Goal: Task Accomplishment & Management: Use online tool/utility

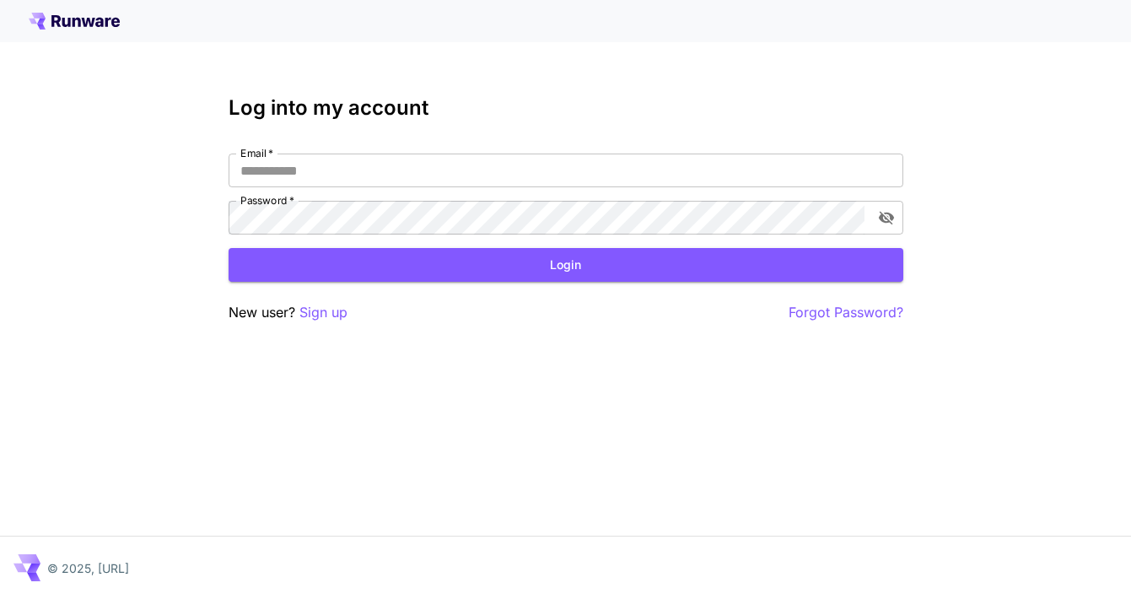
scroll to position [35, 0]
click at [592, 153] on input "Email   *" at bounding box center [566, 170] width 675 height 34
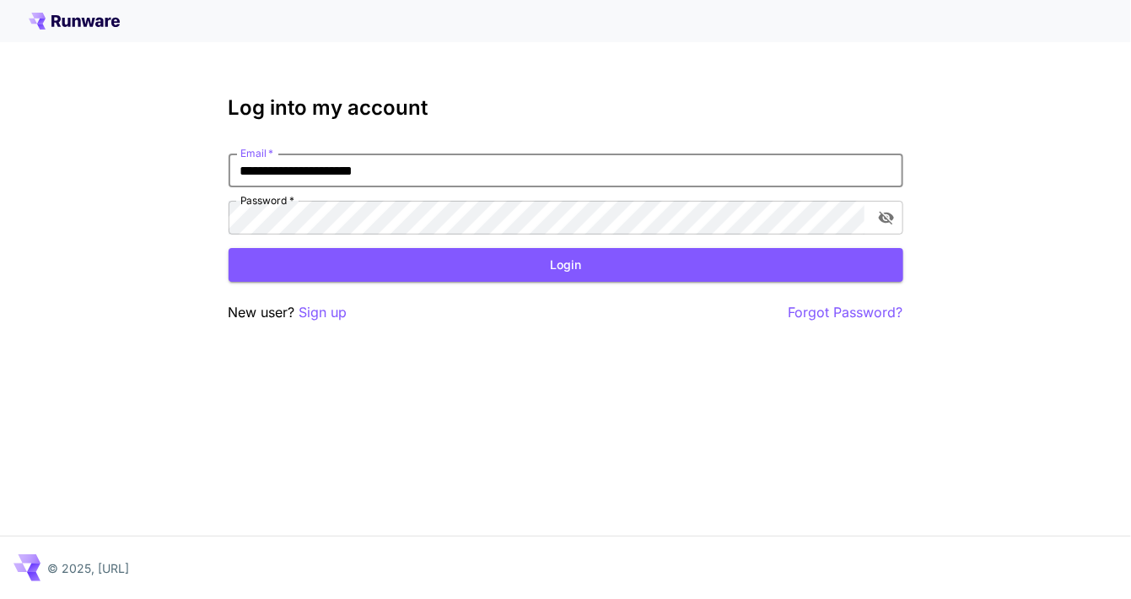
type input "**********"
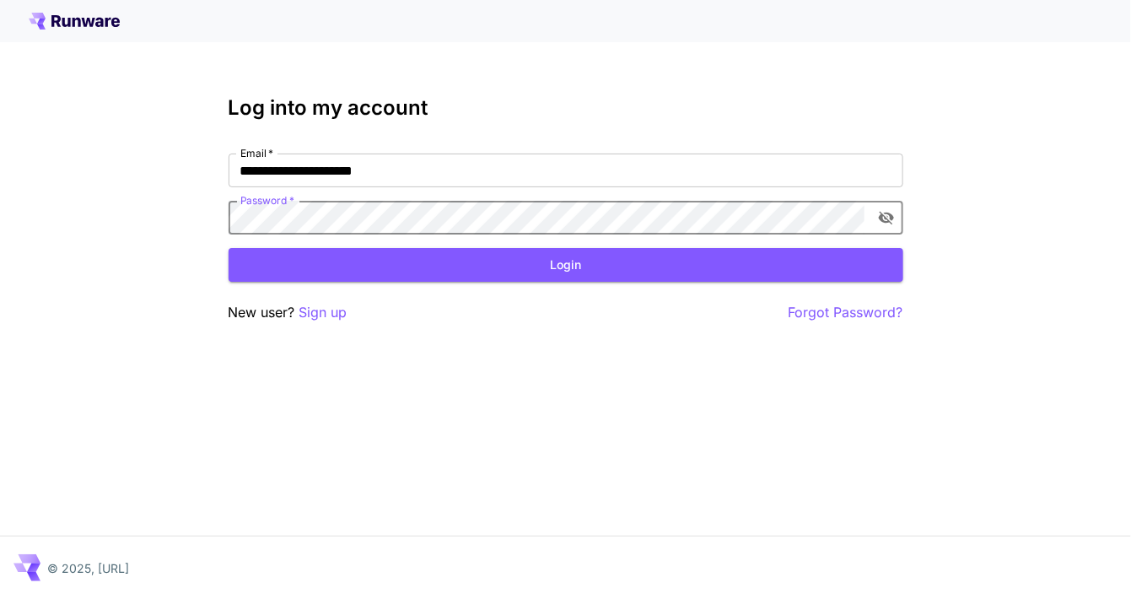
click at [831, 248] on button "Login" at bounding box center [566, 265] width 675 height 35
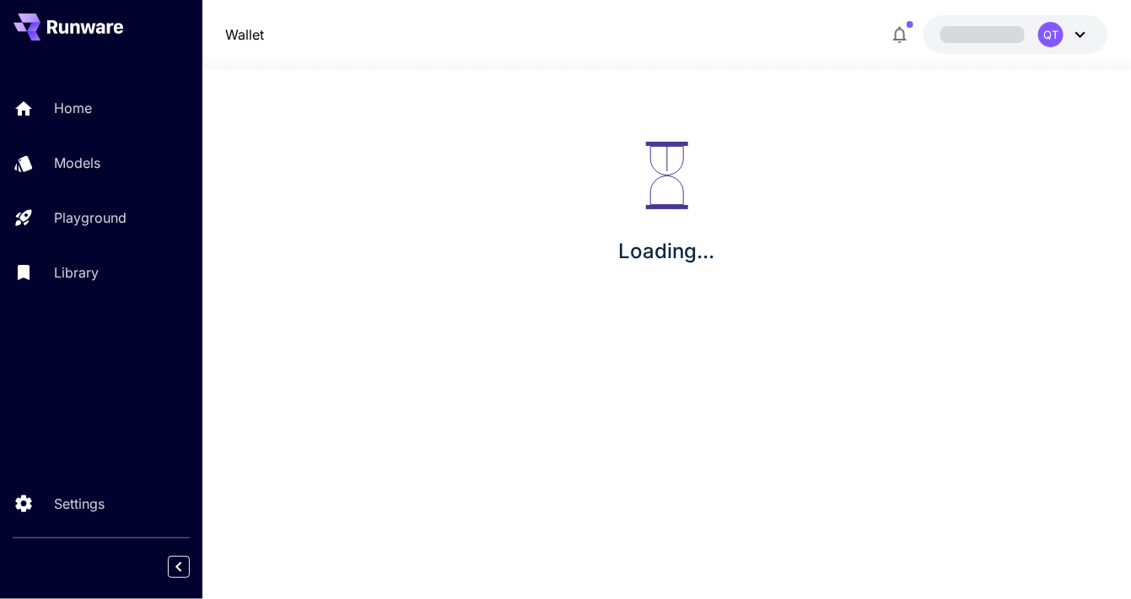
click at [781, 132] on div "Loading..." at bounding box center [666, 204] width 928 height 270
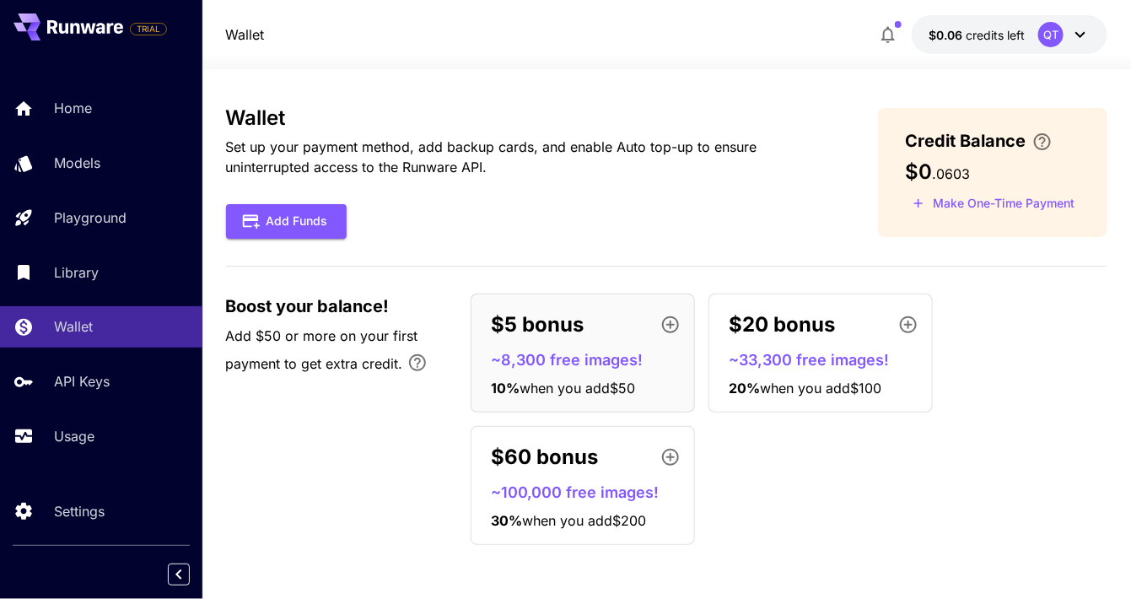
click at [805, 204] on div "Add Funds" at bounding box center [525, 221] width 599 height 35
click at [58, 168] on p "Models" at bounding box center [77, 163] width 46 height 20
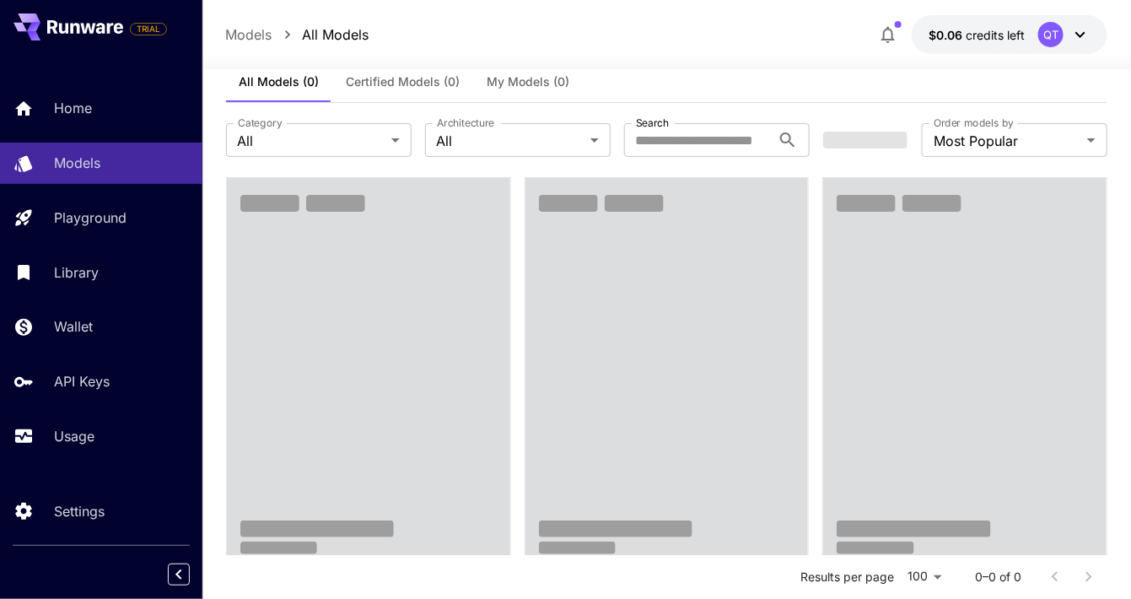
click at [63, 214] on p "Playground" at bounding box center [90, 217] width 73 height 20
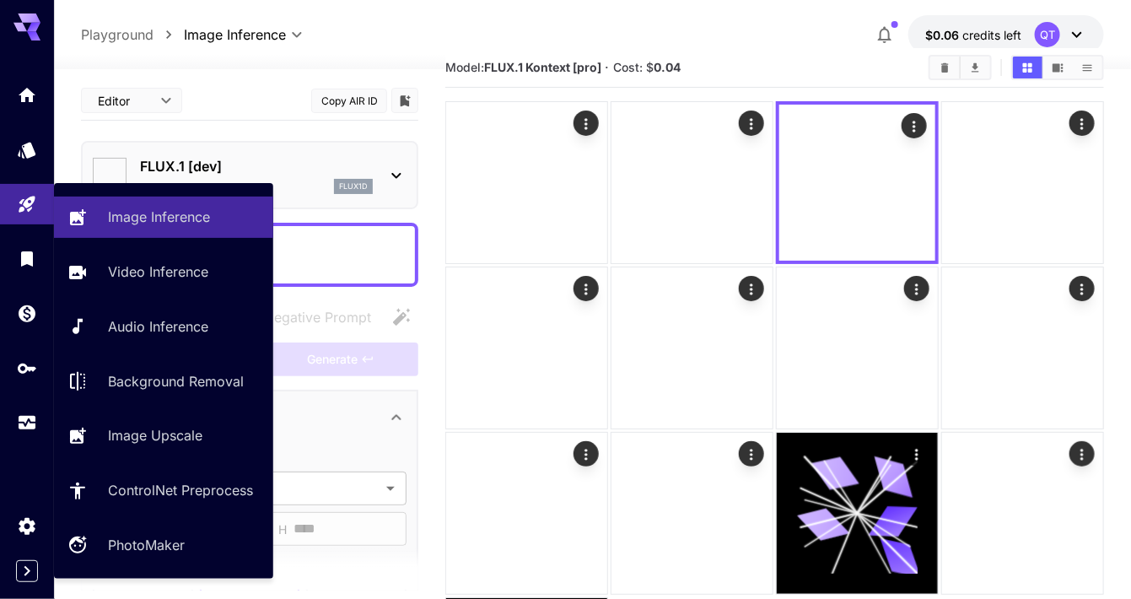
type input "**********"
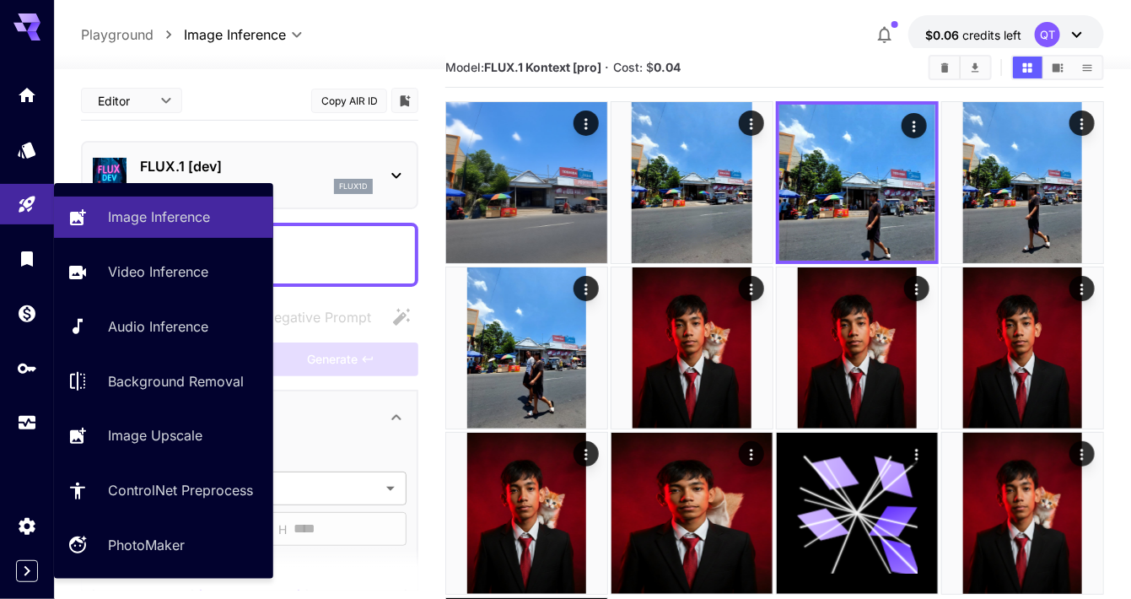
click at [739, 71] on section "Model: FLUX.1 Kontext [pro] · Cost: $ 0.04" at bounding box center [680, 67] width 470 height 20
click at [340, 175] on p "FLUX.1 [dev]" at bounding box center [256, 166] width 233 height 20
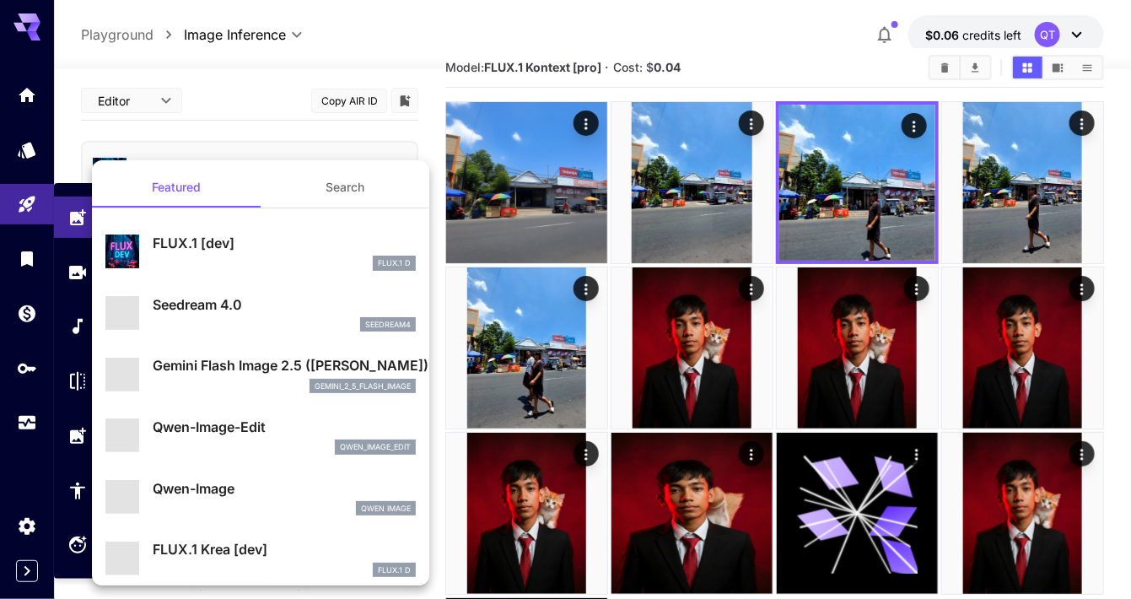
click at [1052, 27] on div at bounding box center [565, 299] width 1131 height 599
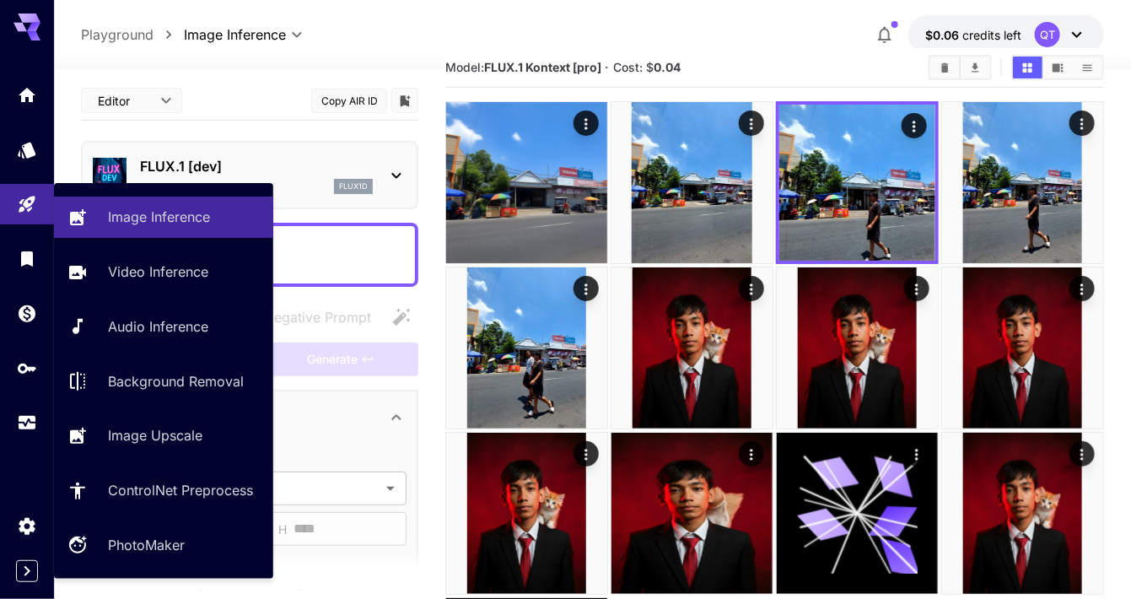
click at [498, 51] on div "Model: FLUX.1 Kontext [pro] · Cost: $ 0.04" at bounding box center [774, 68] width 659 height 40
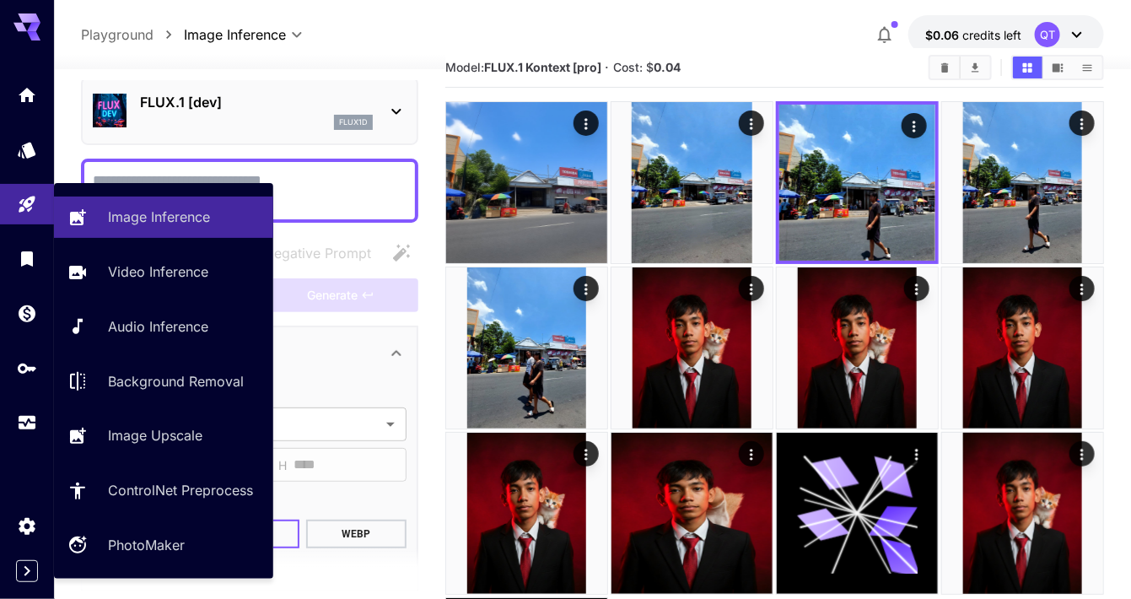
scroll to position [64, 0]
click at [8, 222] on link at bounding box center [27, 204] width 54 height 41
click at [367, 172] on textarea "Negative Prompt" at bounding box center [250, 190] width 314 height 40
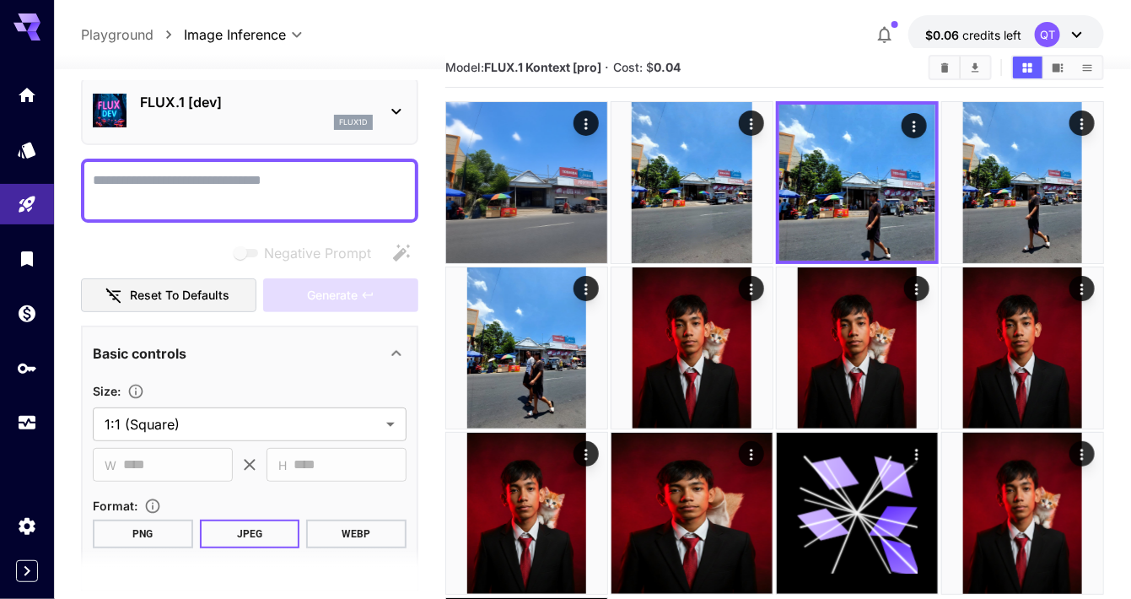
click at [361, 107] on p "FLUX.1 [dev]" at bounding box center [256, 102] width 233 height 20
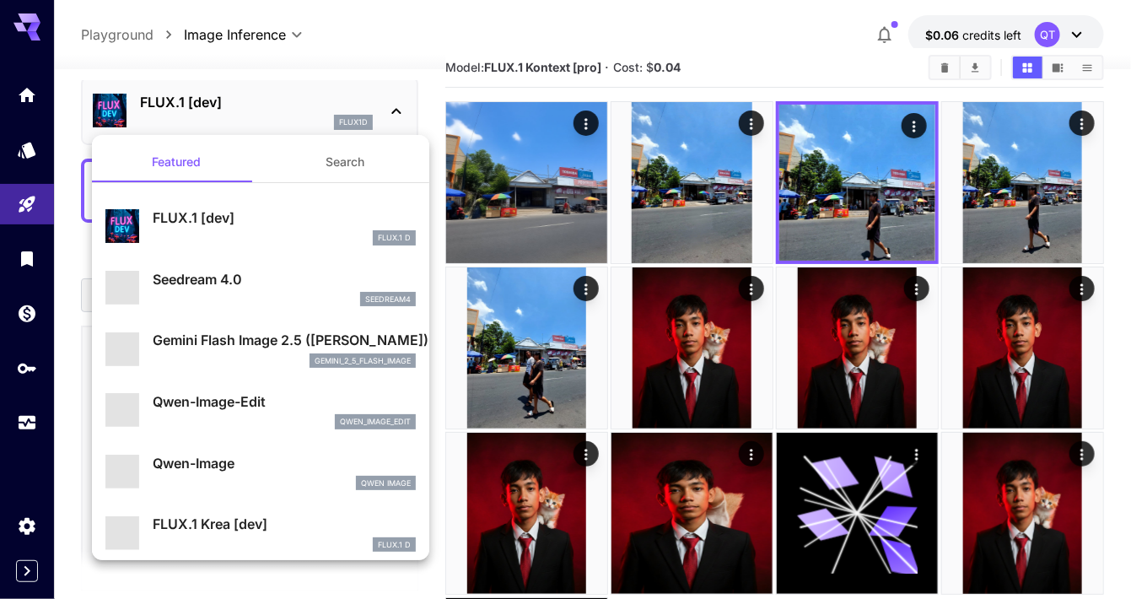
click at [356, 293] on div "seedream4" at bounding box center [284, 299] width 263 height 15
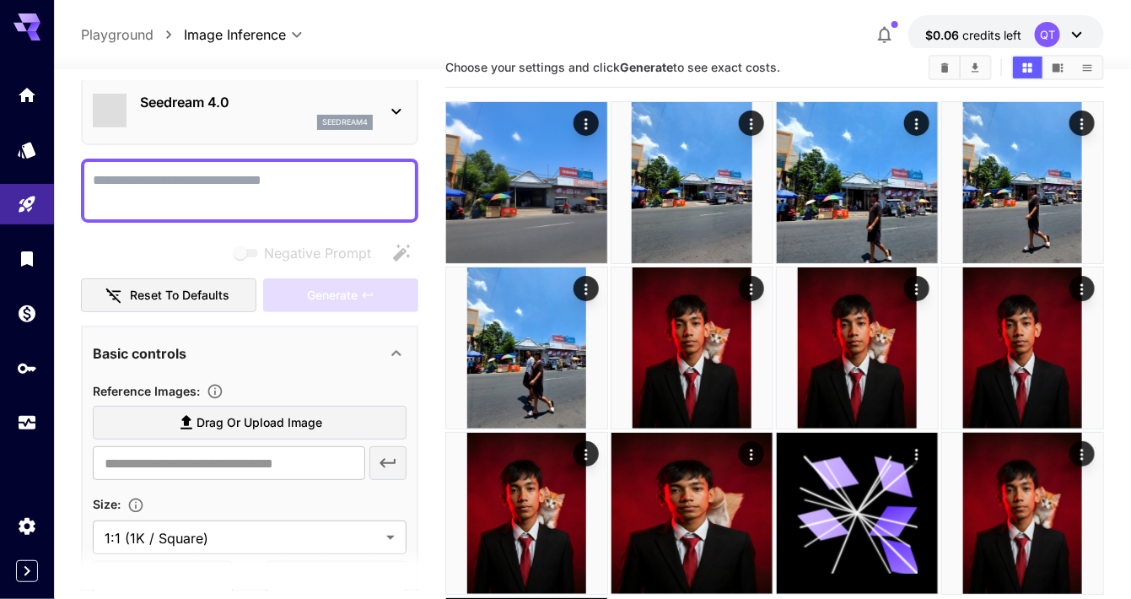
type input "**********"
click at [363, 248] on span "Negative Prompt" at bounding box center [317, 253] width 107 height 20
click at [340, 186] on textarea "Negative Prompt" at bounding box center [250, 190] width 314 height 40
paste textarea "**********"
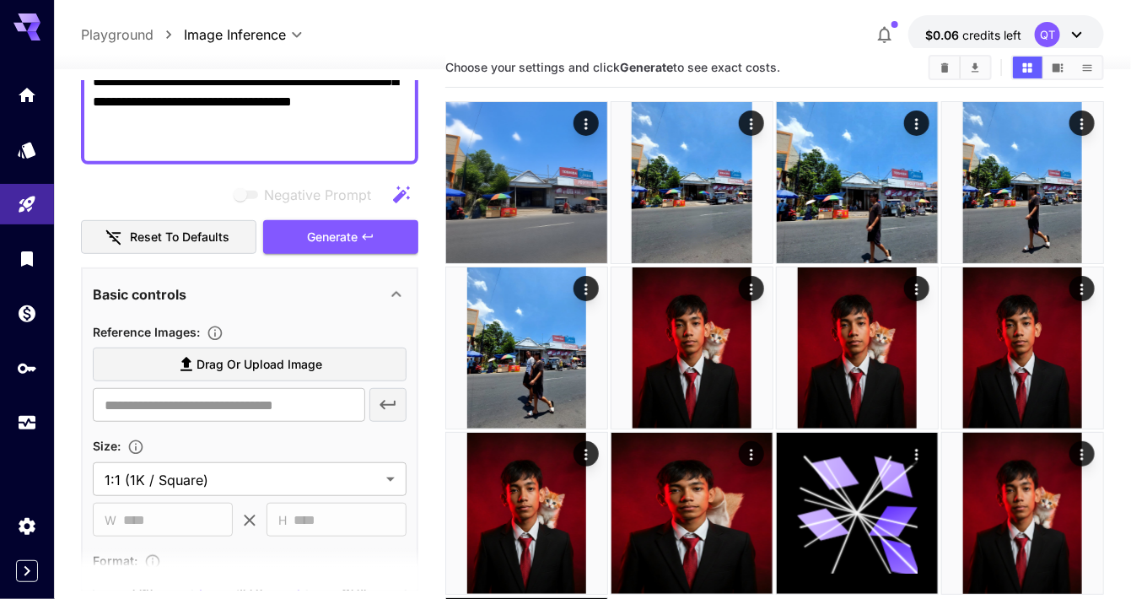
scroll to position [273, 0]
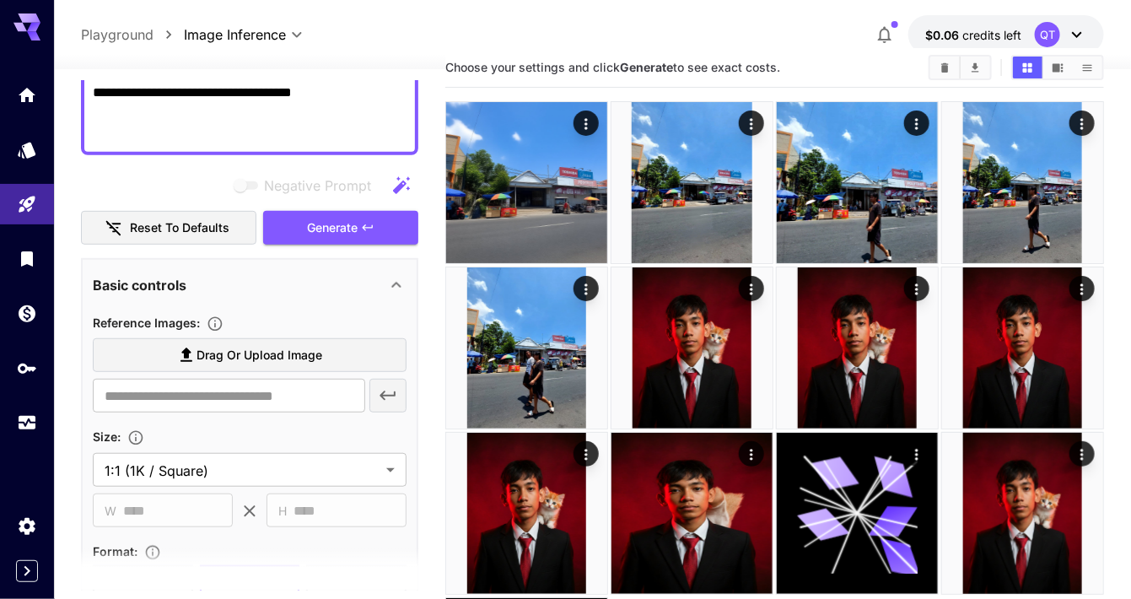
type textarea "**********"
click at [335, 338] on label "Drag or upload image" at bounding box center [250, 355] width 314 height 35
click at [0, 0] on input "Drag or upload image" at bounding box center [0, 0] width 0 height 0
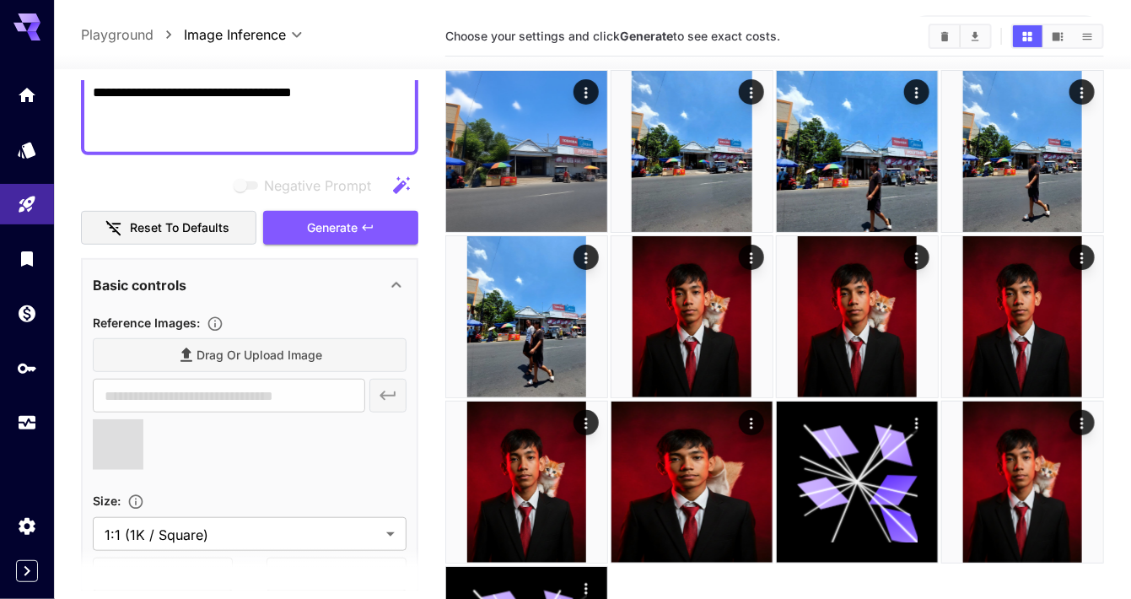
scroll to position [68, 0]
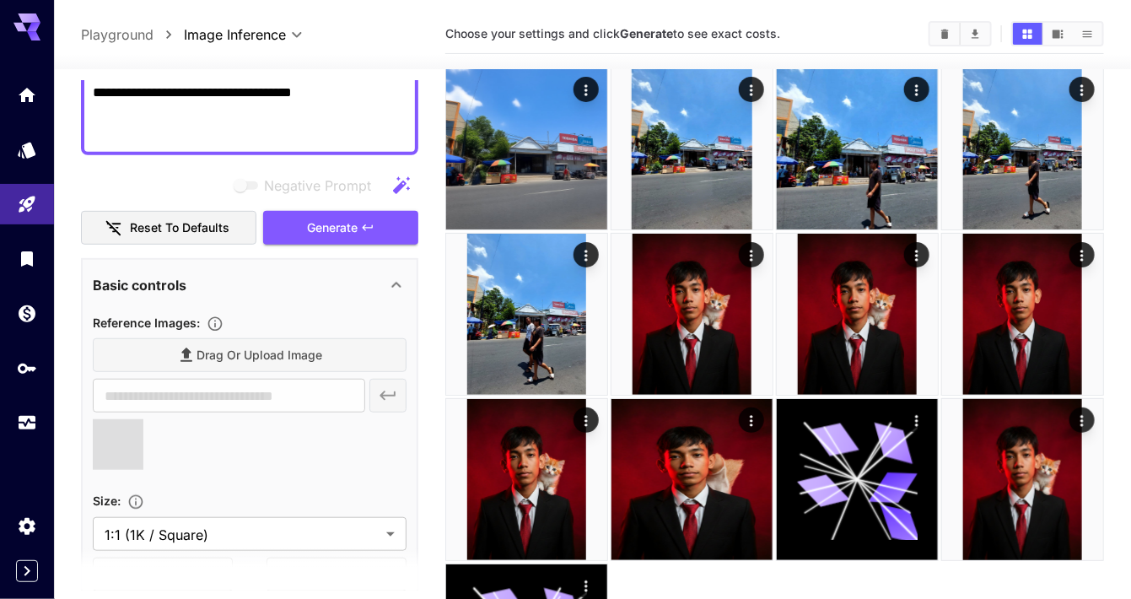
click at [132, 525] on body "**********" at bounding box center [565, 354] width 1131 height 845
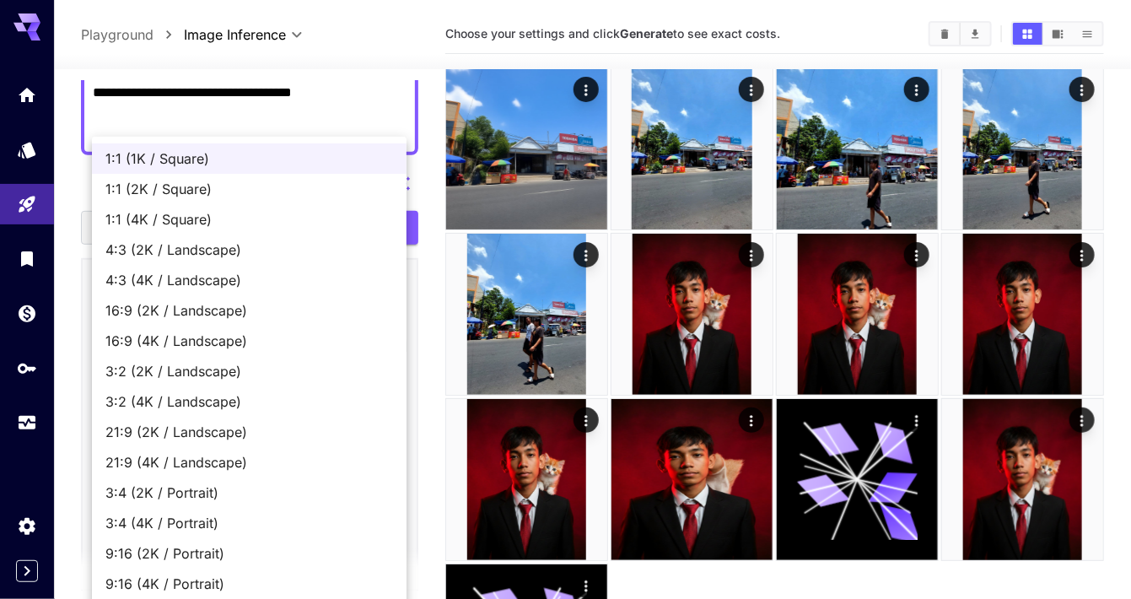
click at [599, 598] on div at bounding box center [565, 299] width 1131 height 599
click at [604, 598] on div at bounding box center [565, 299] width 1131 height 599
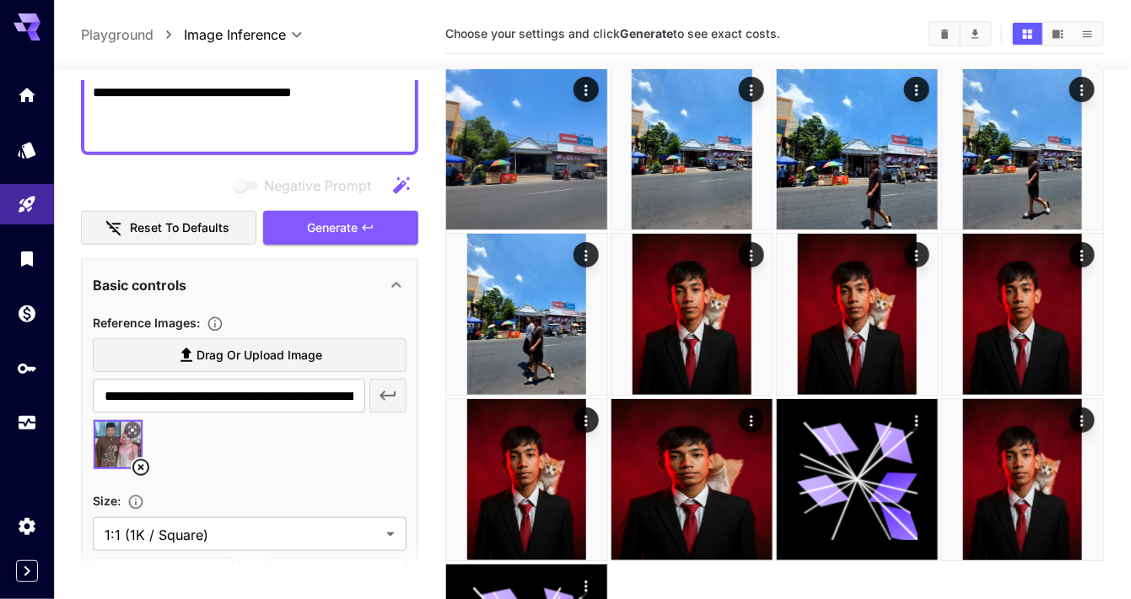
type input "**********"
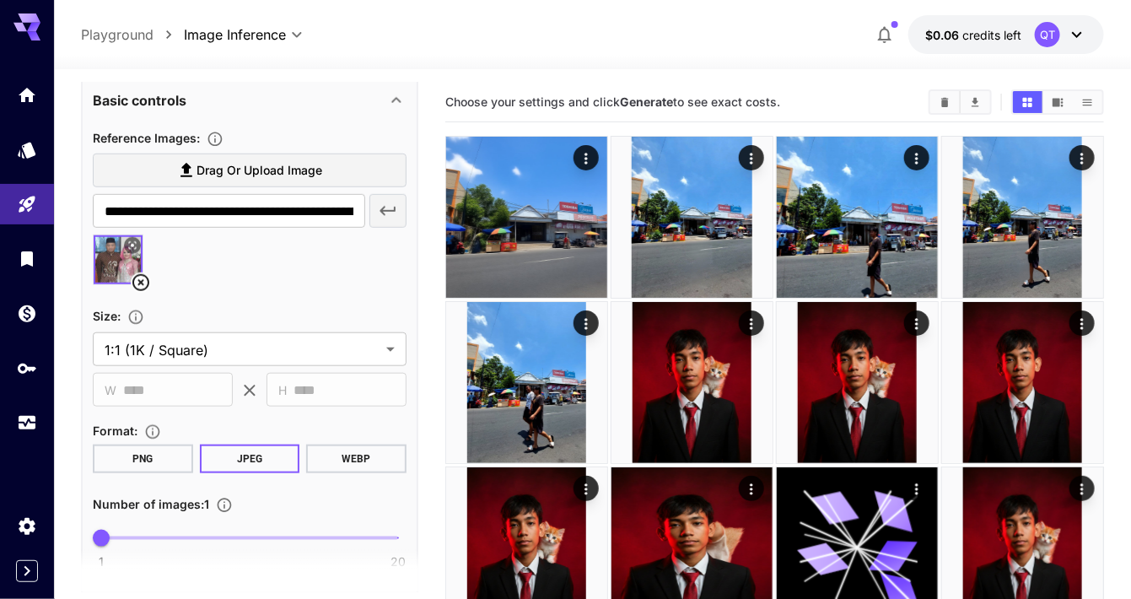
scroll to position [507, 0]
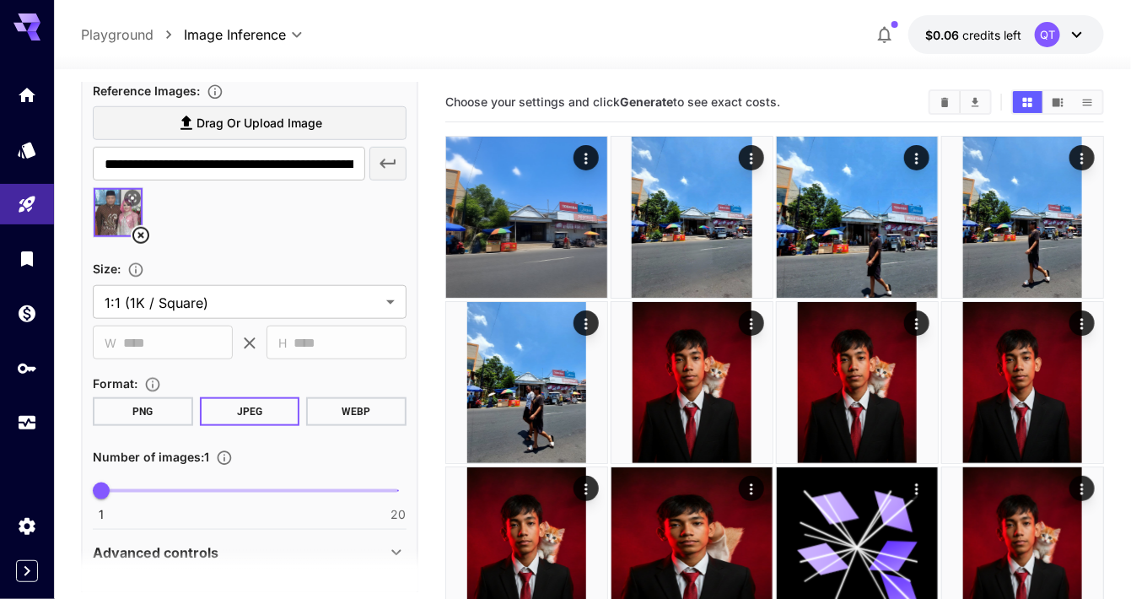
click at [181, 288] on body "**********" at bounding box center [565, 422] width 1131 height 845
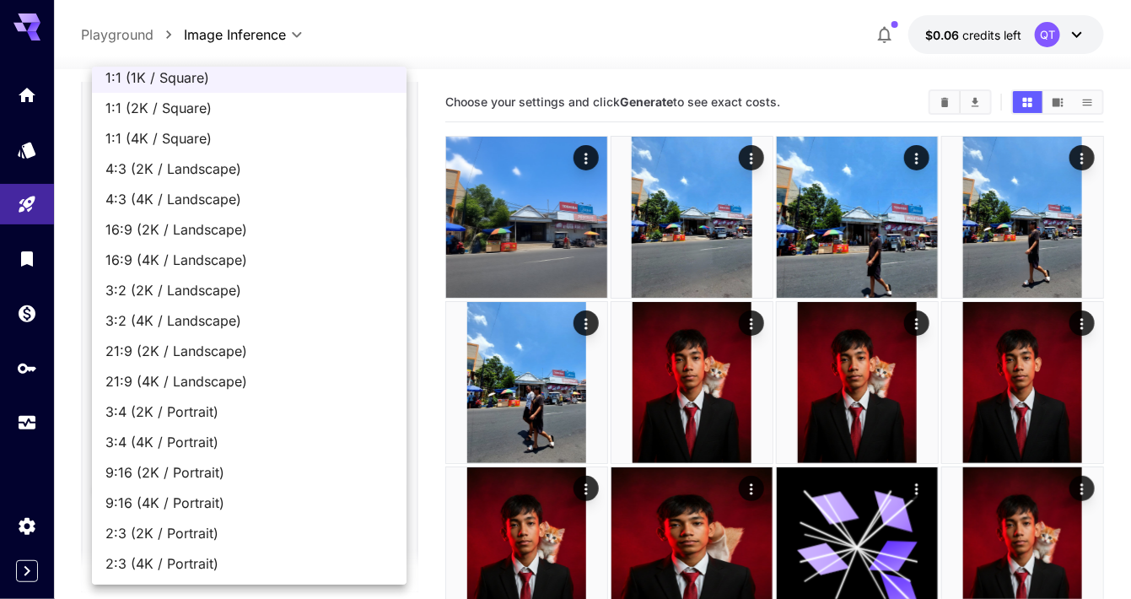
scroll to position [7, 0]
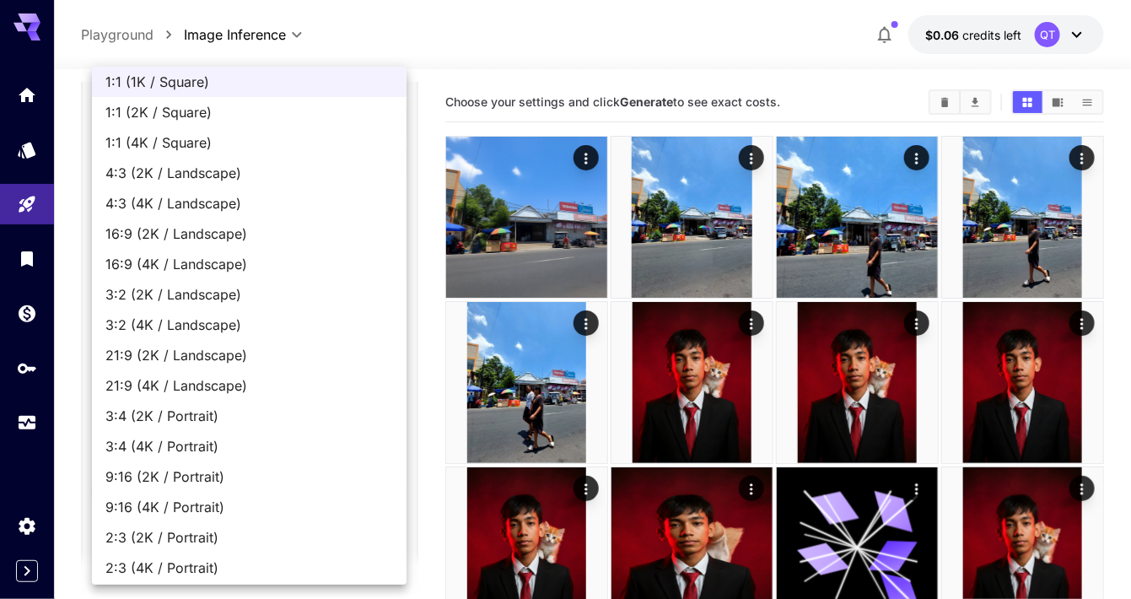
click at [123, 408] on span "3:4 (2K / Portrait)" at bounding box center [249, 416] width 288 height 20
type input "**********"
type input "****"
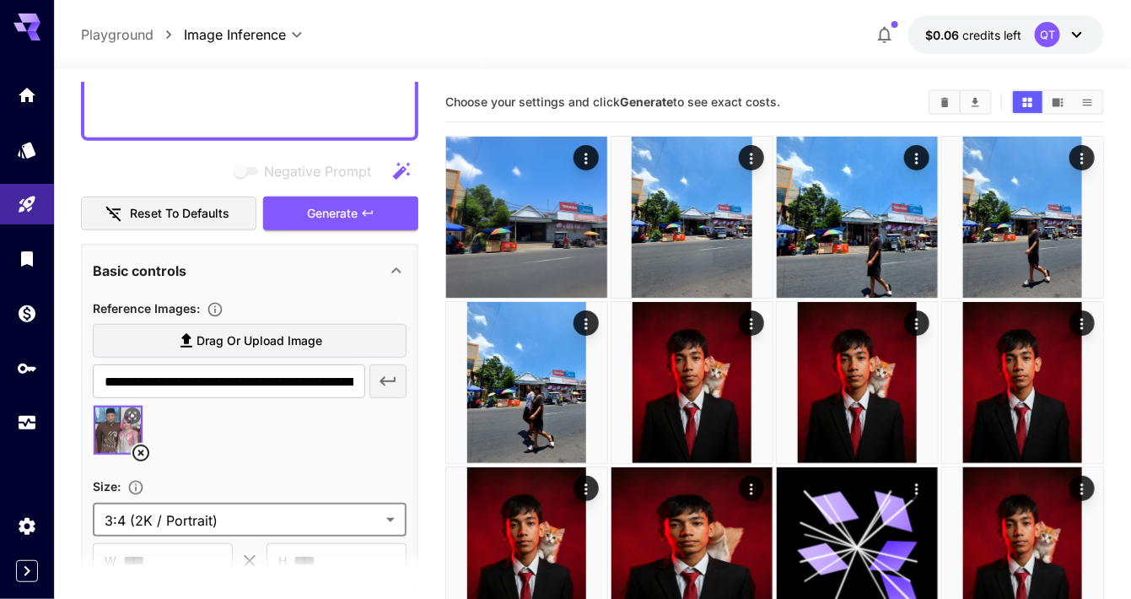
scroll to position [279, 0]
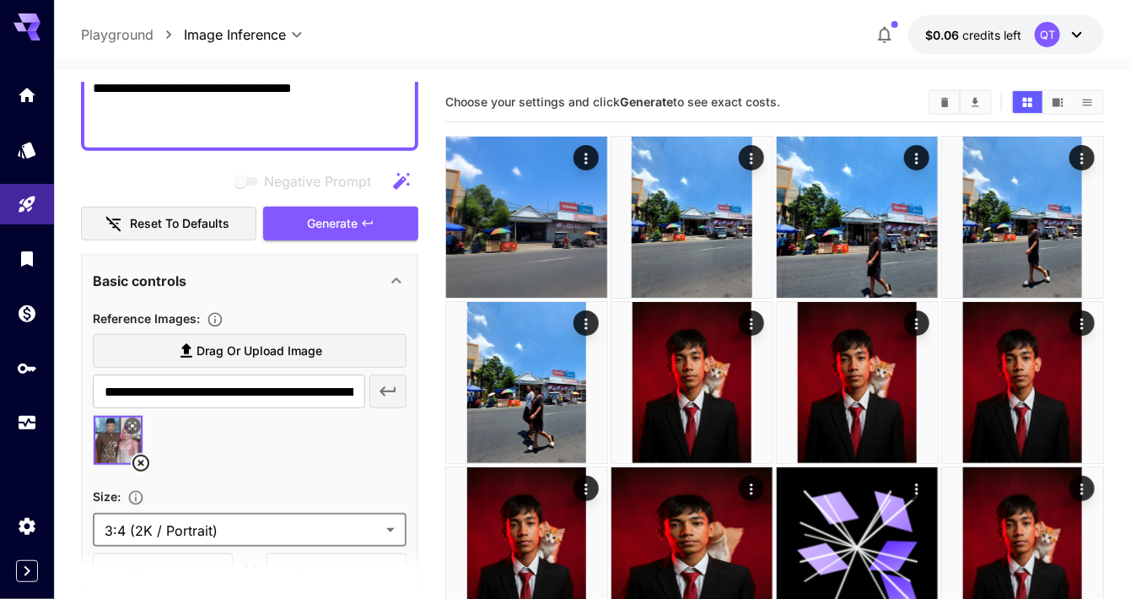
click at [127, 421] on icon at bounding box center [132, 426] width 10 height 10
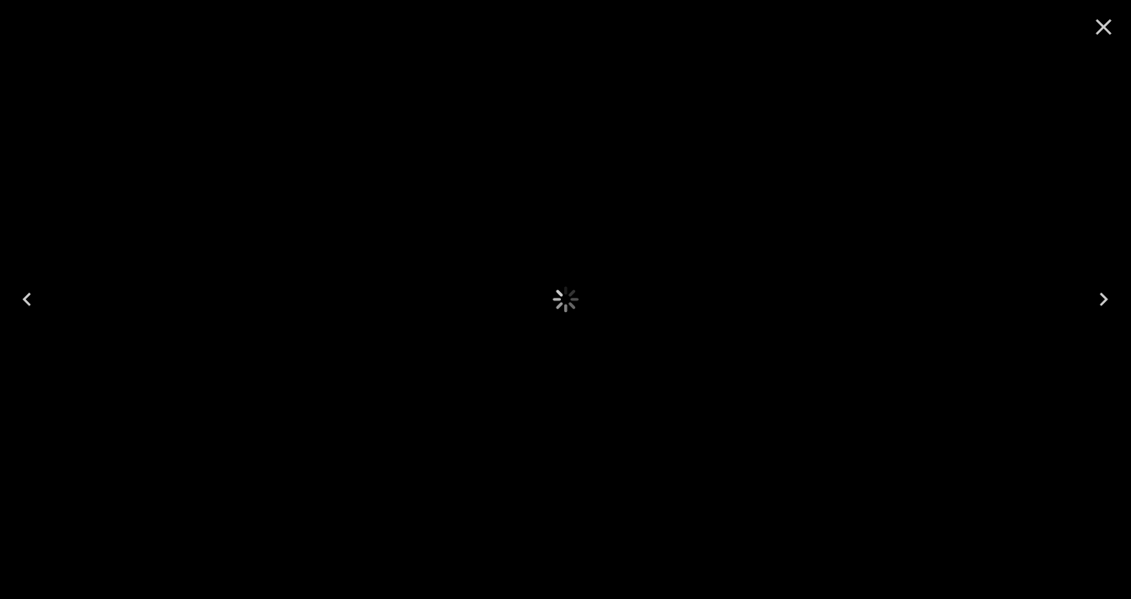
click at [1102, 30] on icon "Close" at bounding box center [1103, 26] width 27 height 27
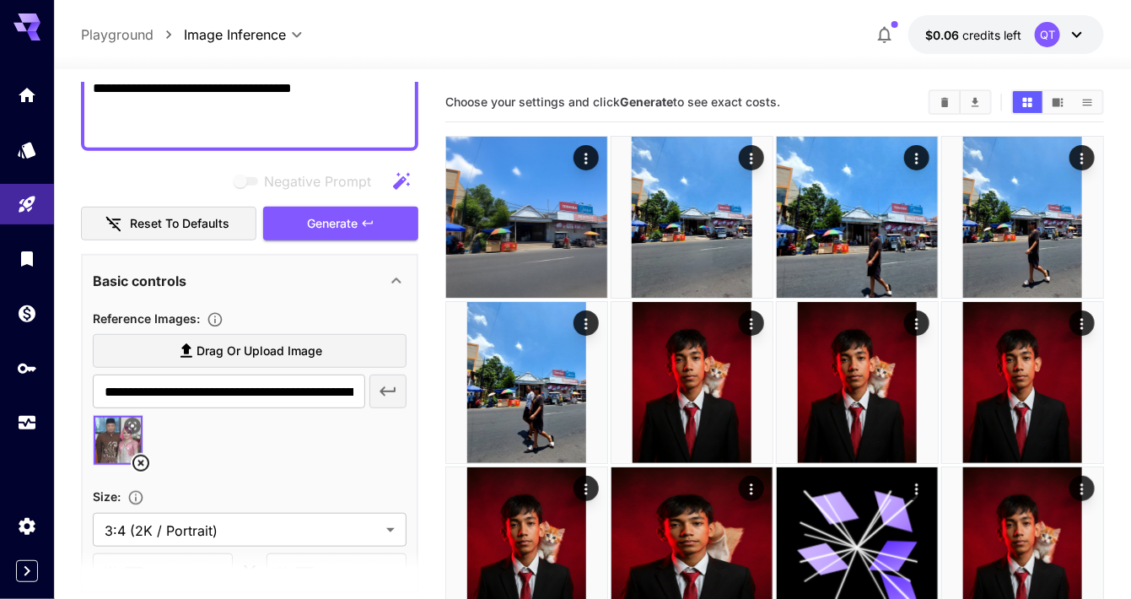
click at [364, 224] on icon "button" at bounding box center [367, 223] width 13 height 13
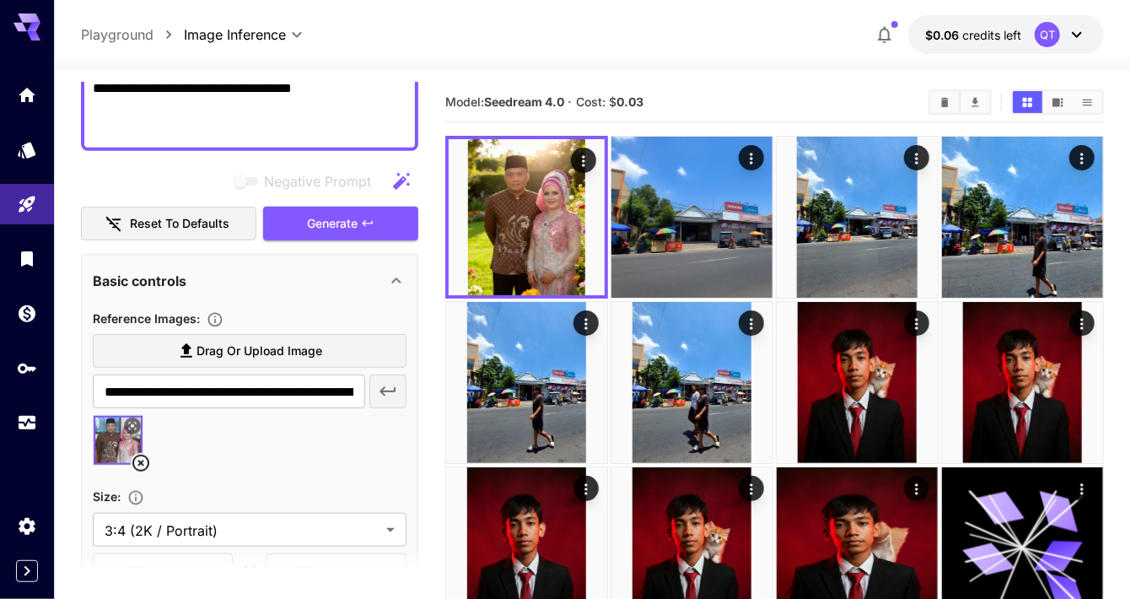
click at [535, 264] on img at bounding box center [527, 217] width 156 height 156
click at [0, 0] on icon "Open in fullscreen" at bounding box center [0, 0] width 0 height 0
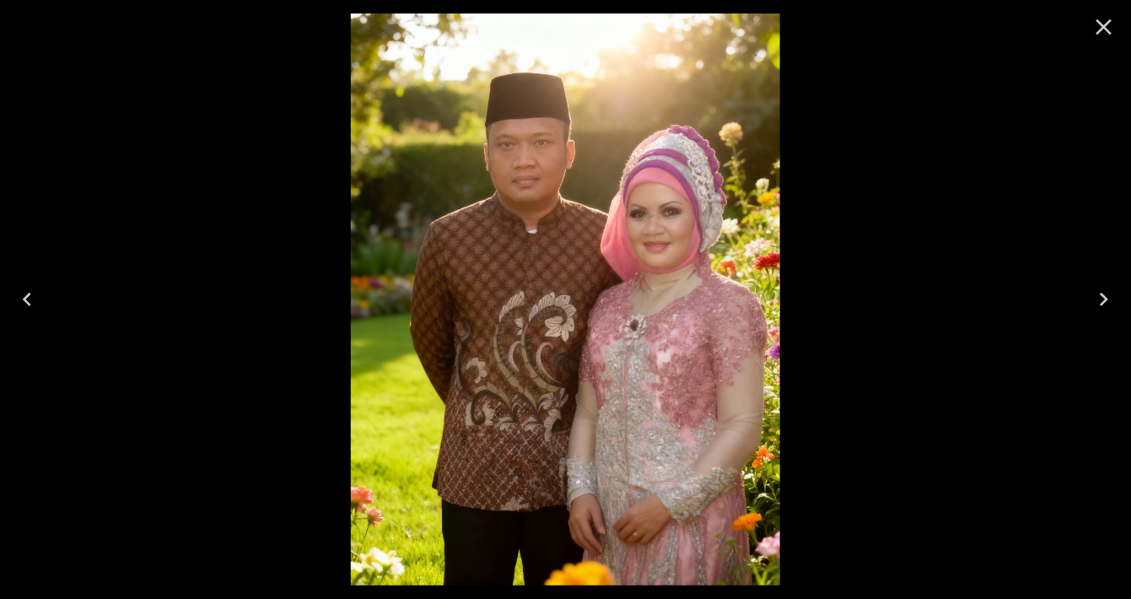
click at [1095, 33] on icon "Close" at bounding box center [1103, 26] width 27 height 27
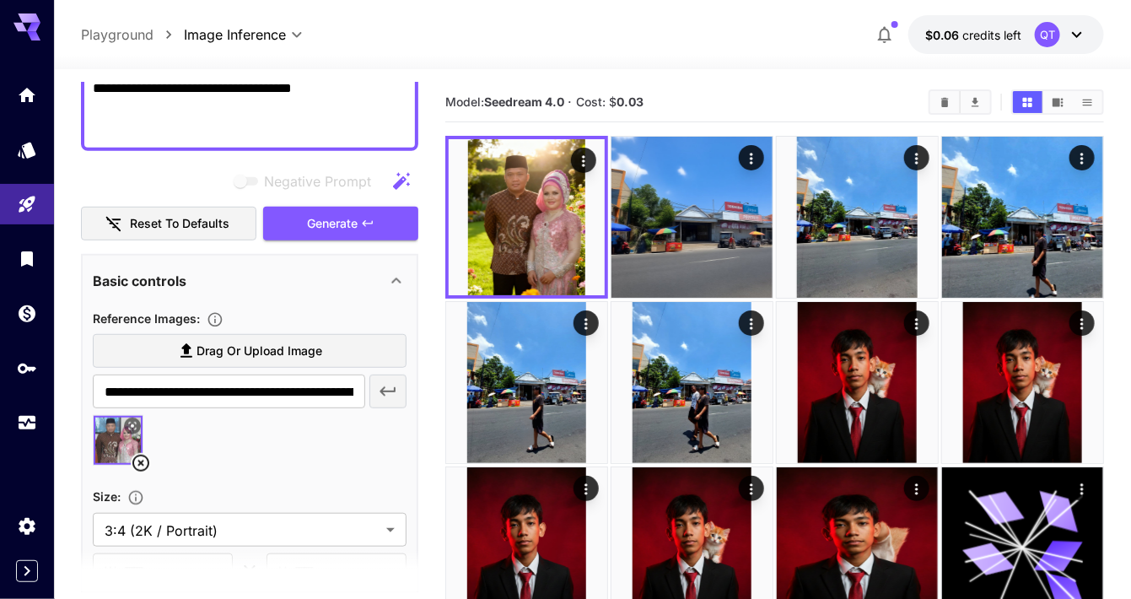
click at [584, 164] on icon "Actions" at bounding box center [583, 160] width 3 height 11
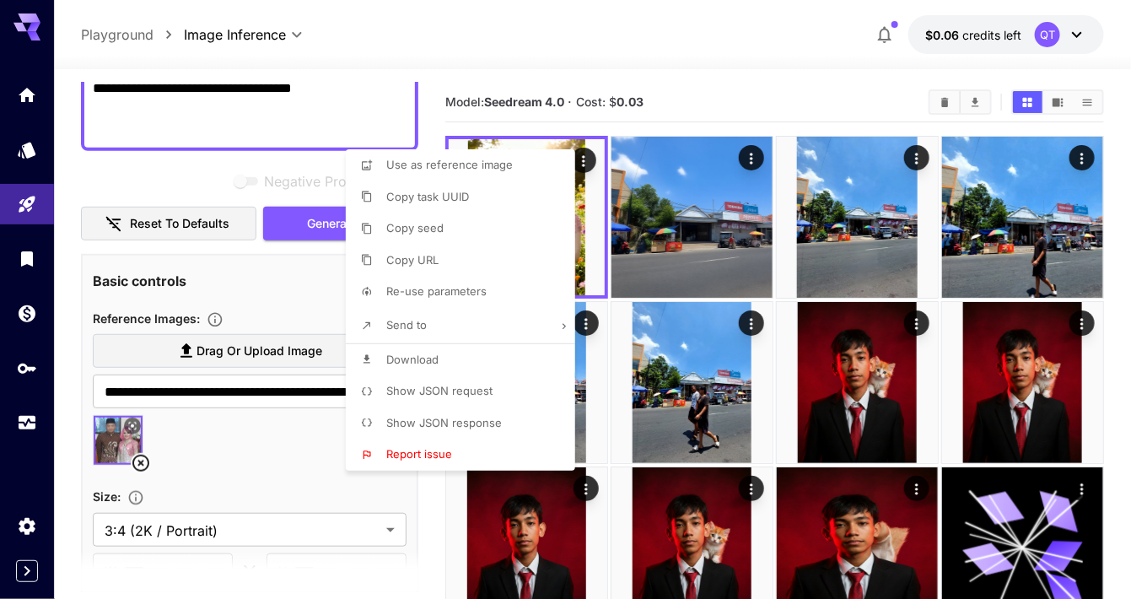
click at [465, 358] on li "Download" at bounding box center [465, 360] width 239 height 32
click at [584, 226] on div at bounding box center [565, 299] width 1131 height 599
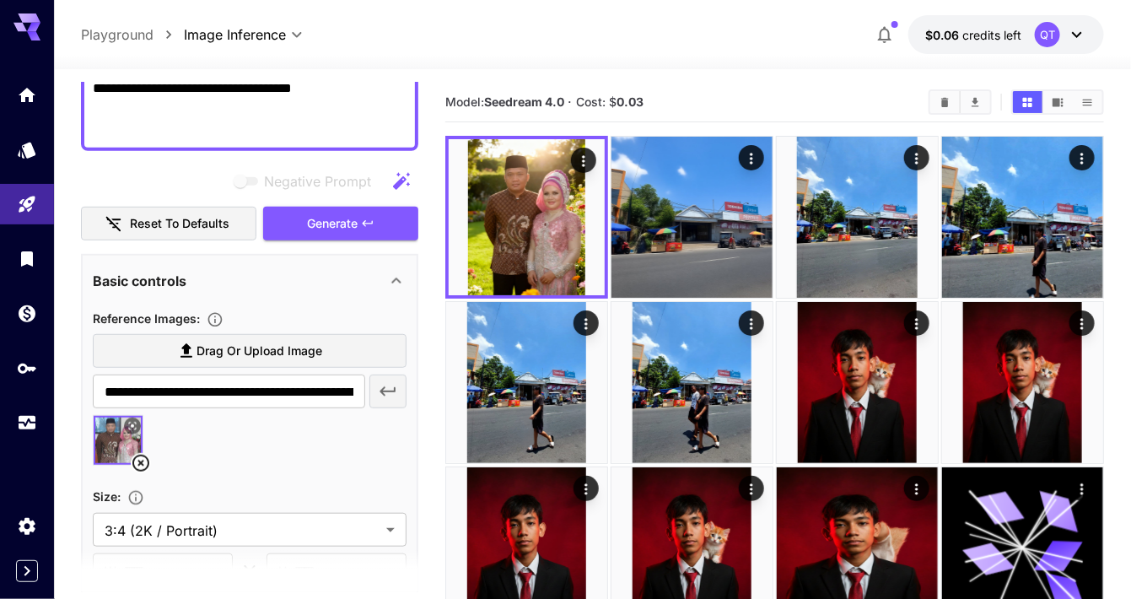
click at [580, 255] on img at bounding box center [527, 217] width 156 height 156
click at [0, 0] on icon "Open in fullscreen" at bounding box center [0, 0] width 0 height 0
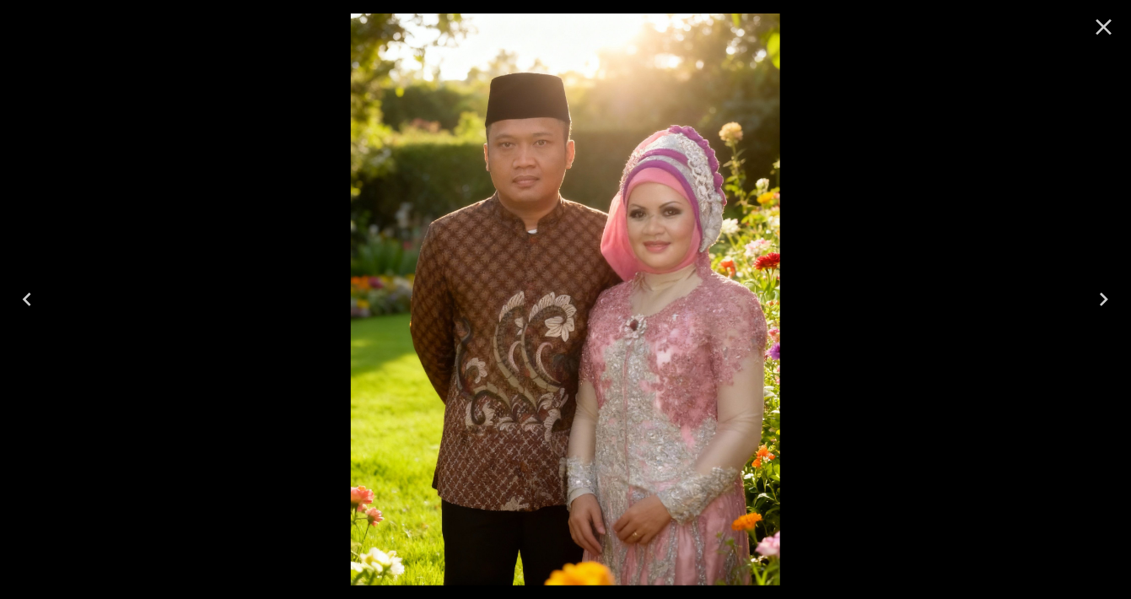
click at [1101, 25] on icon "Close" at bounding box center [1104, 27] width 16 height 16
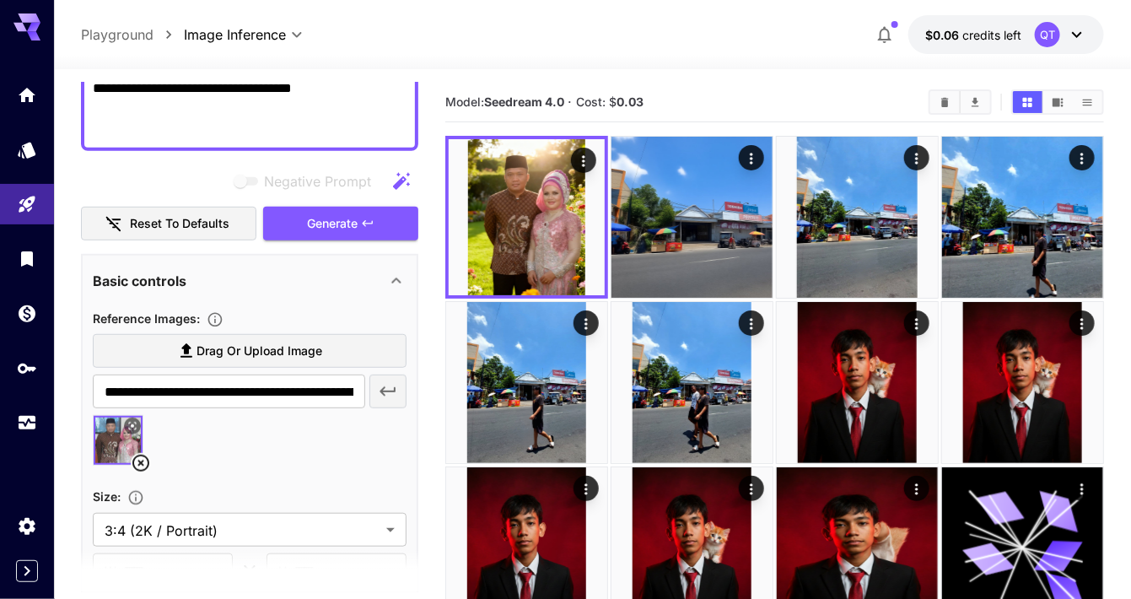
scroll to position [11, 0]
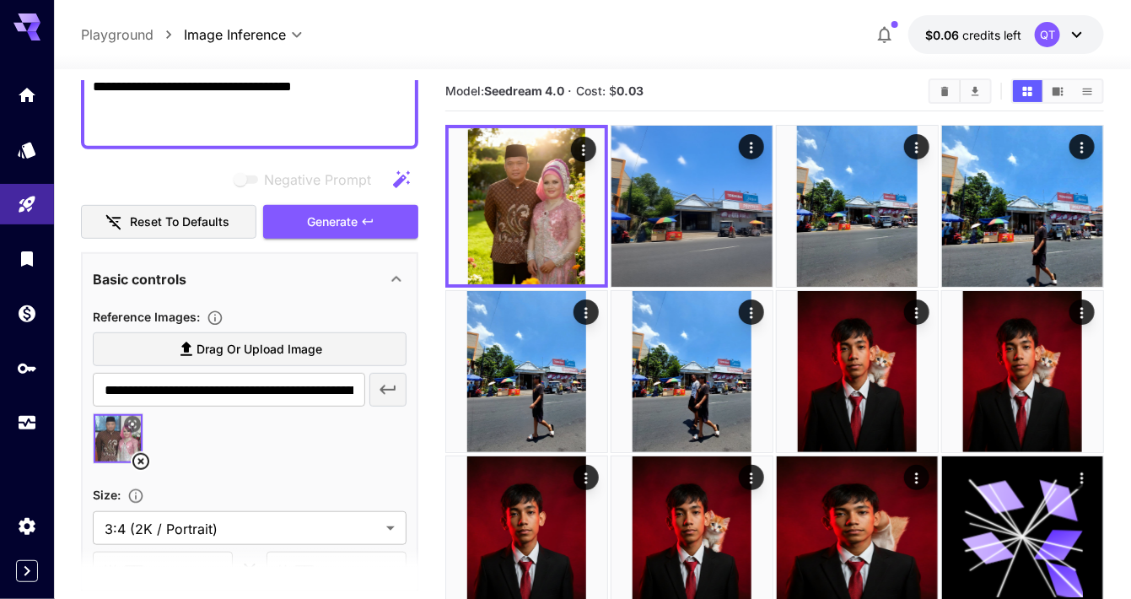
click at [536, 242] on img at bounding box center [527, 206] width 156 height 156
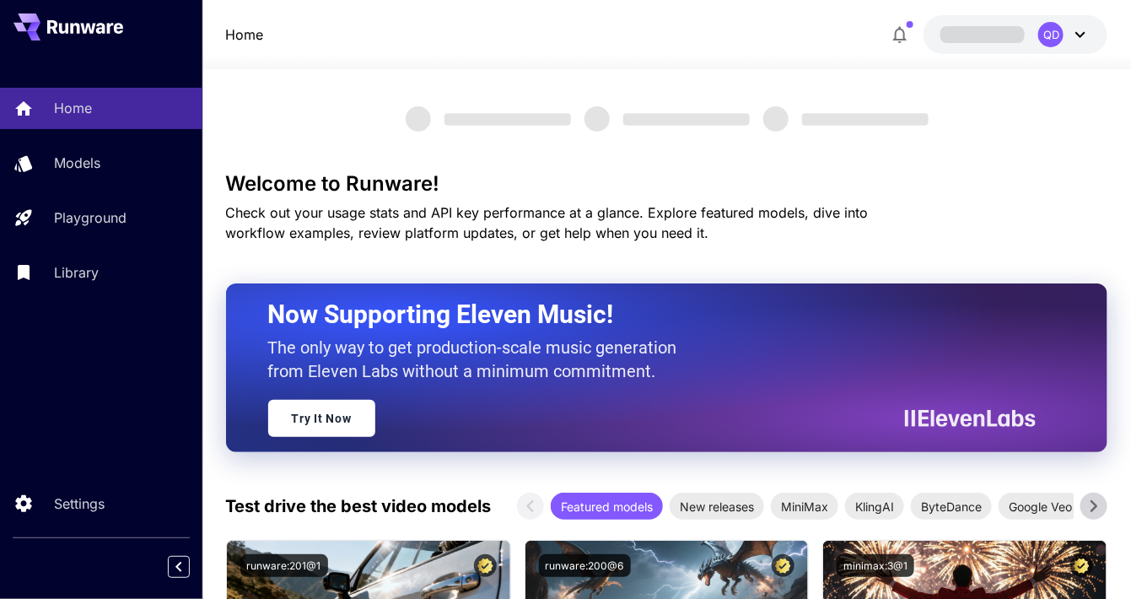
click at [776, 39] on div "Home QD" at bounding box center [667, 34] width 882 height 39
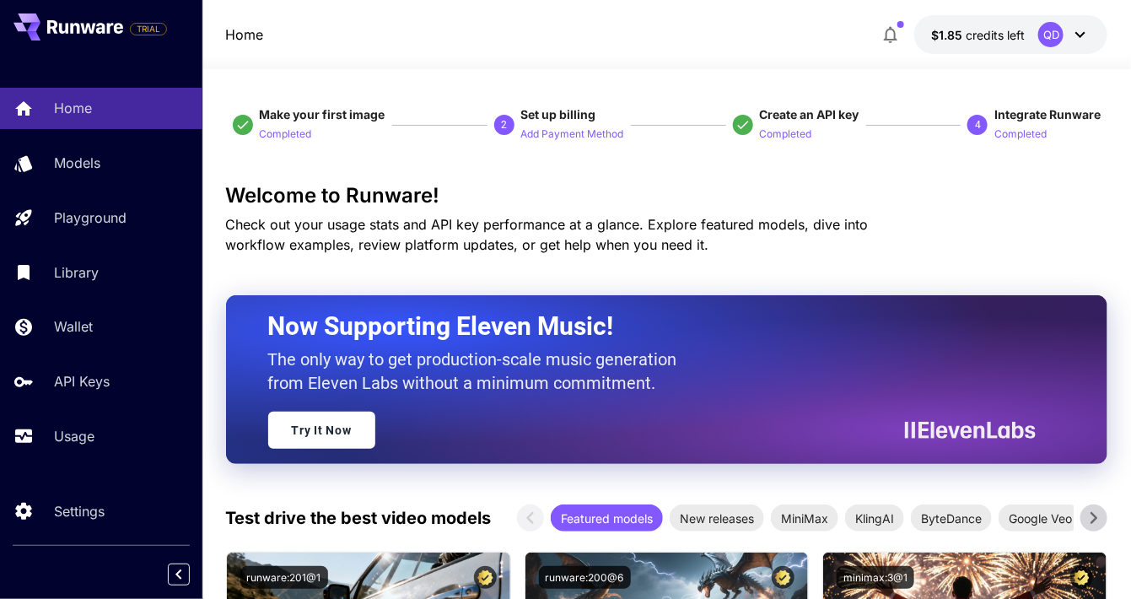
click at [68, 428] on p "Usage" at bounding box center [74, 436] width 40 height 20
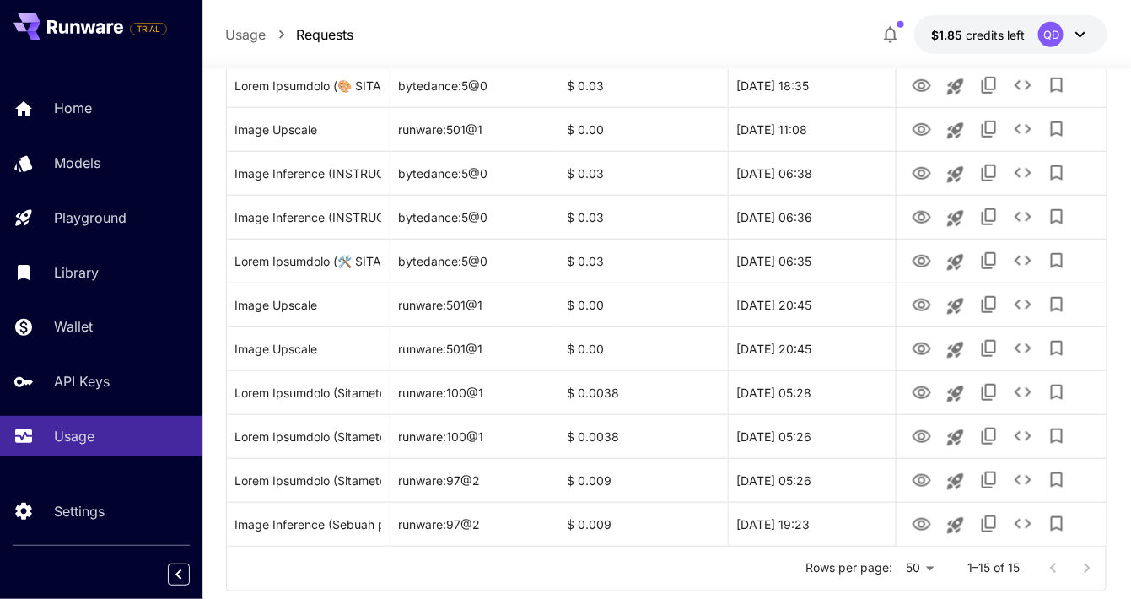
scroll to position [457, 0]
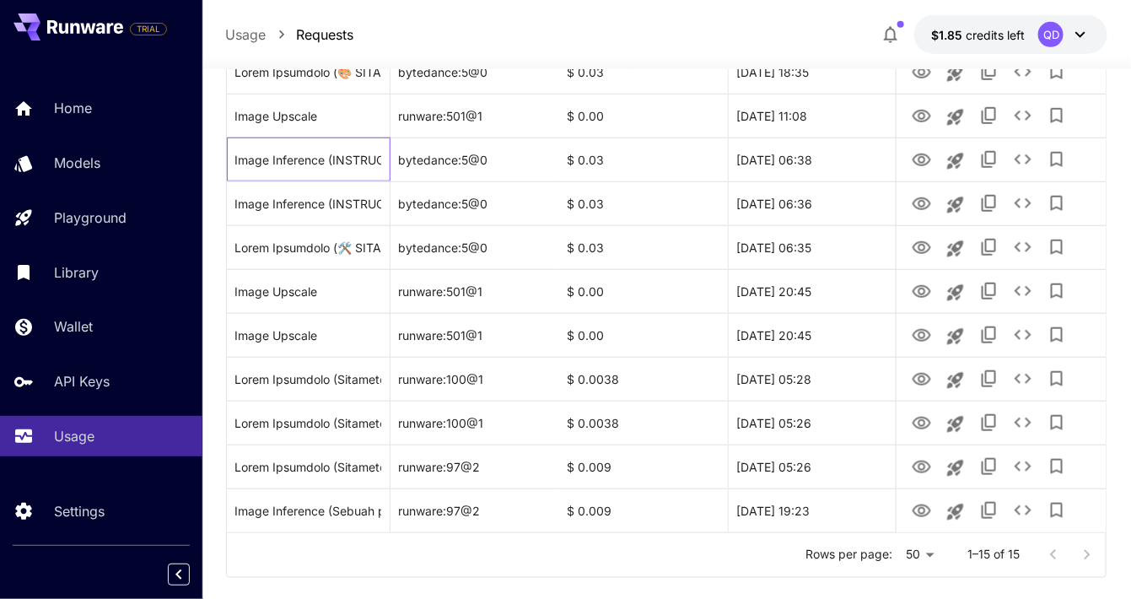
click at [293, 181] on div "Image Inference (INSTRUCTION: Transform the image into a futuristic cyberpunk s…" at bounding box center [308, 159] width 146 height 43
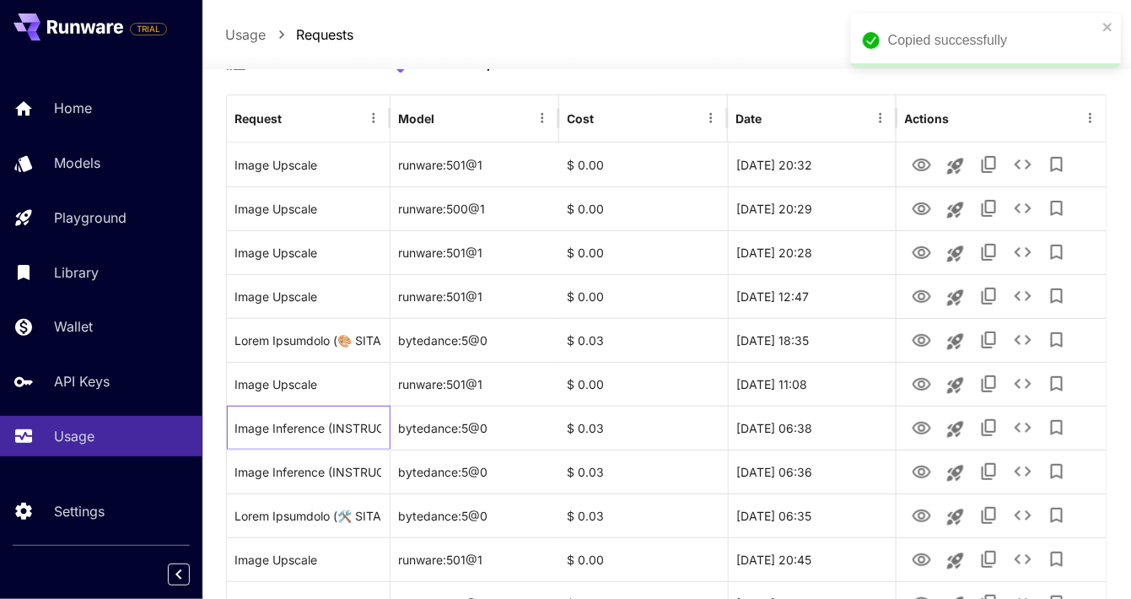
scroll to position [153, 0]
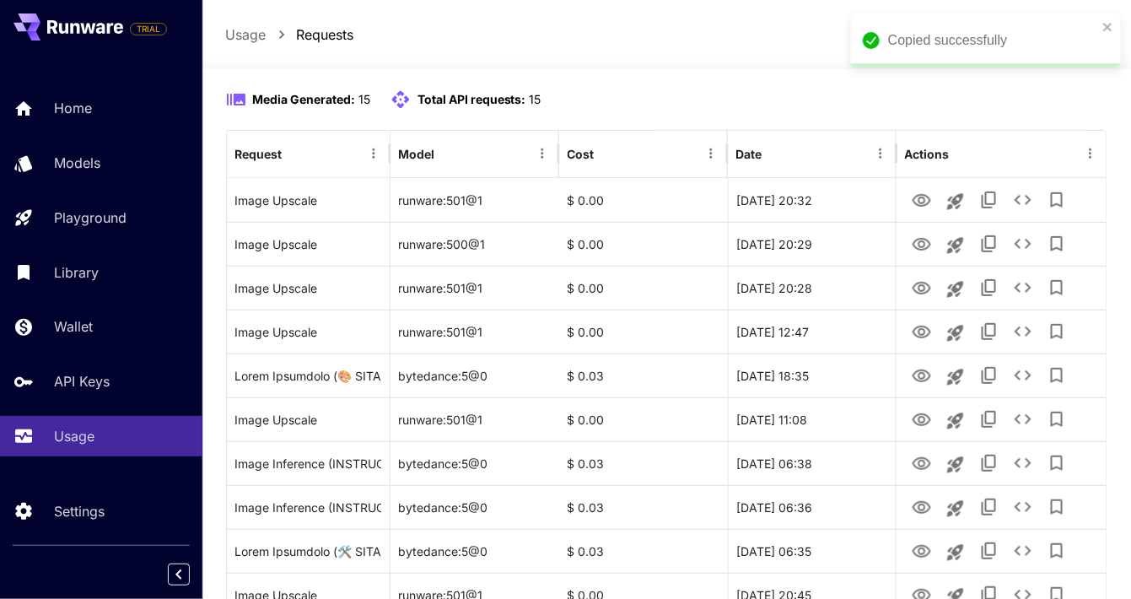
click at [848, 110] on div "Media Generated: 15 Total API requests: 15" at bounding box center [667, 99] width 882 height 20
click at [1109, 26] on icon "close" at bounding box center [1107, 27] width 8 height 8
click at [121, 209] on p "Playground" at bounding box center [90, 217] width 73 height 20
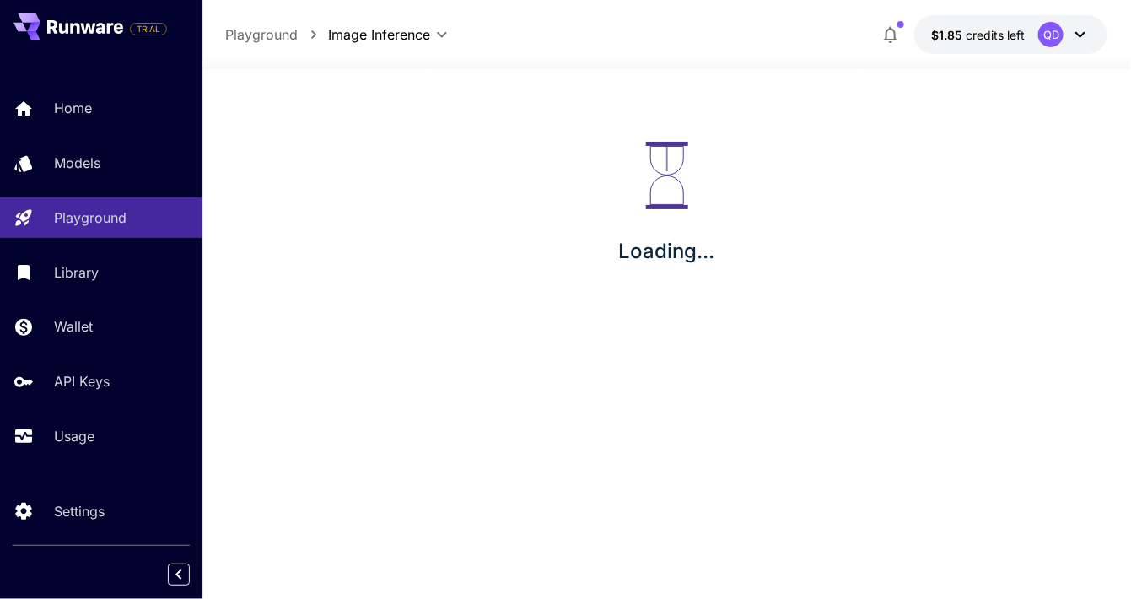
scroll to position [80, 0]
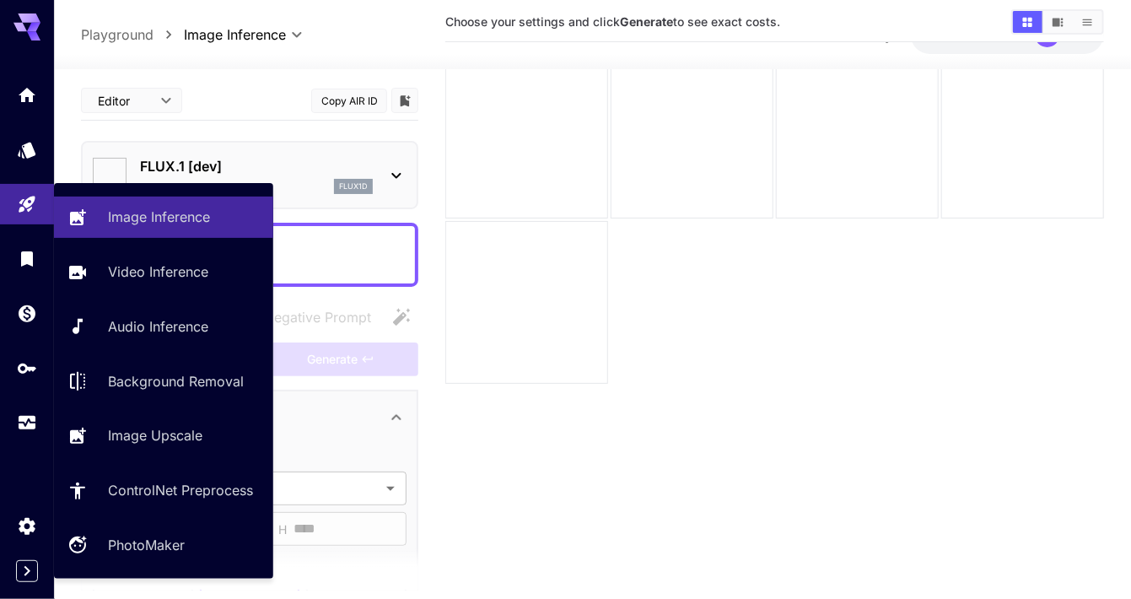
type input "**********"
click at [379, 180] on div "FLUX.1 [dev] flux1d" at bounding box center [250, 174] width 314 height 51
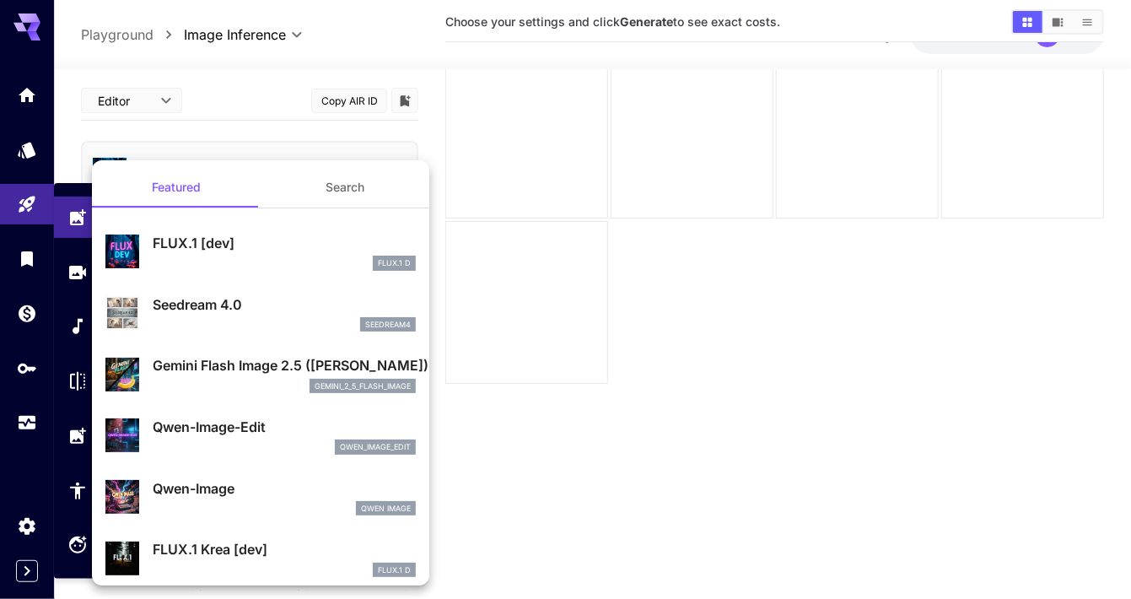
click at [368, 296] on p "Seedream 4.0" at bounding box center [284, 304] width 263 height 20
type input "**********"
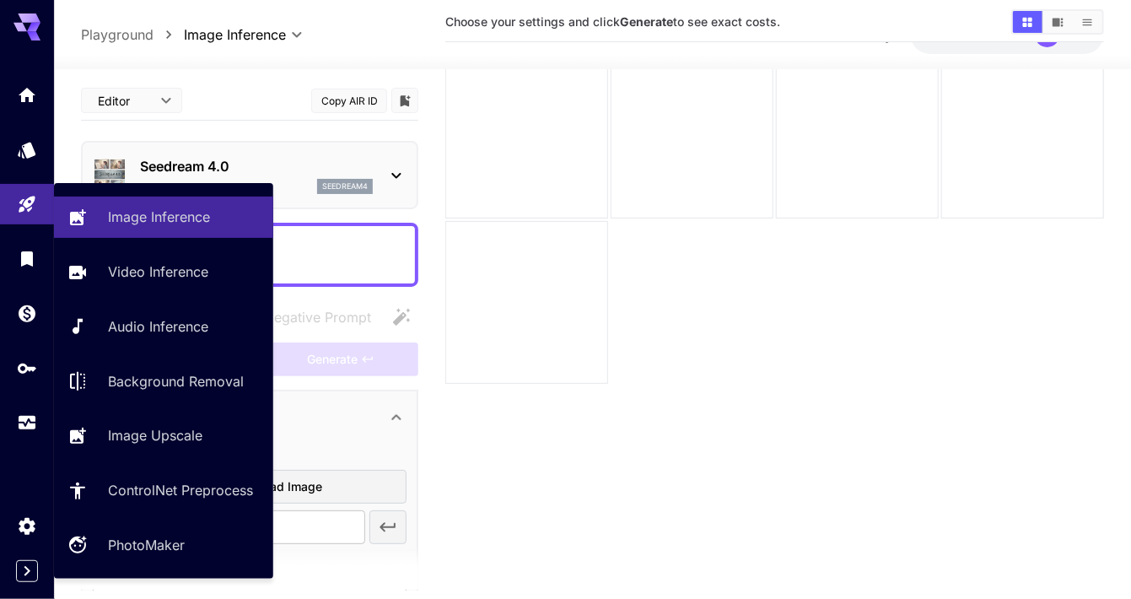
click at [30, 207] on icon "Playground" at bounding box center [27, 204] width 20 height 20
click at [223, 209] on div "Image Inference" at bounding box center [184, 217] width 152 height 20
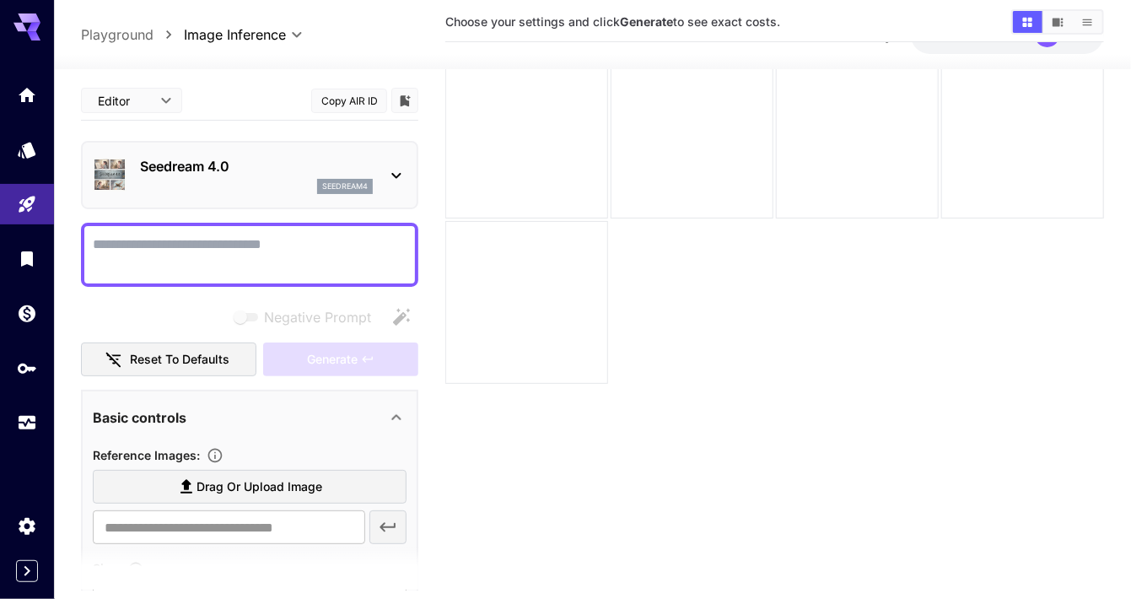
click at [318, 245] on textarea "Negative Prompt" at bounding box center [250, 254] width 314 height 40
paste textarea "**********"
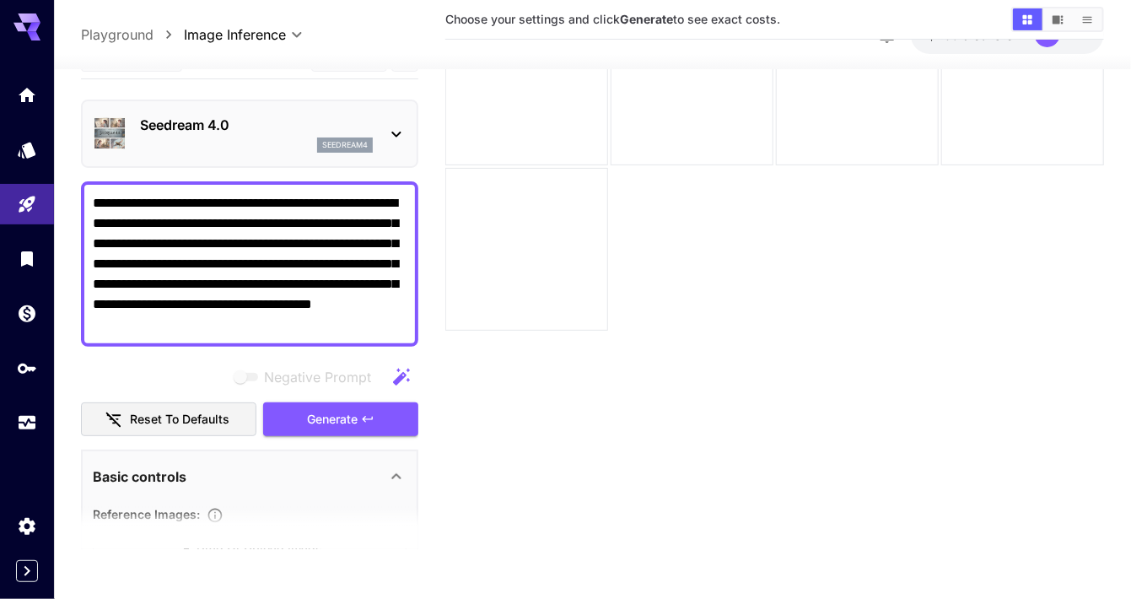
scroll to position [209, 0]
type textarea "**********"
click at [233, 535] on span "Drag or upload image" at bounding box center [259, 545] width 126 height 21
click at [0, 0] on input "Drag or upload image" at bounding box center [0, 0] width 0 height 0
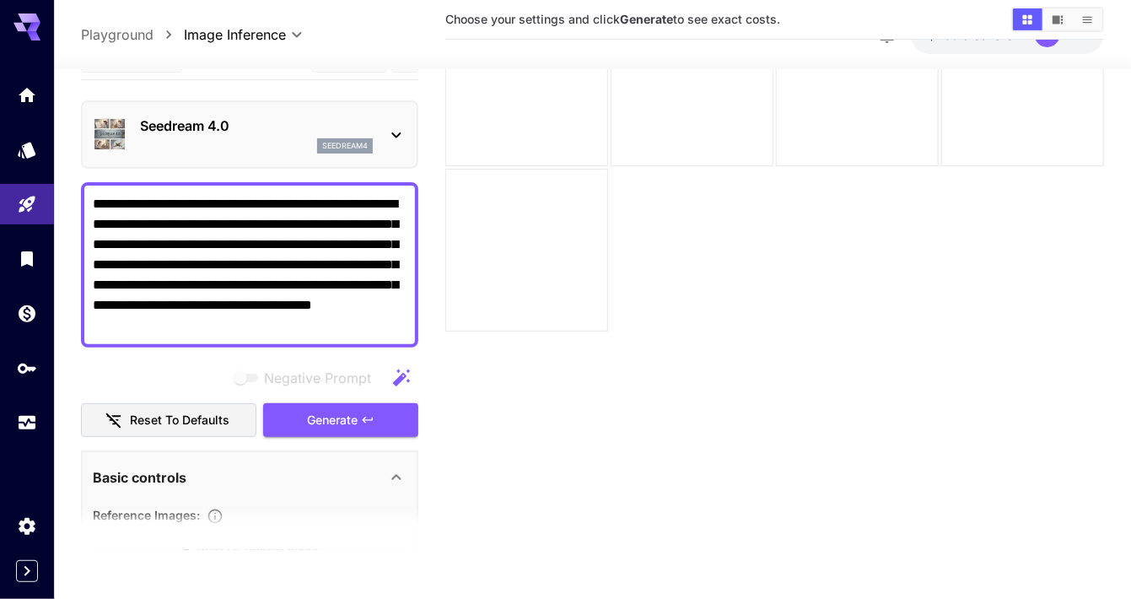
type input "**********"
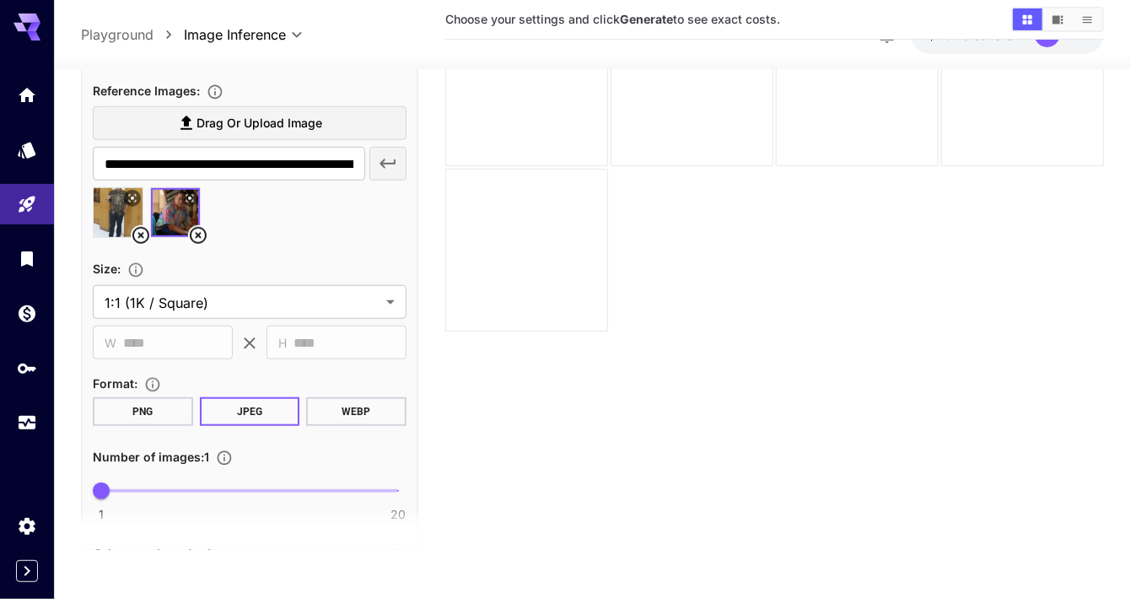
scroll to position [422, 0]
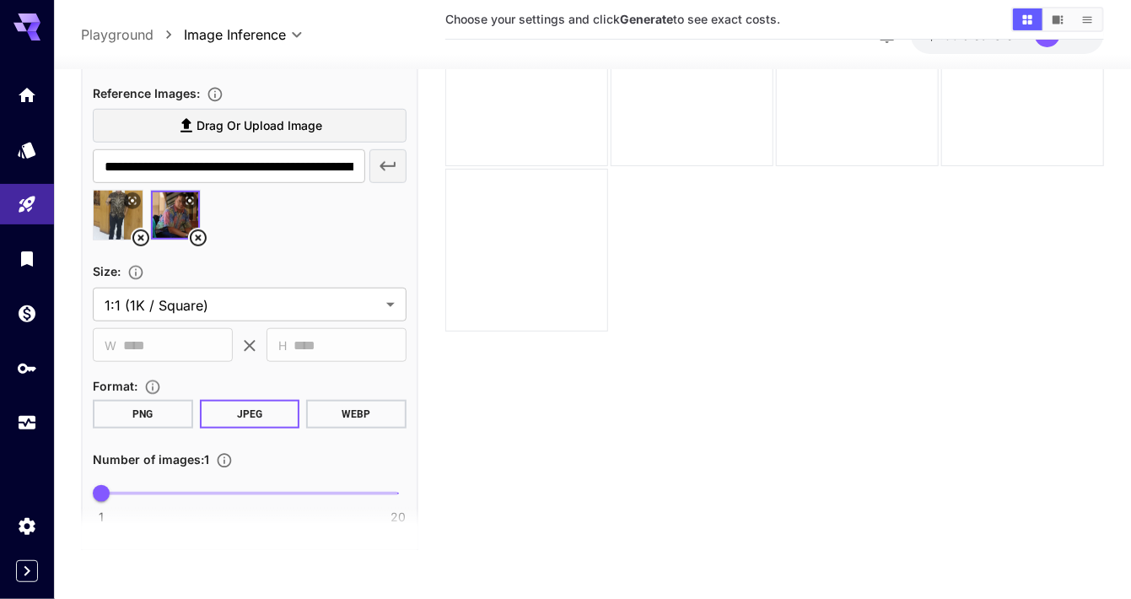
click at [316, 301] on body "**********" at bounding box center [565, 234] width 1131 height 732
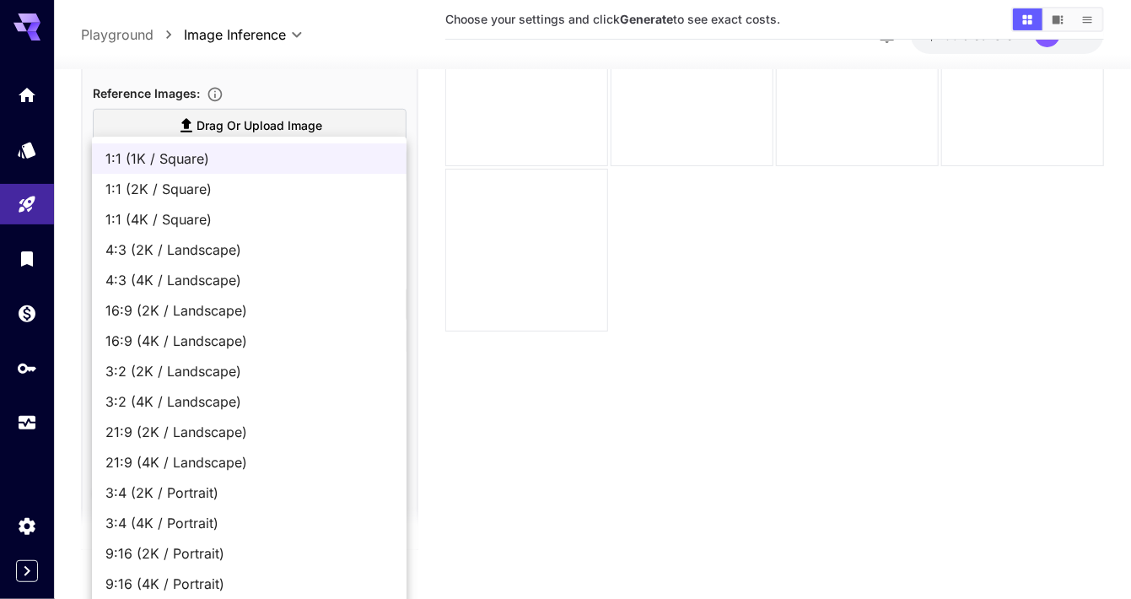
click at [251, 488] on span "3:4 (2K / Portrait)" at bounding box center [249, 492] width 288 height 20
type input "**********"
type input "****"
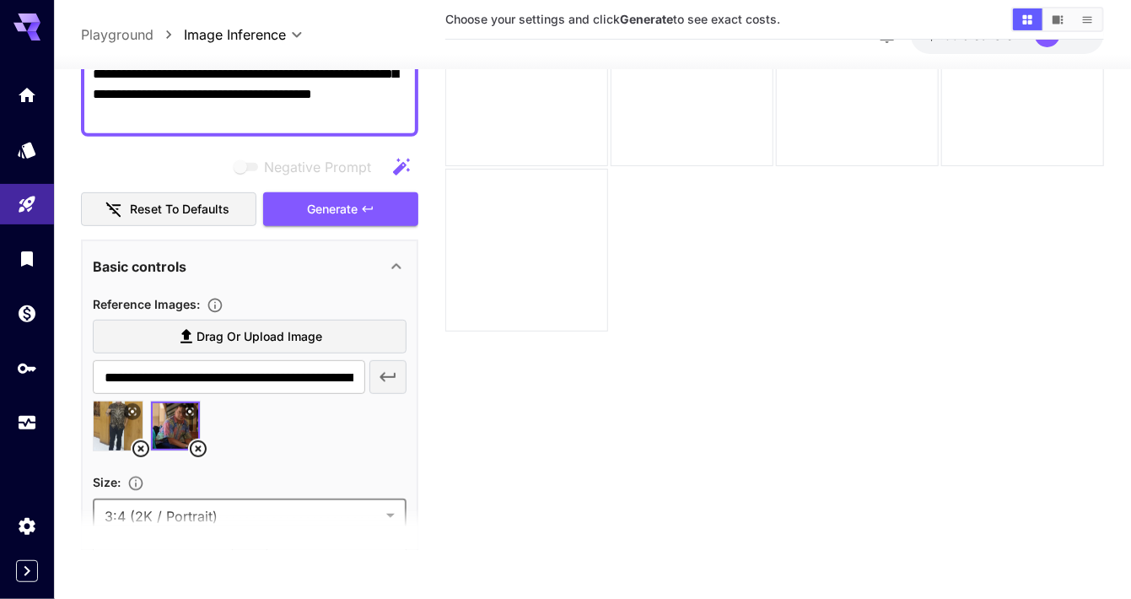
scroll to position [212, 0]
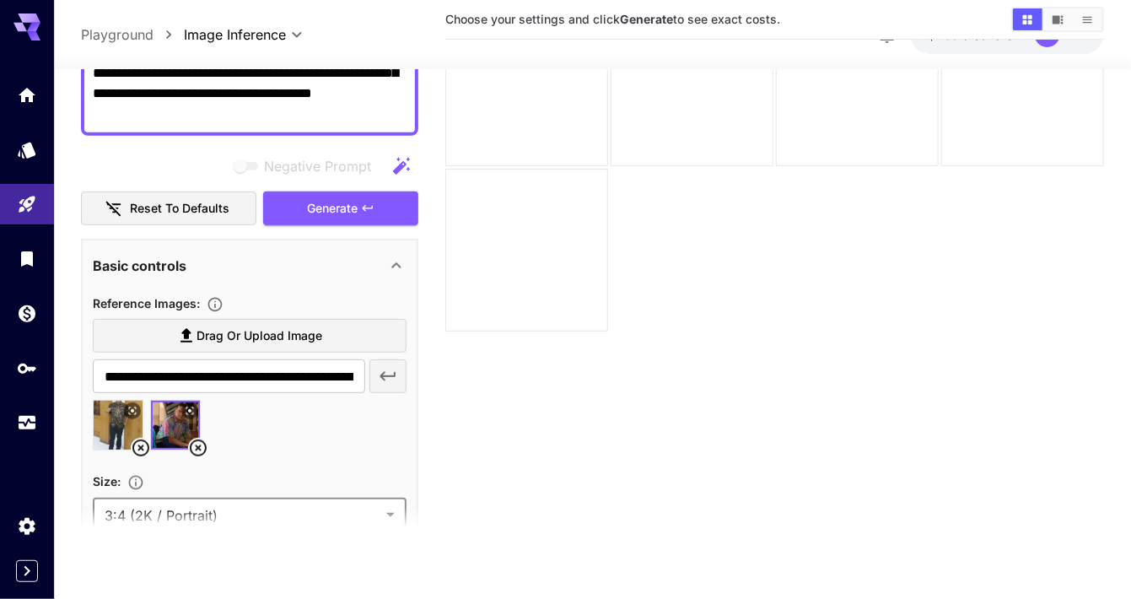
click at [334, 218] on span "Generate" at bounding box center [332, 207] width 51 height 21
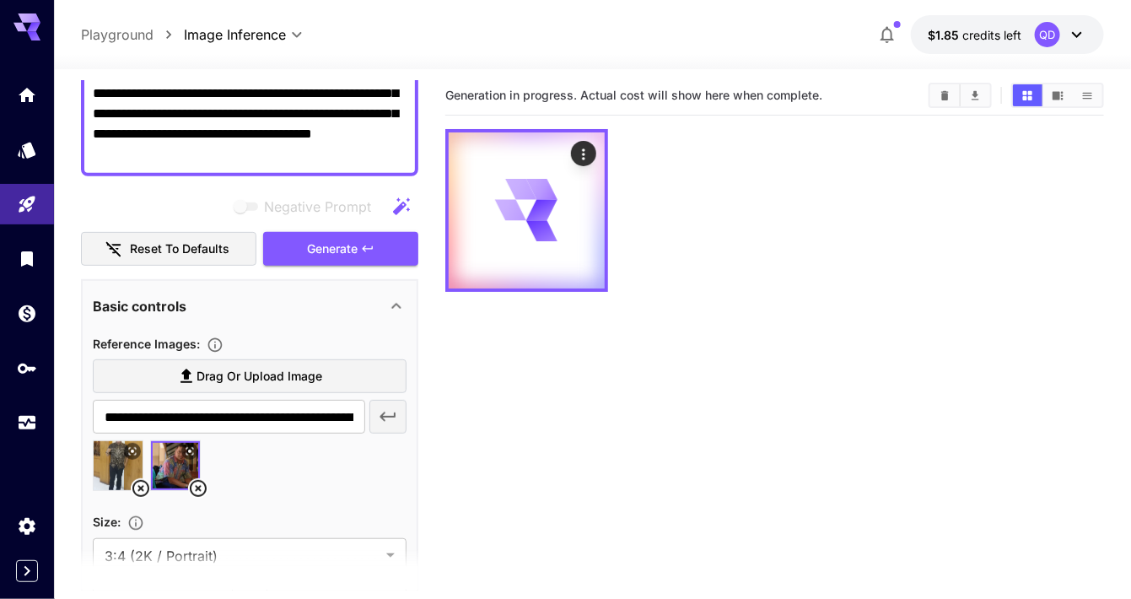
scroll to position [0, 0]
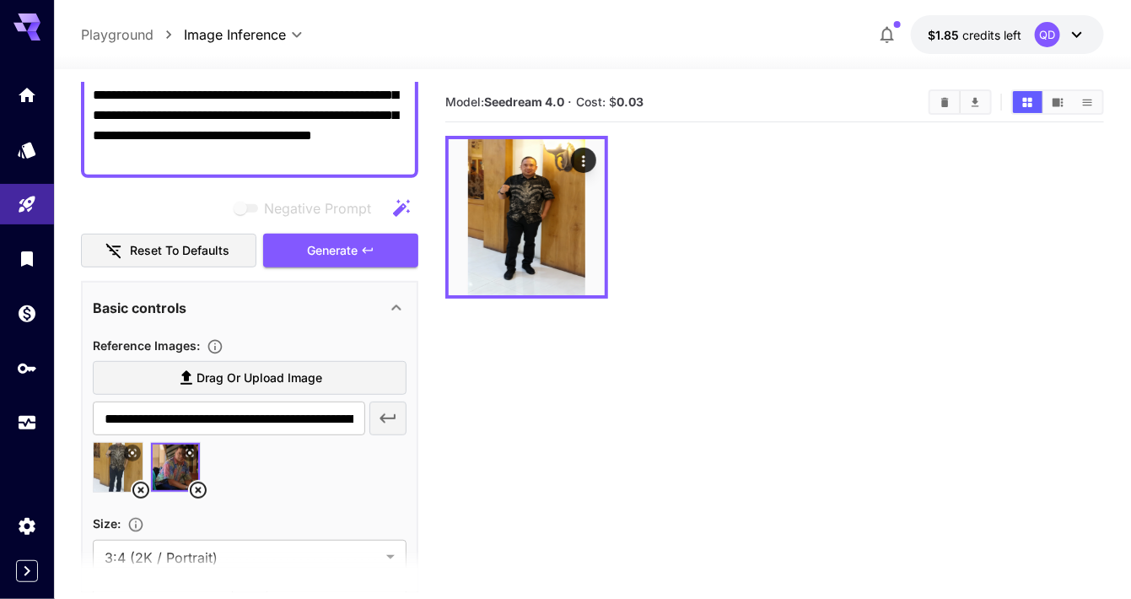
click at [0, 0] on button "Open in fullscreen" at bounding box center [0, 0] width 0 height 0
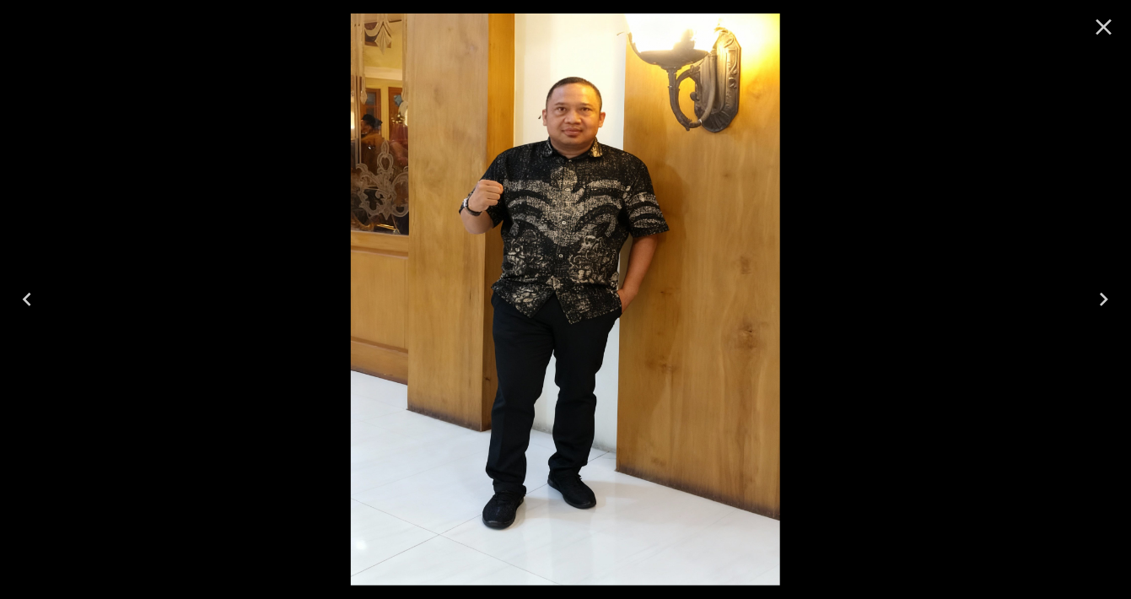
click at [1105, 33] on icon "Close" at bounding box center [1103, 26] width 27 height 27
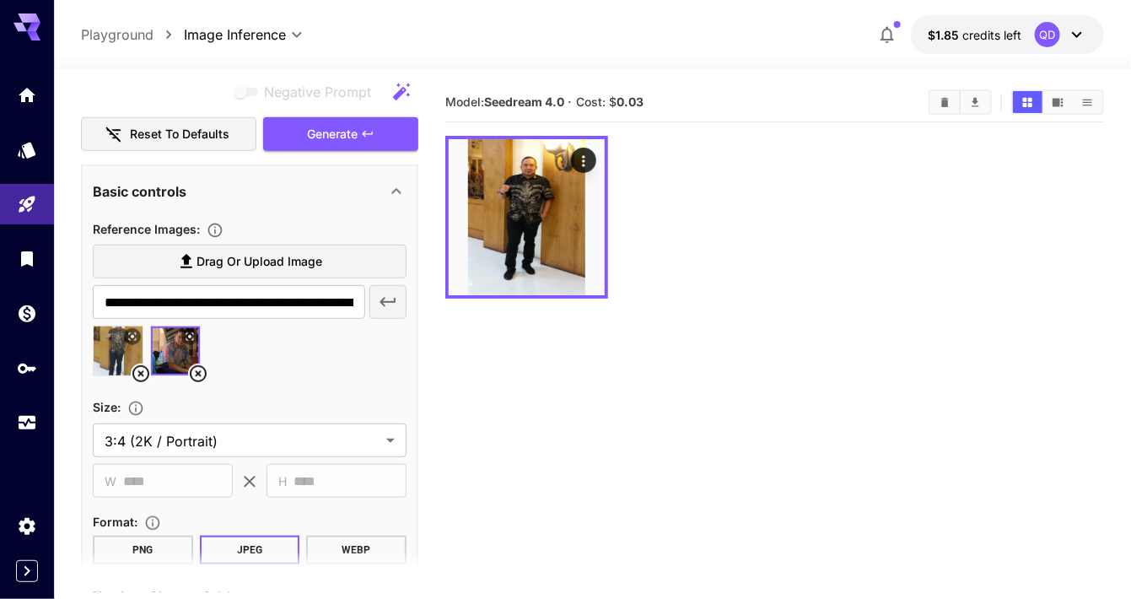
scroll to position [327, 0]
click at [133, 332] on icon at bounding box center [132, 337] width 10 height 10
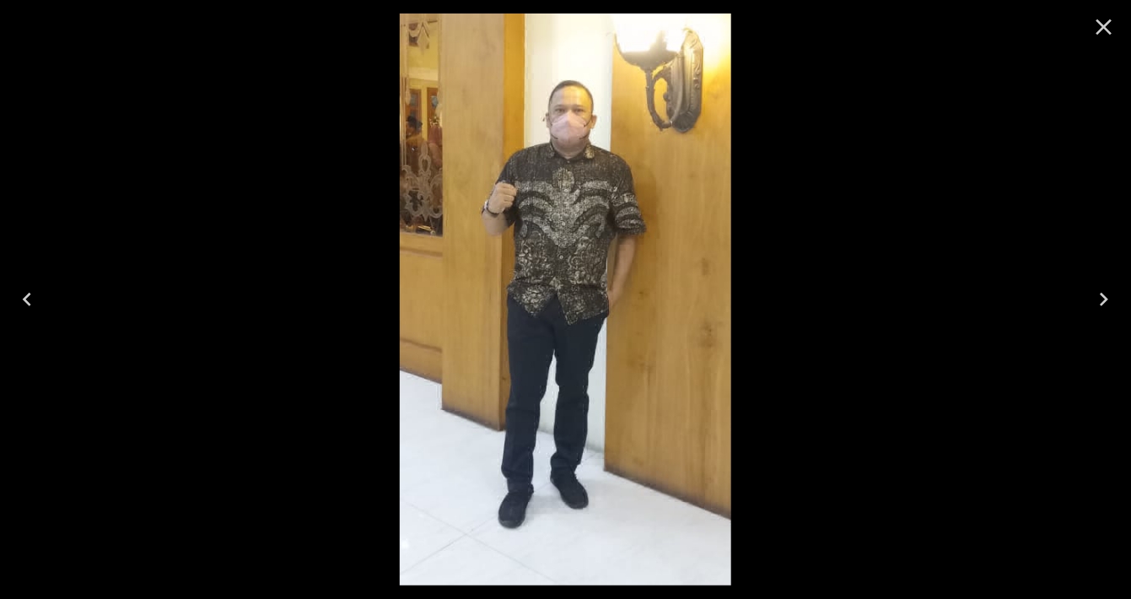
click at [1101, 24] on icon "Close" at bounding box center [1104, 27] width 16 height 16
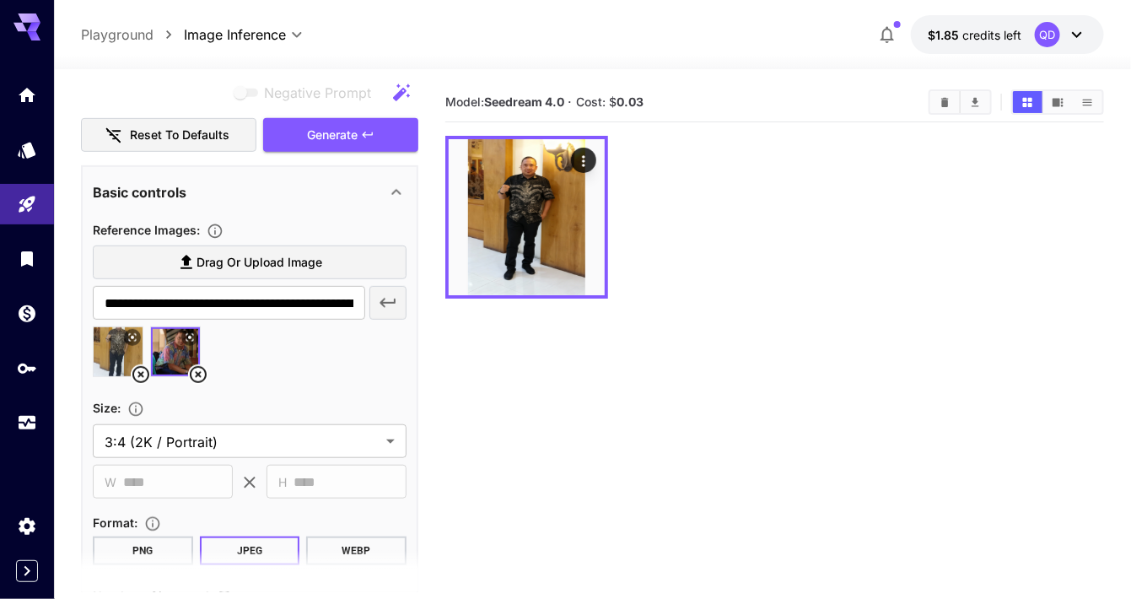
click at [571, 260] on img at bounding box center [527, 217] width 156 height 156
click at [0, 0] on icon "Open in fullscreen" at bounding box center [0, 0] width 0 height 0
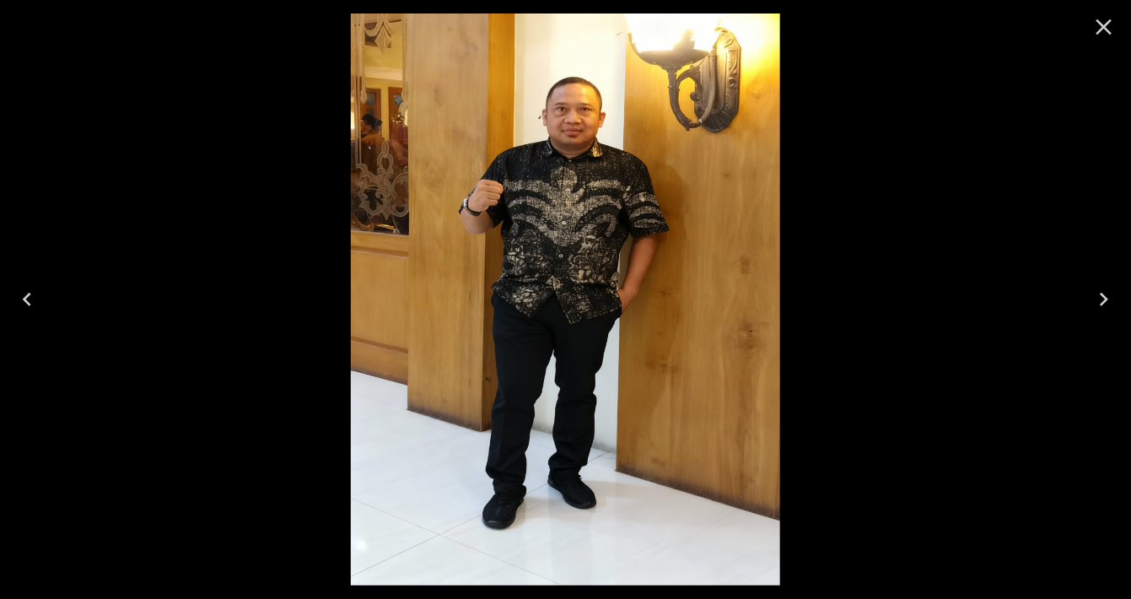
click at [1119, 11] on button "Close" at bounding box center [1104, 27] width 40 height 40
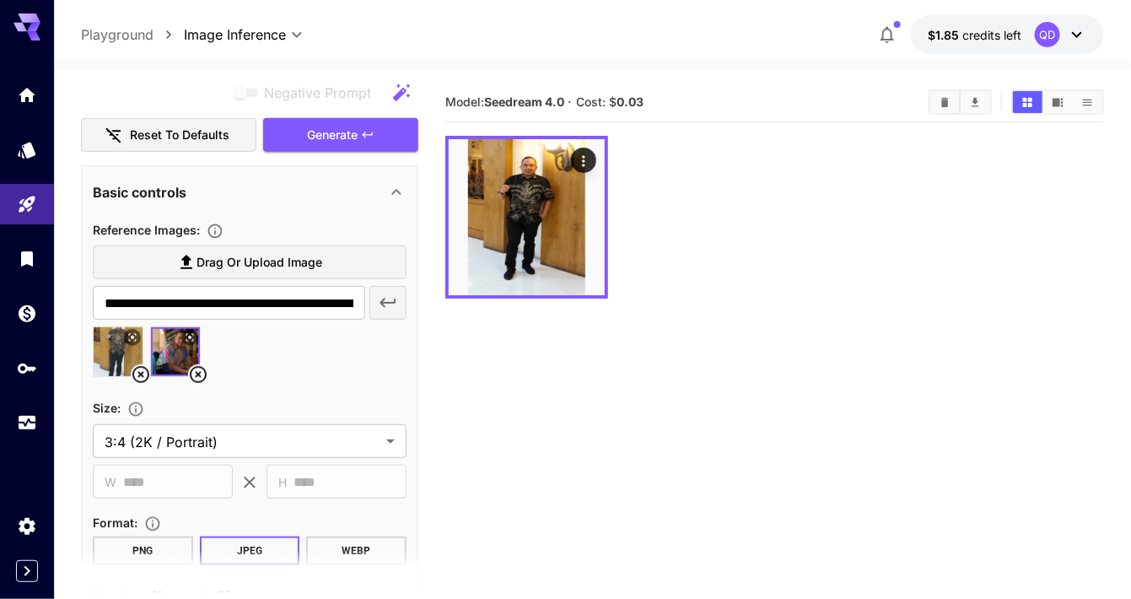
click at [113, 426] on body "**********" at bounding box center [565, 366] width 1131 height 732
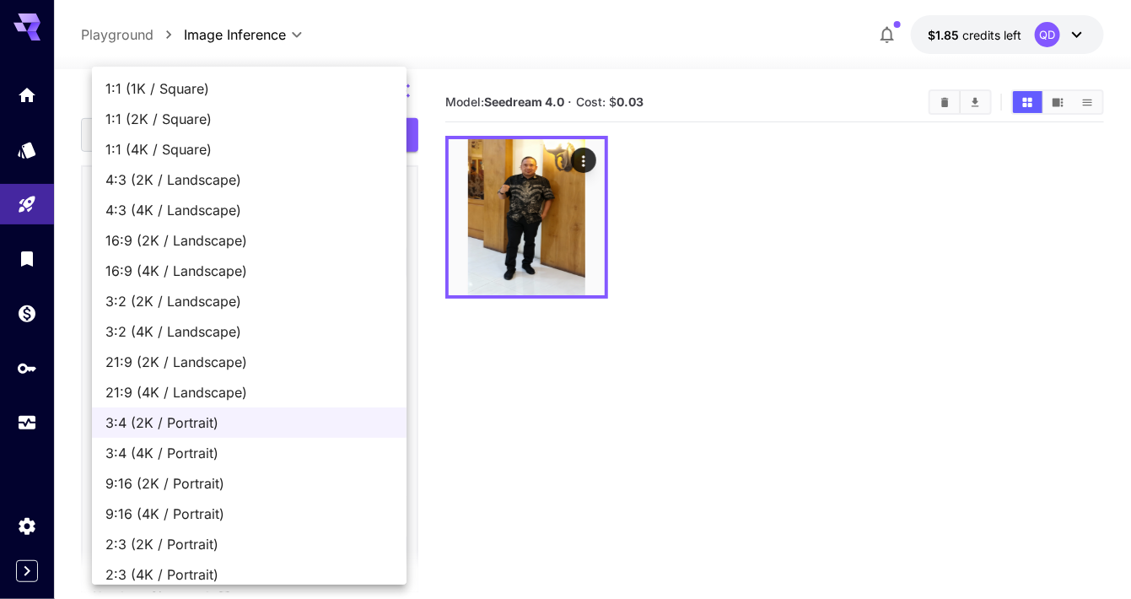
scroll to position [11, 0]
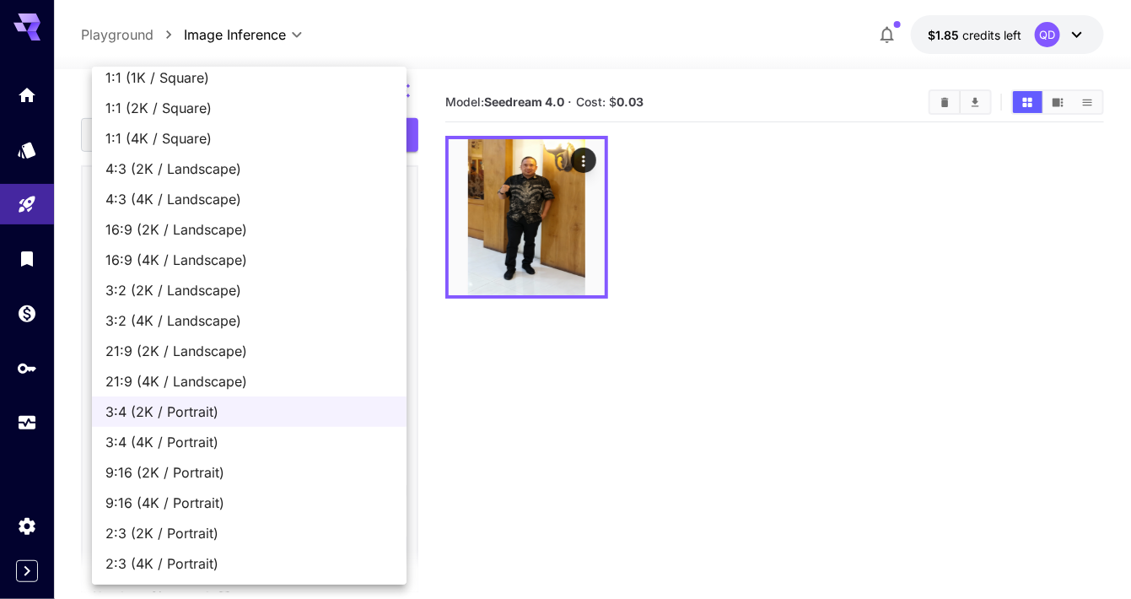
click at [269, 470] on span "9:16 (2K / Portrait)" at bounding box center [249, 472] width 288 height 20
type input "**********"
type input "****"
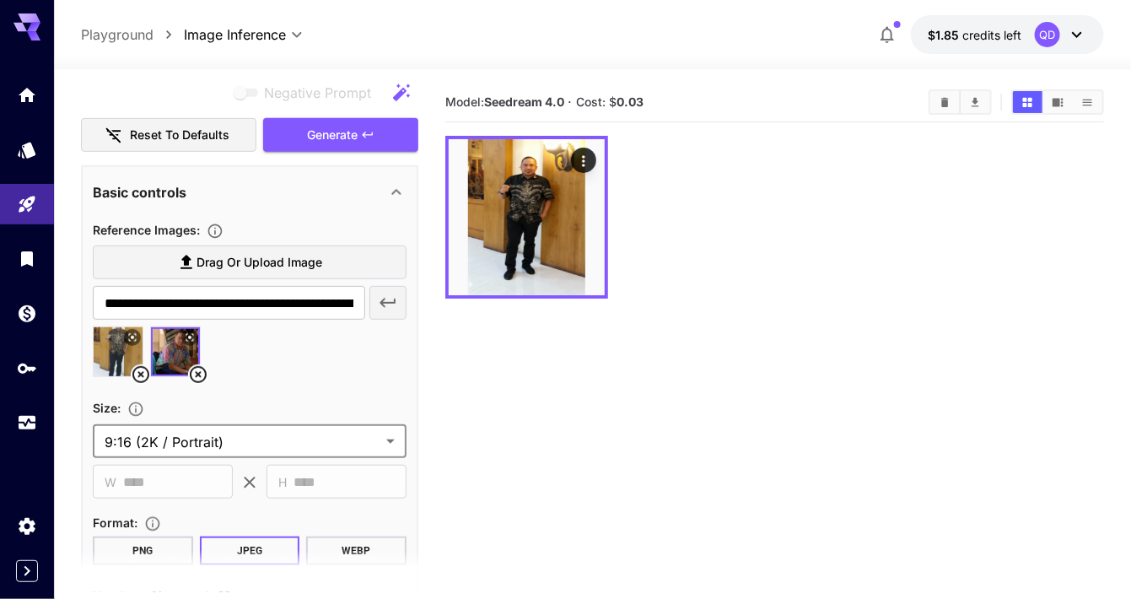
click at [367, 132] on icon "button" at bounding box center [367, 135] width 10 height 6
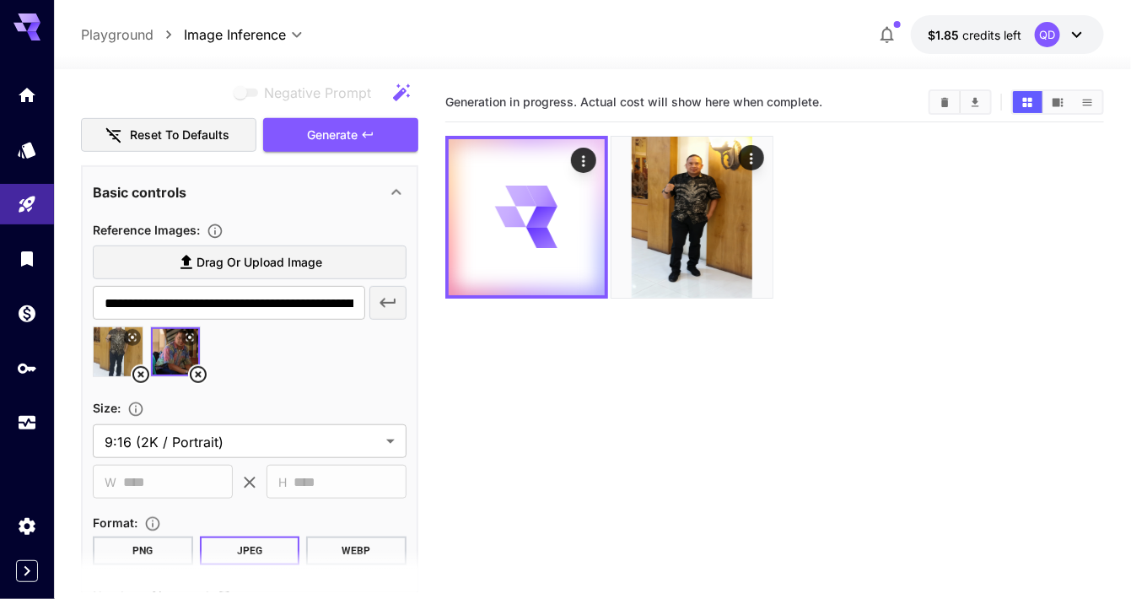
click at [28, 359] on icon "API Keys" at bounding box center [27, 368] width 20 height 20
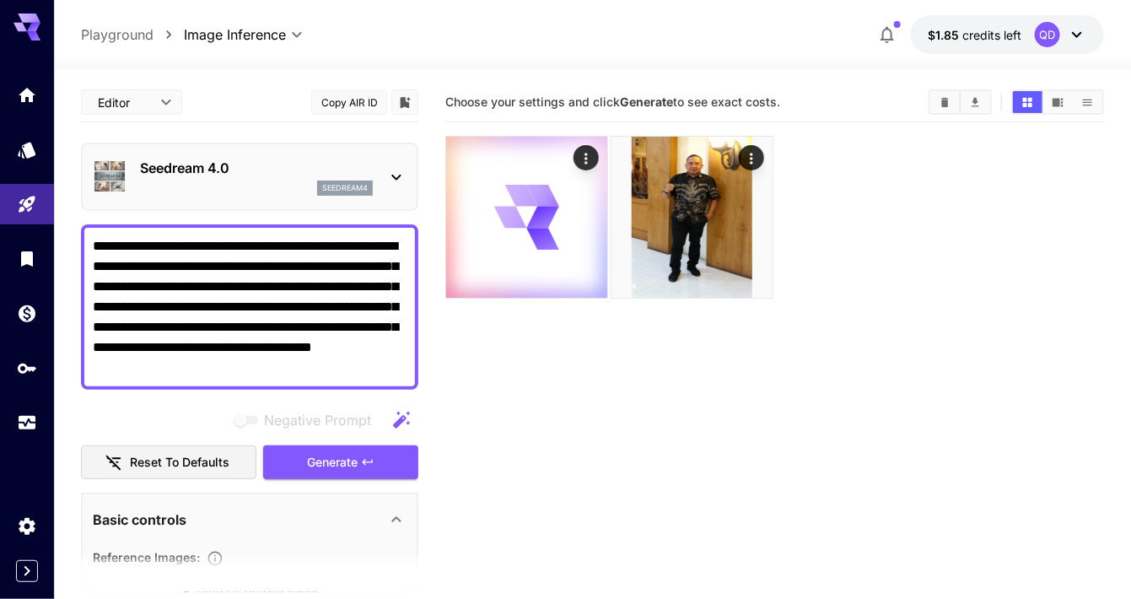
click at [945, 259] on div at bounding box center [774, 217] width 659 height 163
click at [1041, 48] on button "$1.85 credits left QD" at bounding box center [1007, 34] width 193 height 39
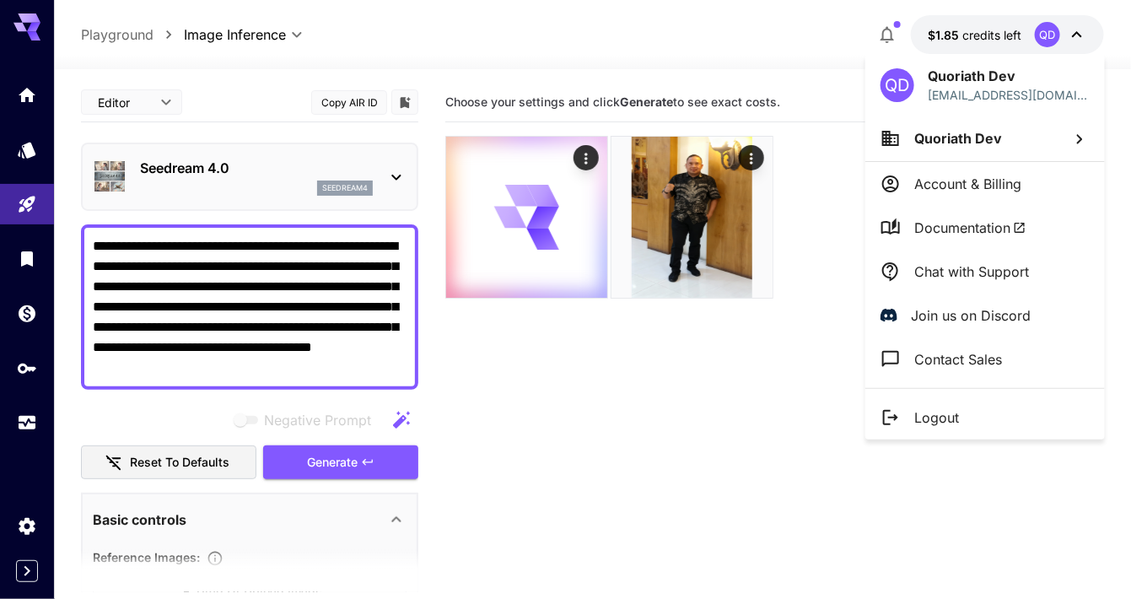
click at [1070, 29] on div at bounding box center [565, 299] width 1131 height 599
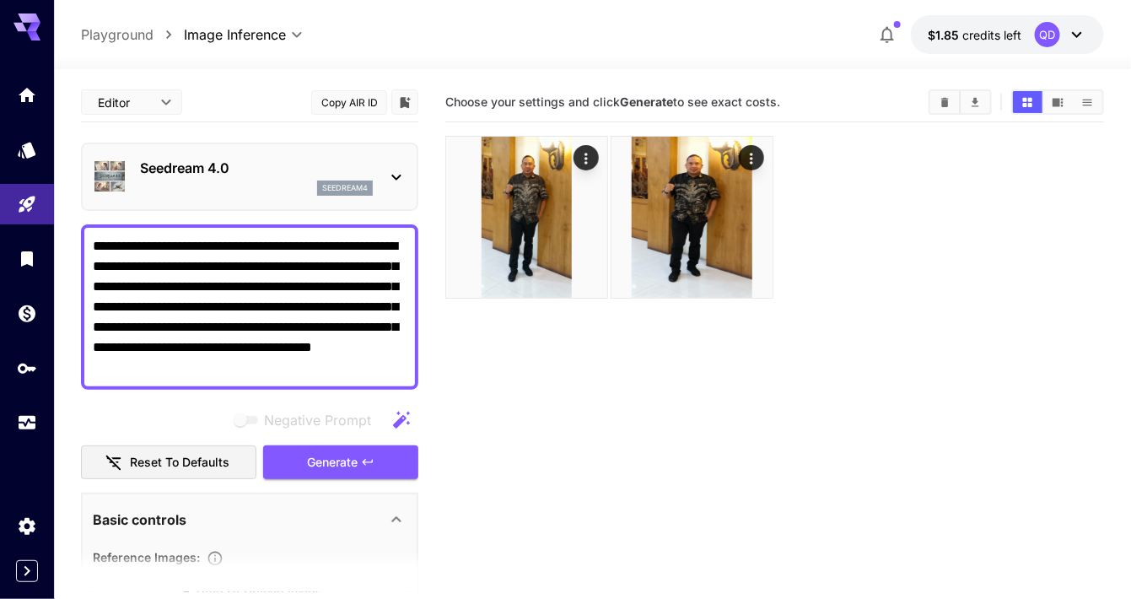
click at [541, 244] on img at bounding box center [526, 217] width 161 height 161
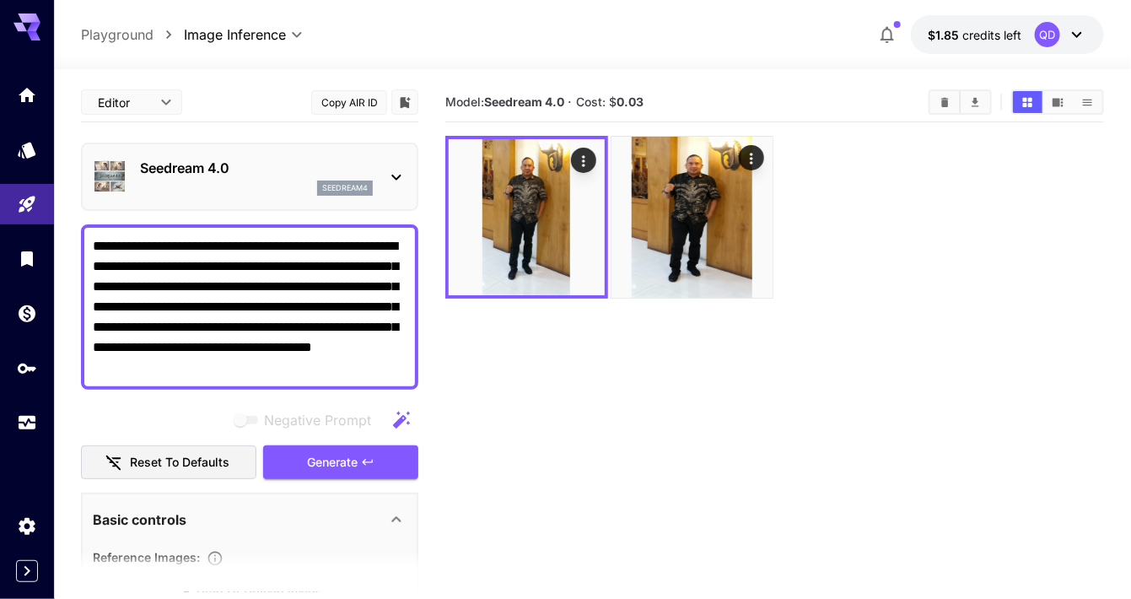
click at [0, 0] on icon "Open in fullscreen" at bounding box center [0, 0] width 0 height 0
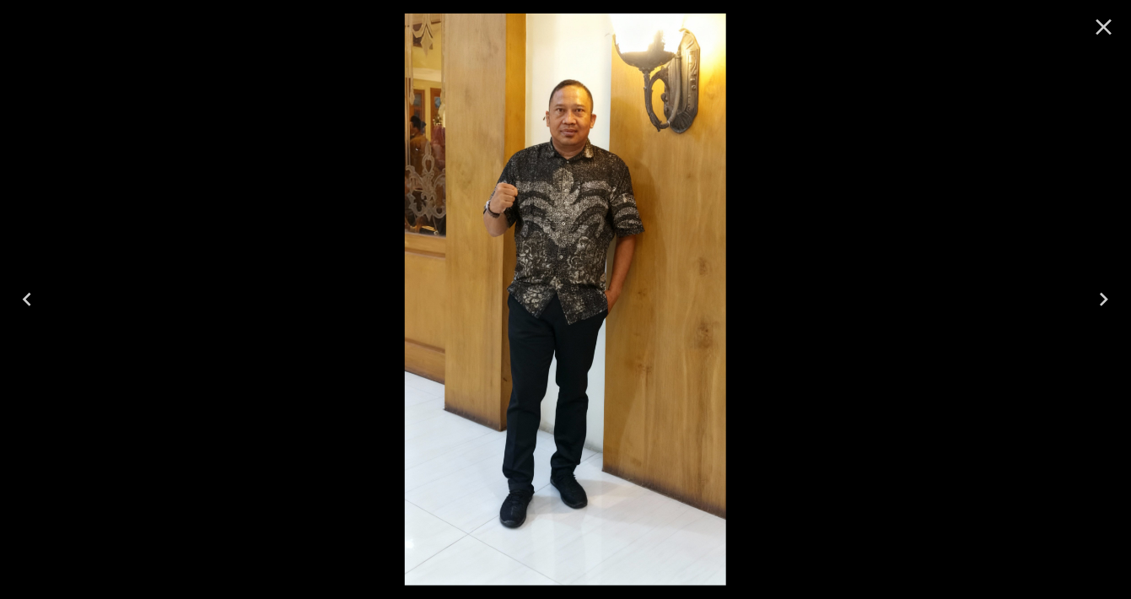
click at [655, 182] on img at bounding box center [565, 299] width 321 height 572
click at [650, 177] on img at bounding box center [565, 299] width 321 height 572
click at [1095, 25] on icon "Close" at bounding box center [1103, 26] width 27 height 27
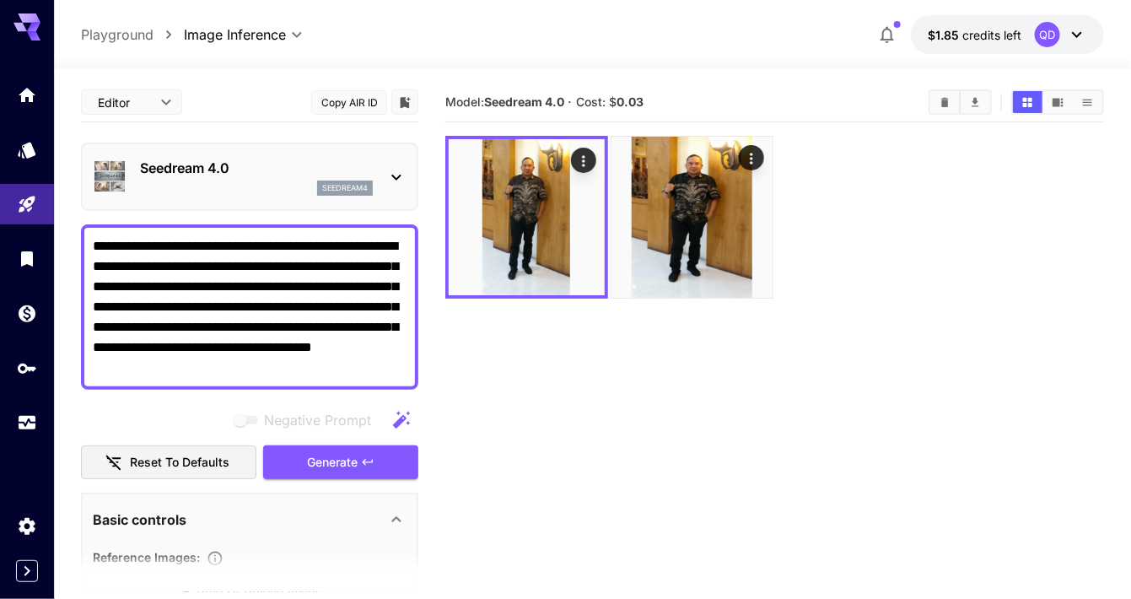
click at [547, 242] on img at bounding box center [527, 217] width 156 height 156
click at [0, 0] on icon "Open in fullscreen" at bounding box center [0, 0] width 0 height 0
click at [0, 0] on div "Open in fullscreen" at bounding box center [0, 0] width 0 height 0
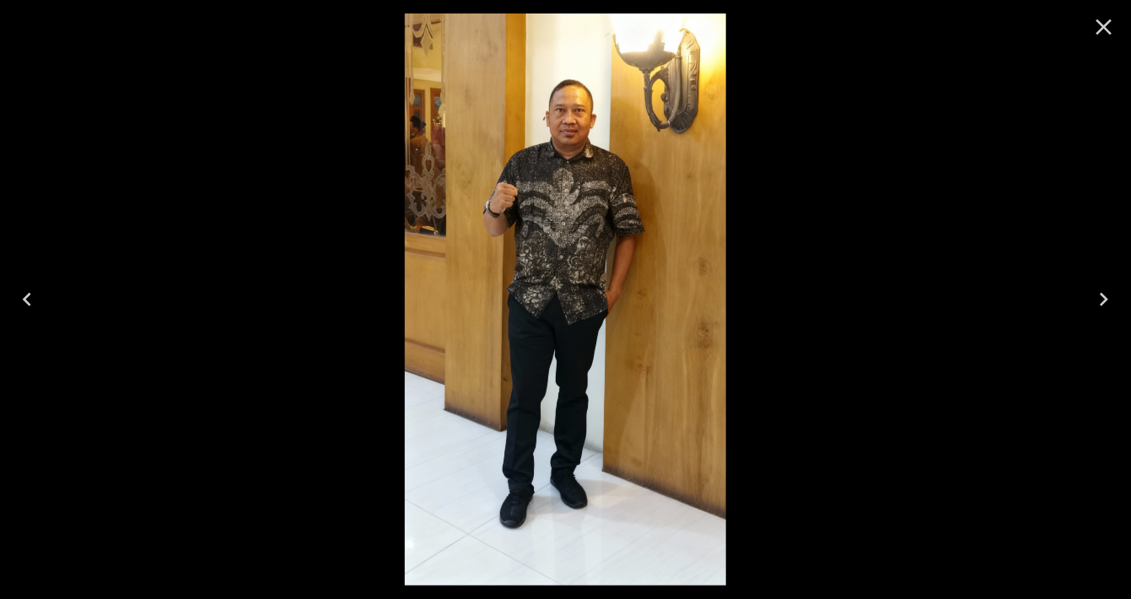
click at [1099, 30] on icon "Close" at bounding box center [1103, 26] width 27 height 27
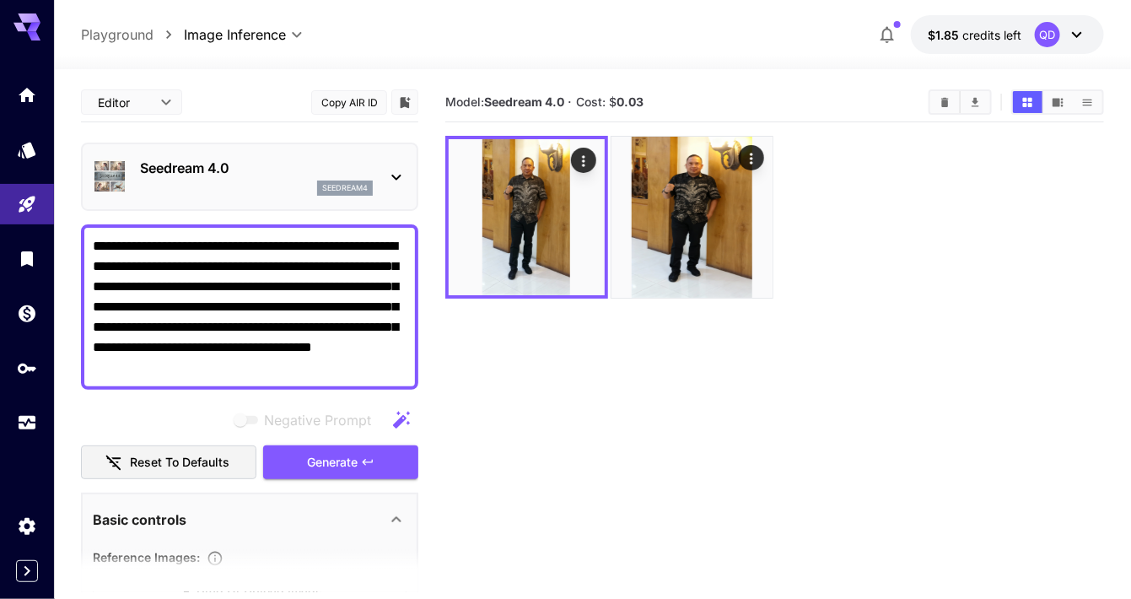
click at [553, 229] on img at bounding box center [527, 217] width 156 height 156
click at [0, 0] on icon "Open in fullscreen" at bounding box center [0, 0] width 0 height 0
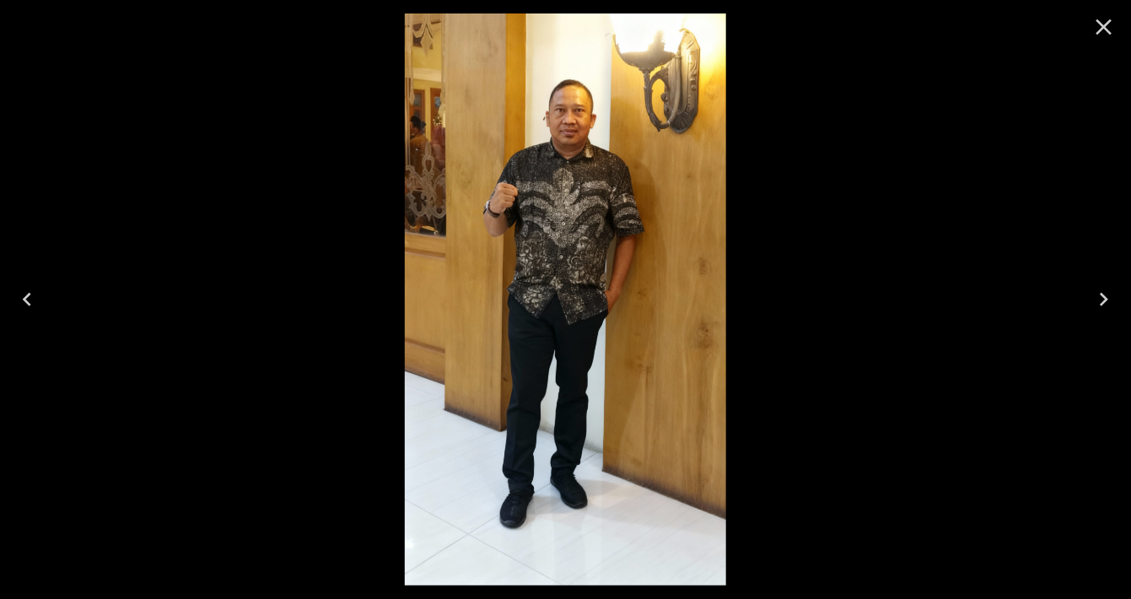
click at [577, 143] on img at bounding box center [565, 299] width 321 height 572
click at [580, 121] on img at bounding box center [565, 299] width 321 height 572
click at [1112, 289] on icon "Next" at bounding box center [1103, 299] width 27 height 27
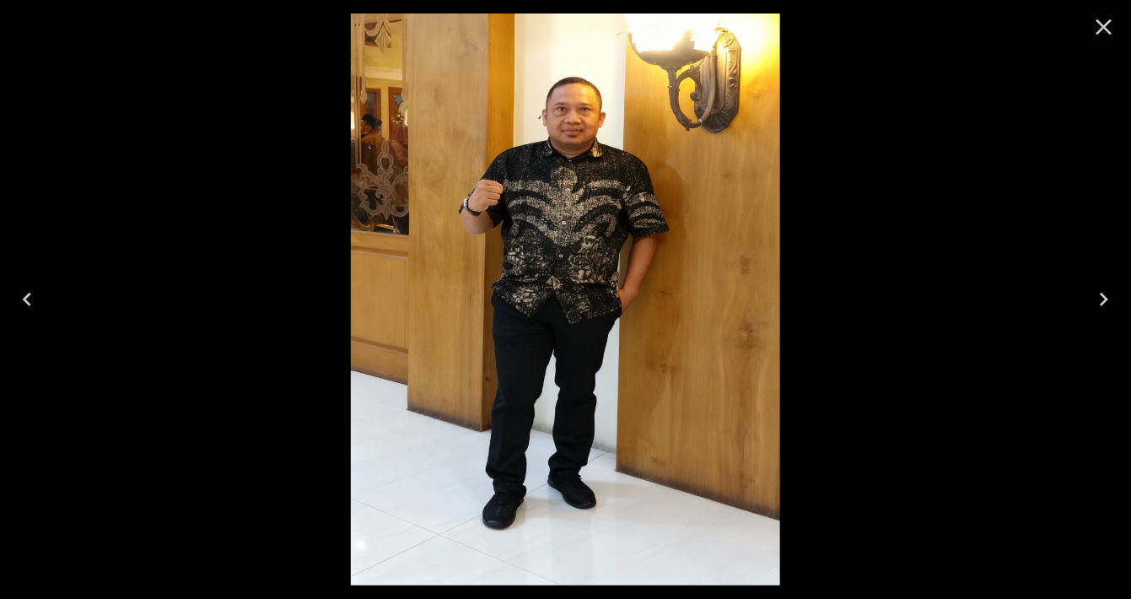
click at [1104, 295] on icon "Next" at bounding box center [1104, 299] width 8 height 13
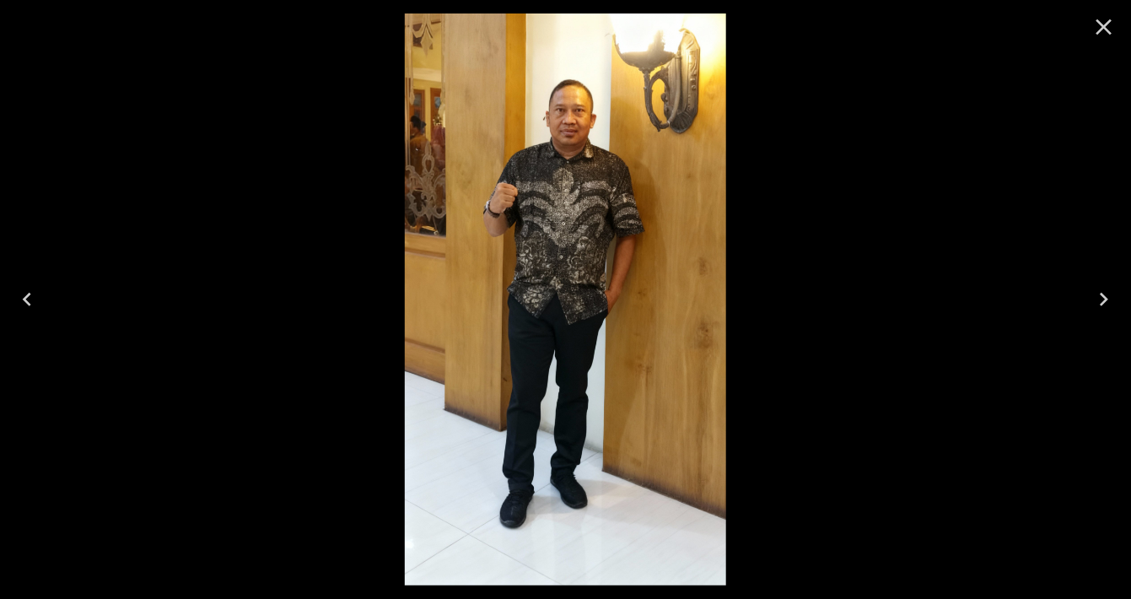
click at [1116, 31] on icon "Close" at bounding box center [1103, 26] width 27 height 27
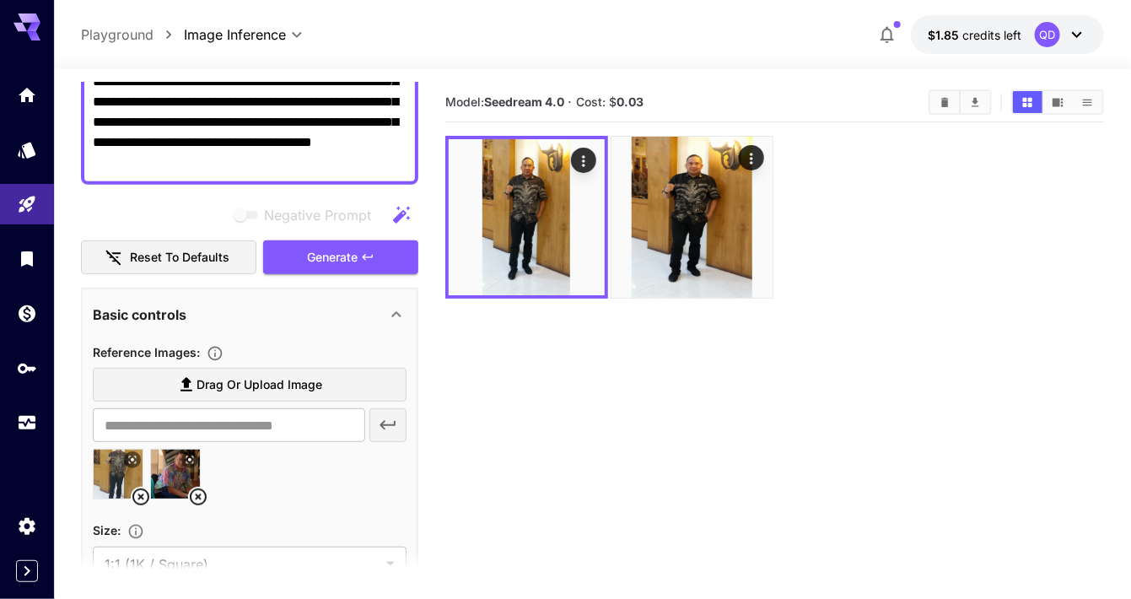
scroll to position [248, 0]
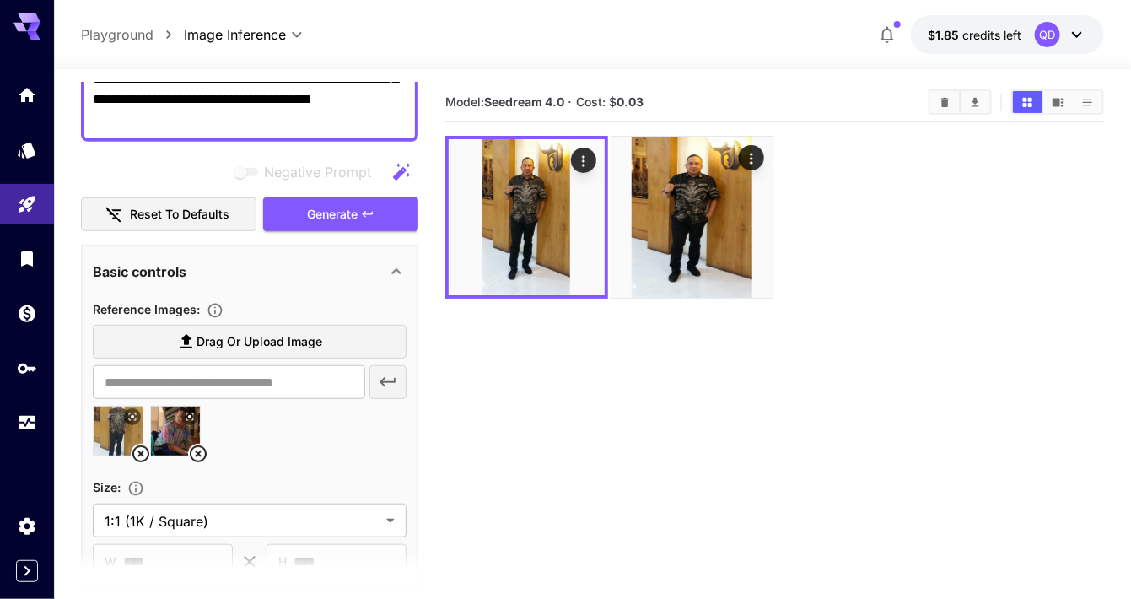
click at [129, 411] on icon at bounding box center [132, 416] width 10 height 10
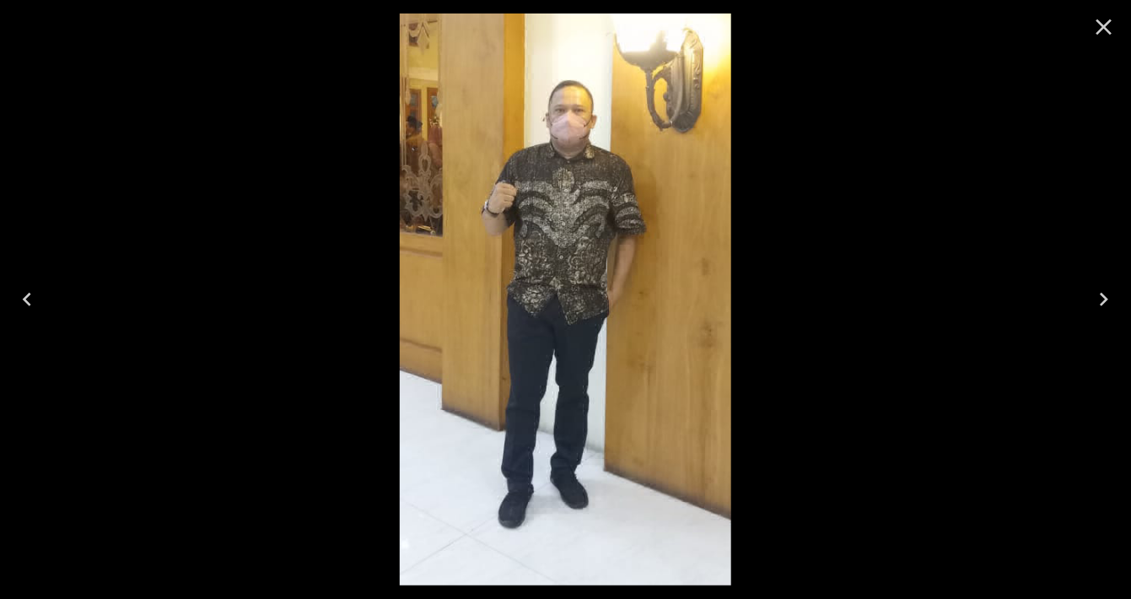
click at [1094, 29] on icon "Close" at bounding box center [1103, 26] width 27 height 27
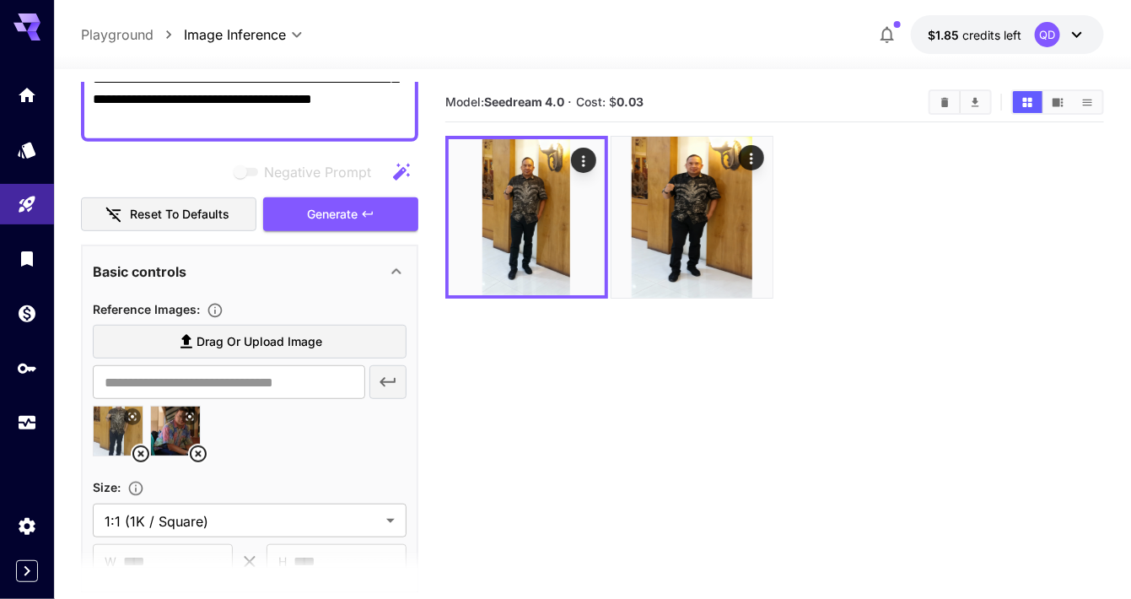
click at [567, 236] on img at bounding box center [527, 217] width 156 height 156
click at [0, 0] on icon "Open in fullscreen" at bounding box center [0, 0] width 0 height 0
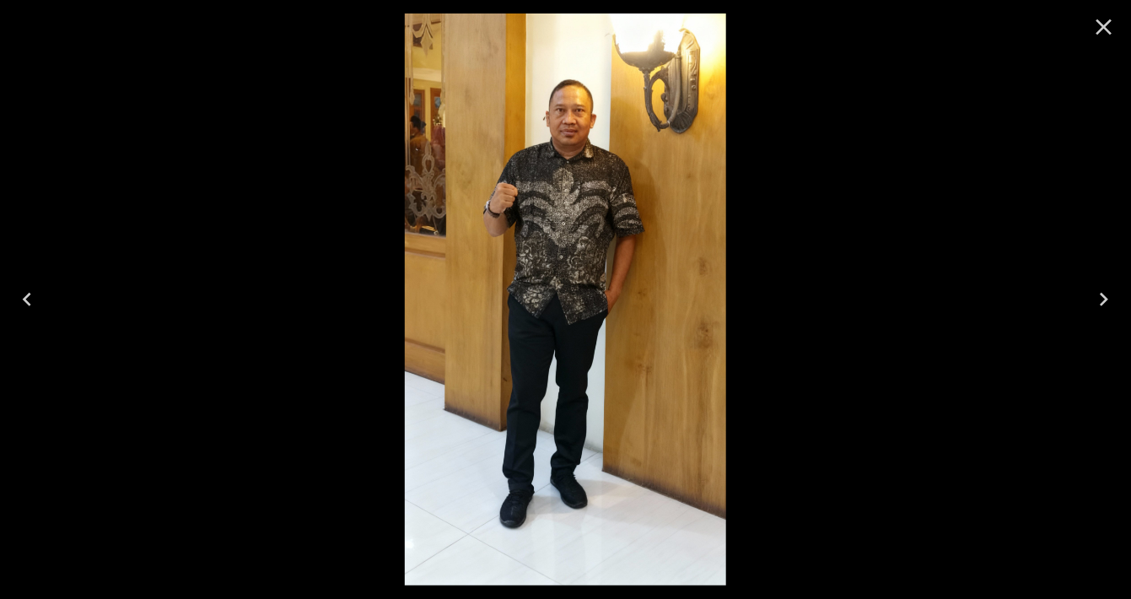
click at [620, 144] on img at bounding box center [565, 299] width 321 height 572
click at [619, 139] on img at bounding box center [565, 299] width 321 height 572
click at [1107, 25] on icon "Close" at bounding box center [1103, 26] width 27 height 27
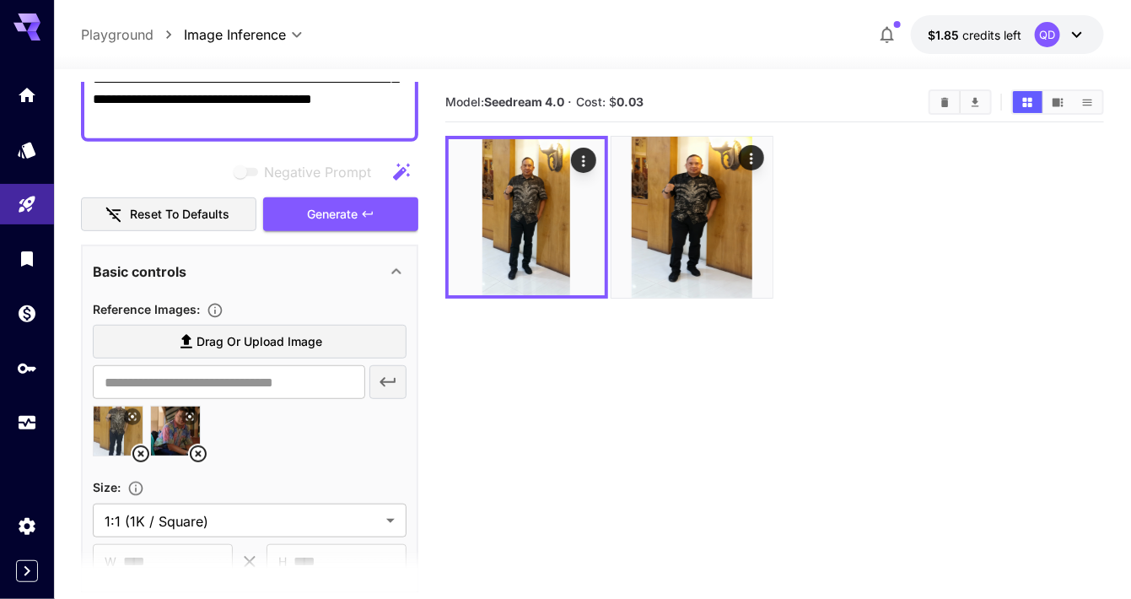
click at [196, 447] on icon at bounding box center [198, 454] width 20 height 20
click at [140, 446] on icon at bounding box center [141, 454] width 20 height 20
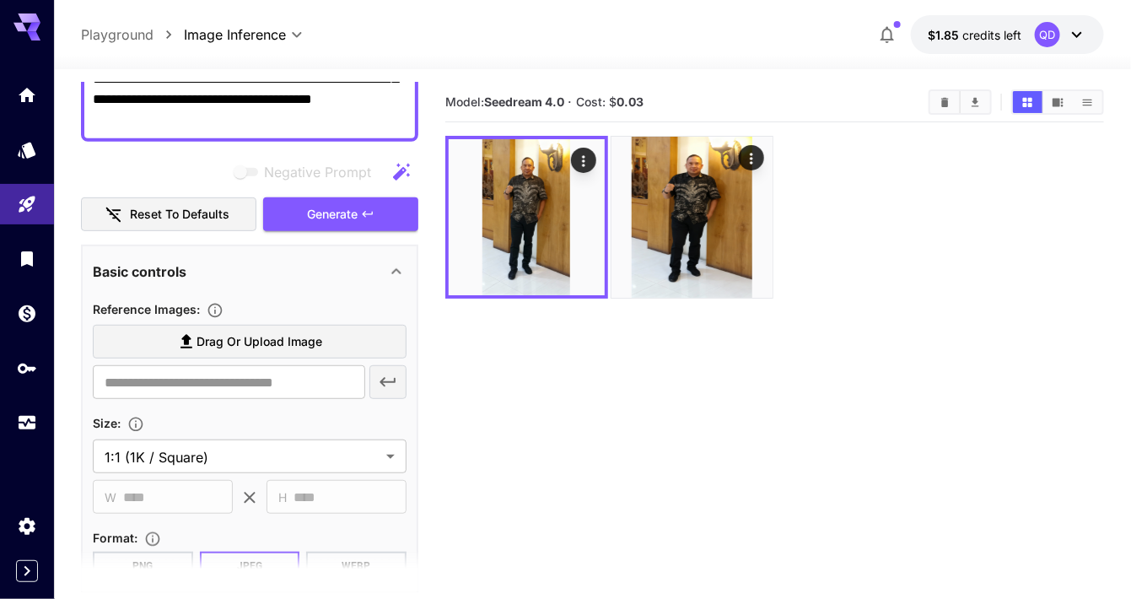
click at [295, 325] on label "Drag or upload image" at bounding box center [250, 342] width 314 height 35
click at [0, 0] on input "Drag or upload image" at bounding box center [0, 0] width 0 height 0
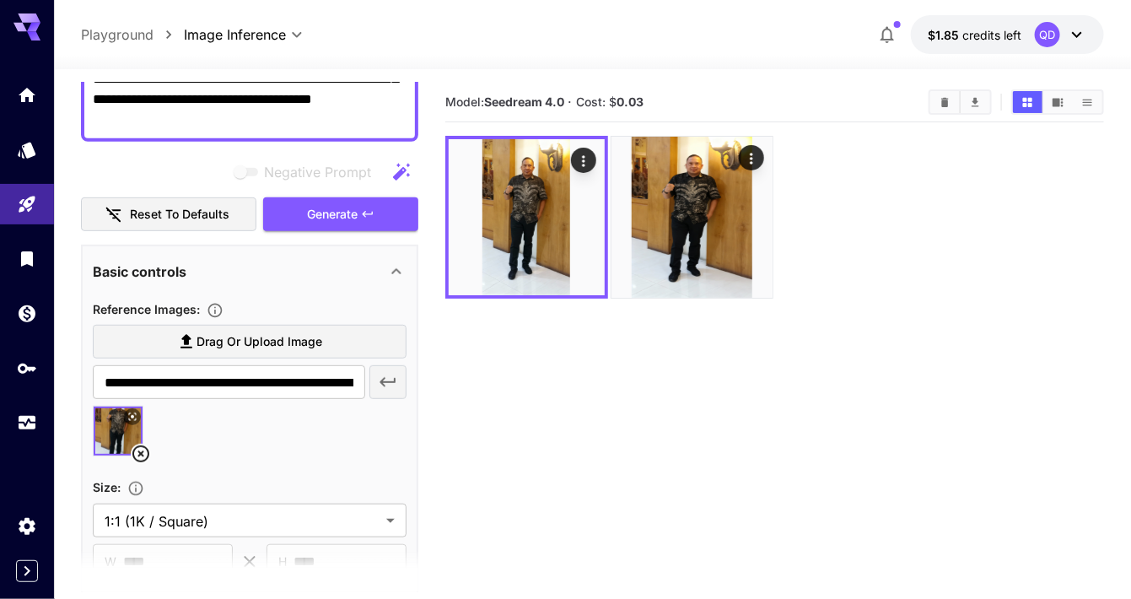
click at [130, 411] on icon at bounding box center [132, 416] width 10 height 10
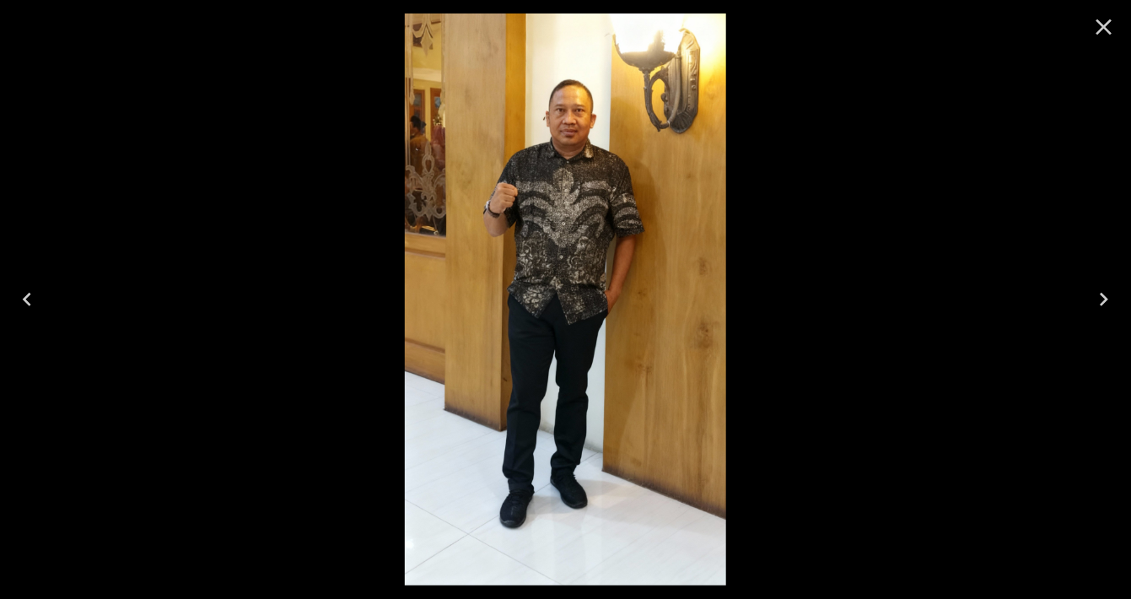
click at [1108, 19] on icon "Close" at bounding box center [1103, 26] width 27 height 27
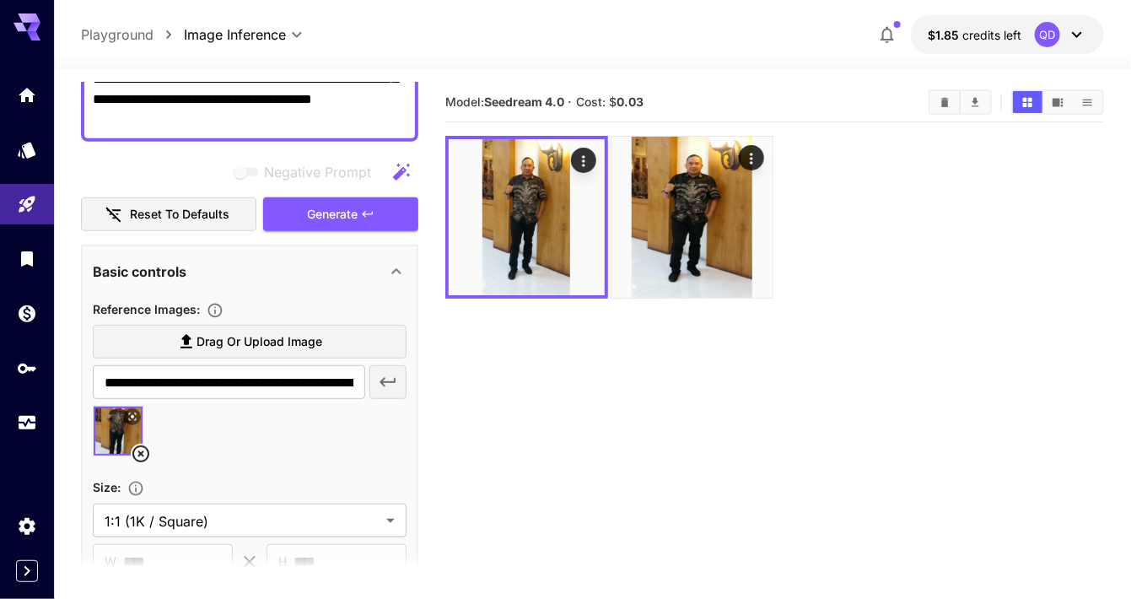
click at [158, 334] on label "Drag or upload image" at bounding box center [250, 342] width 314 height 35
click at [0, 0] on input "Drag or upload image" at bounding box center [0, 0] width 0 height 0
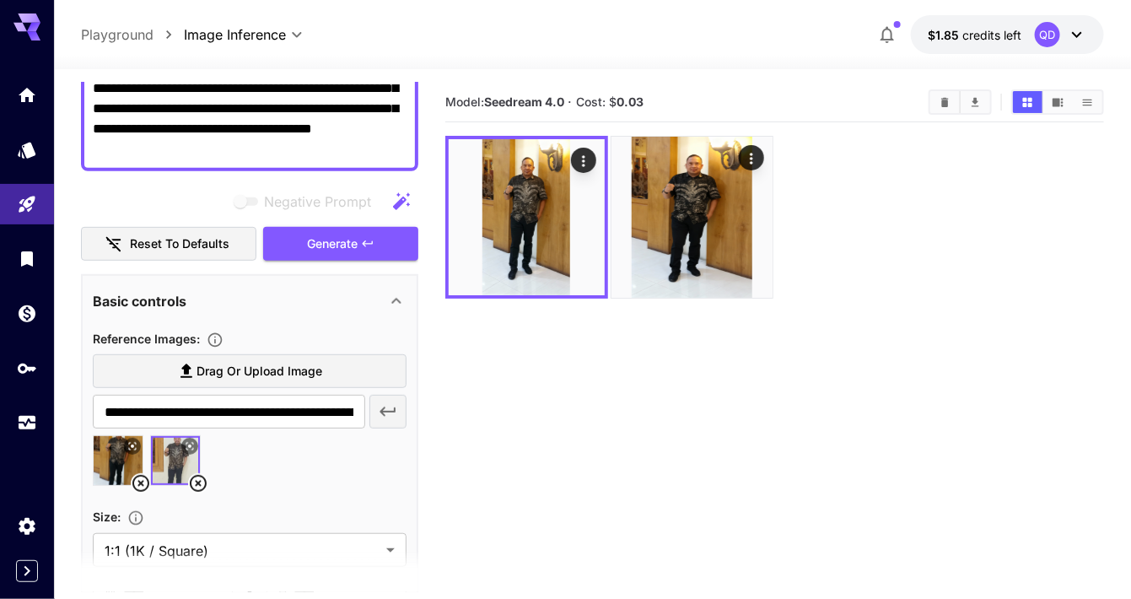
scroll to position [218, 0]
click at [191, 441] on icon at bounding box center [190, 446] width 10 height 10
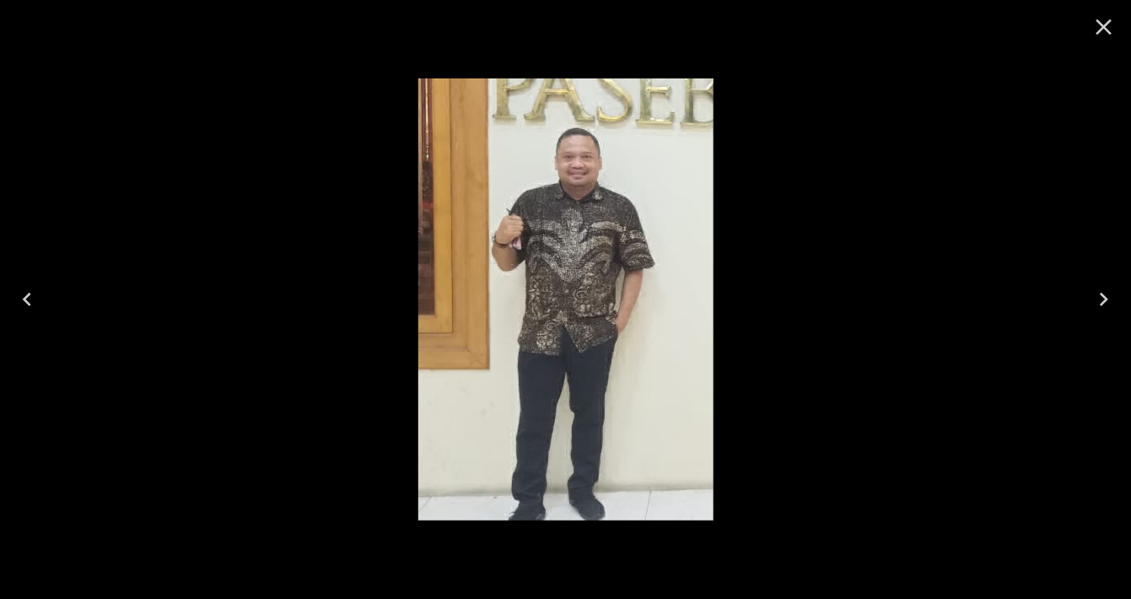
click at [1100, 27] on icon "Close" at bounding box center [1103, 26] width 27 height 27
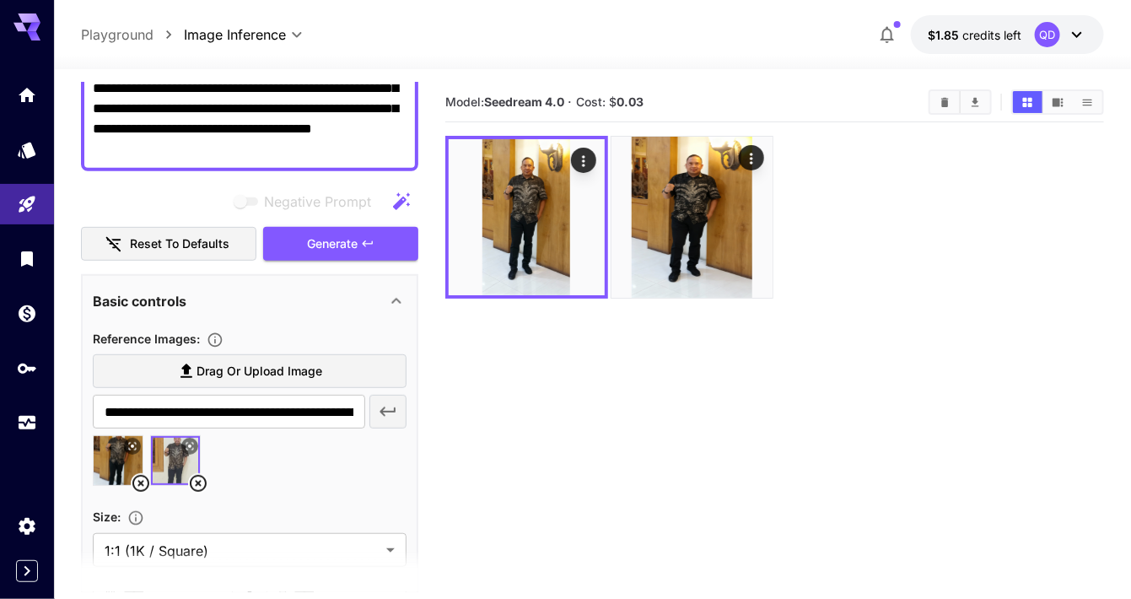
click at [143, 364] on label "Drag or upload image" at bounding box center [250, 371] width 314 height 35
click at [0, 0] on input "Drag or upload image" at bounding box center [0, 0] width 0 height 0
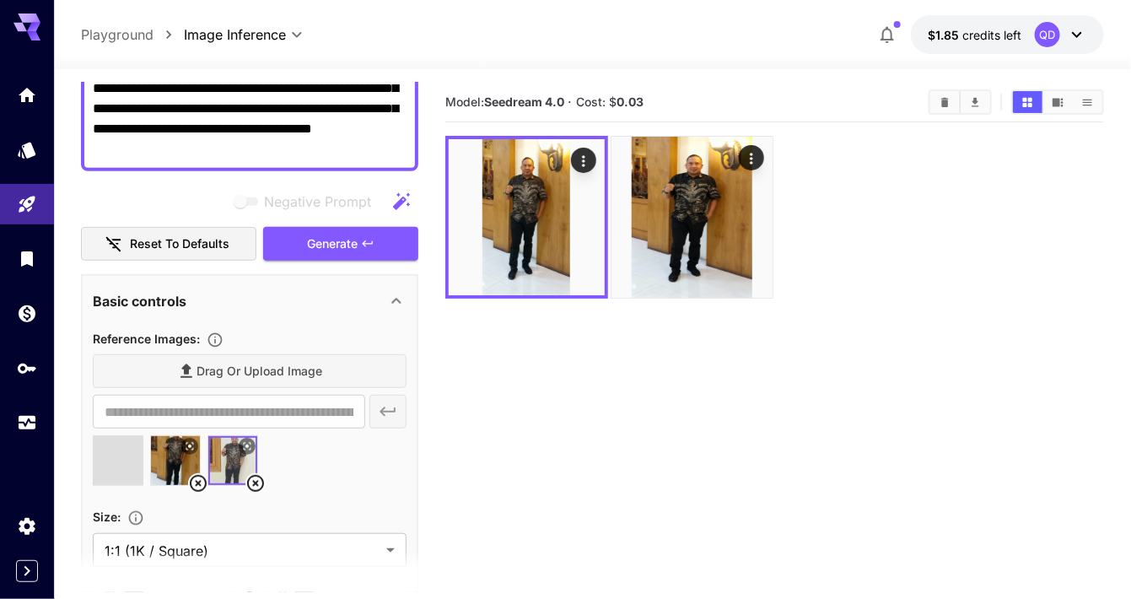
type input "**********"
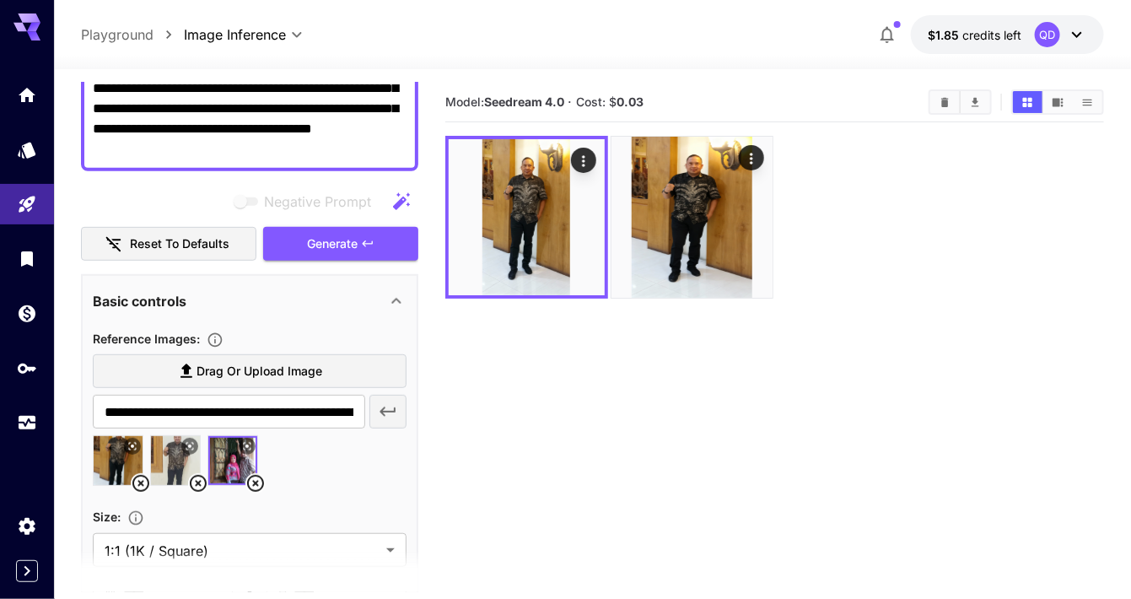
click at [360, 119] on textarea "**********" at bounding box center [250, 89] width 315 height 142
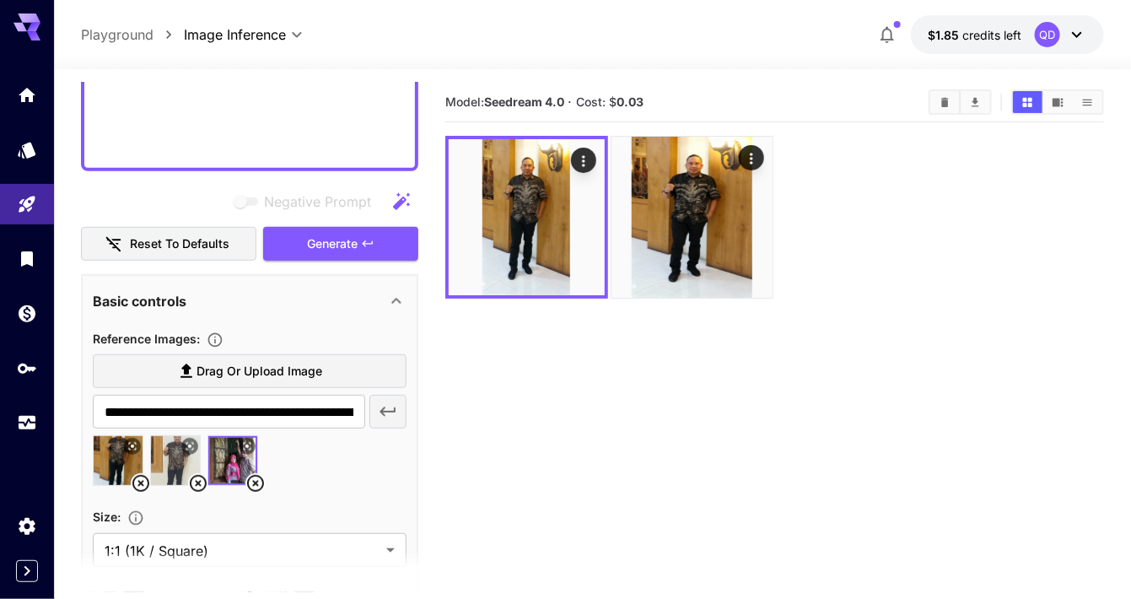
scroll to position [151, 0]
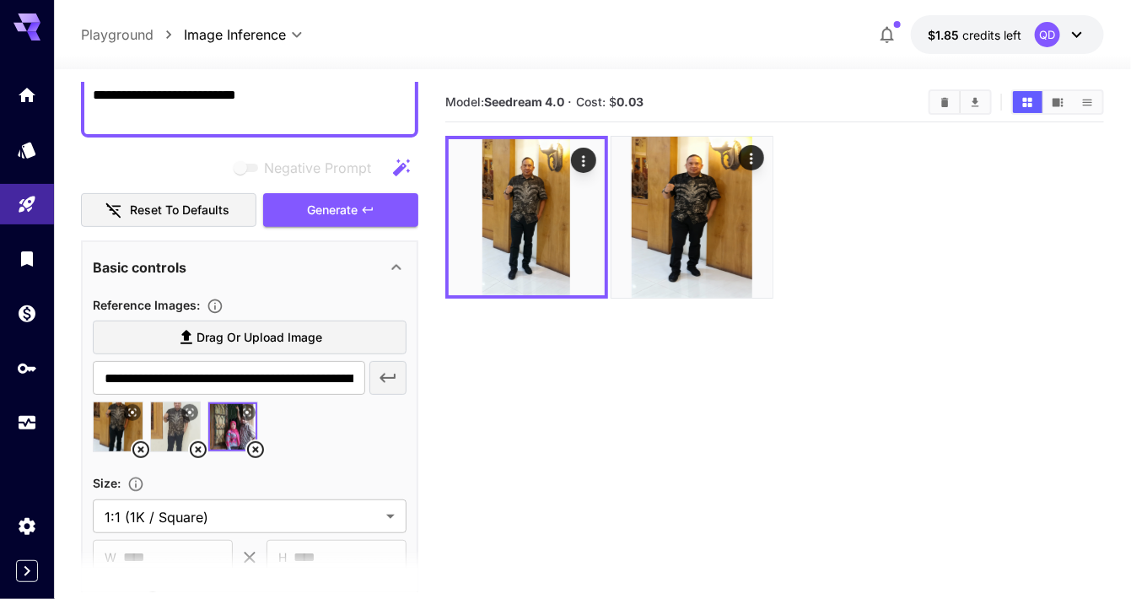
type textarea "**********"
click at [132, 433] on img at bounding box center [118, 426] width 49 height 49
type input "**********"
click at [142, 441] on icon at bounding box center [140, 449] width 17 height 17
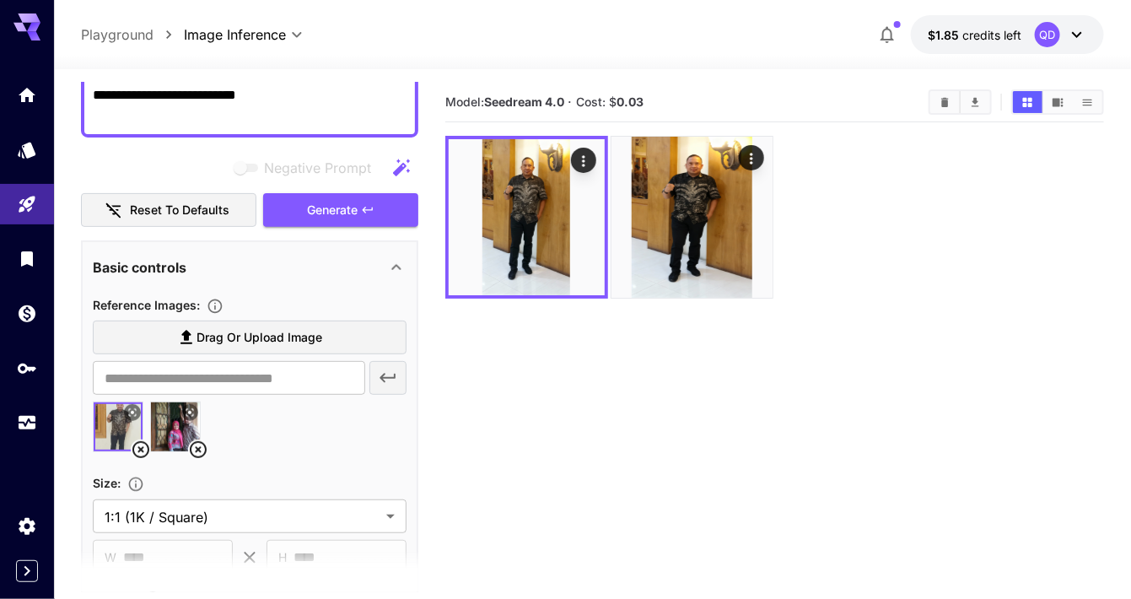
click at [300, 334] on span "Drag or upload image" at bounding box center [259, 337] width 126 height 21
click at [0, 0] on input "Drag or upload image" at bounding box center [0, 0] width 0 height 0
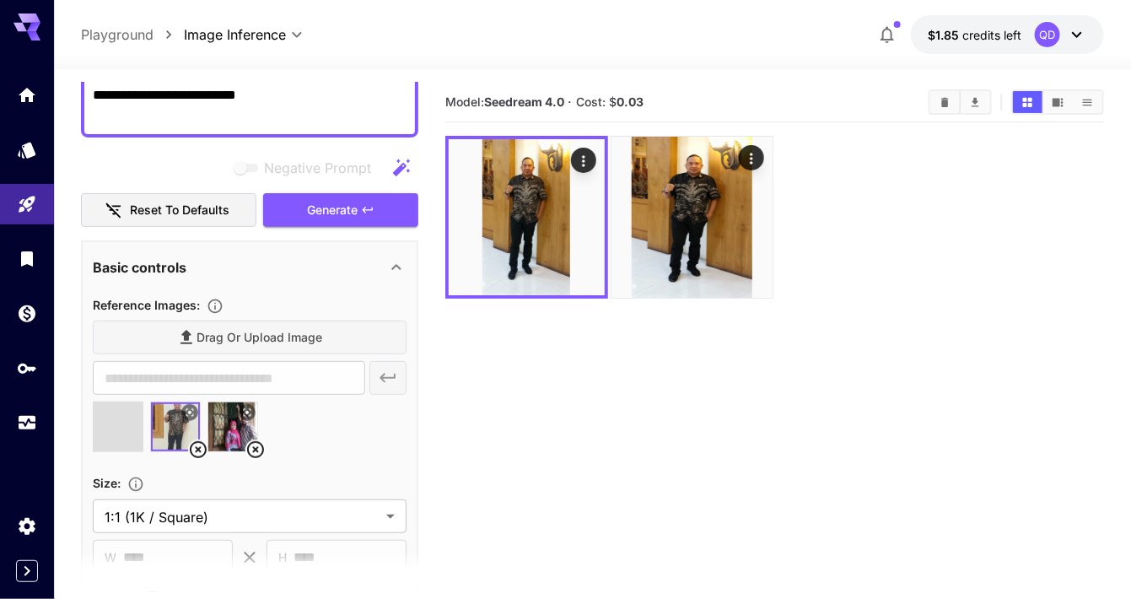
click at [327, 95] on textarea "**********" at bounding box center [250, 105] width 315 height 40
type input "**********"
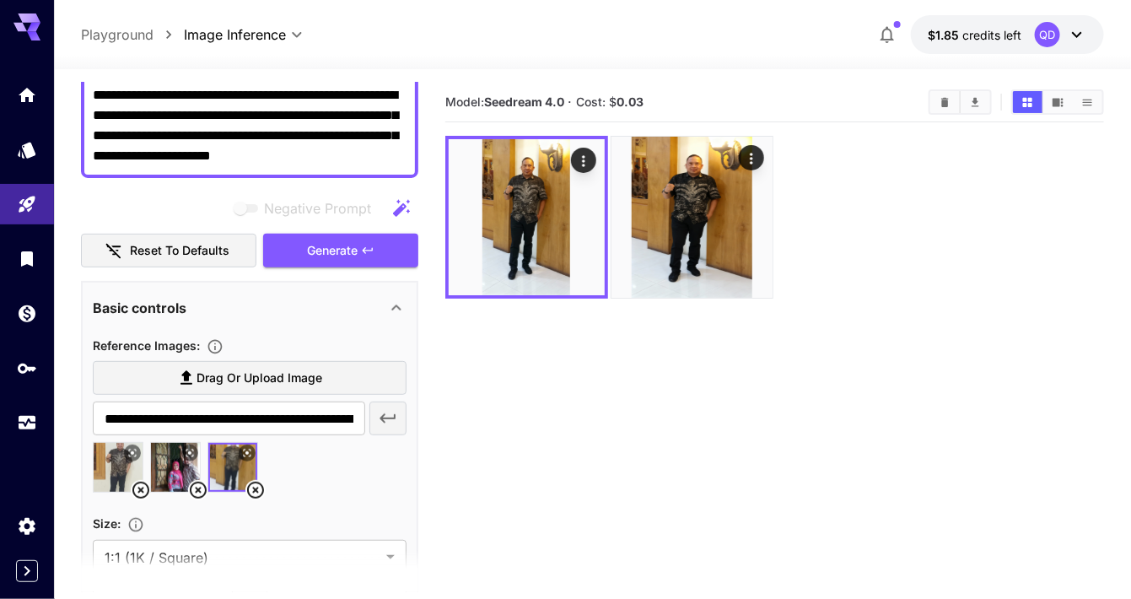
scroll to position [0, 0]
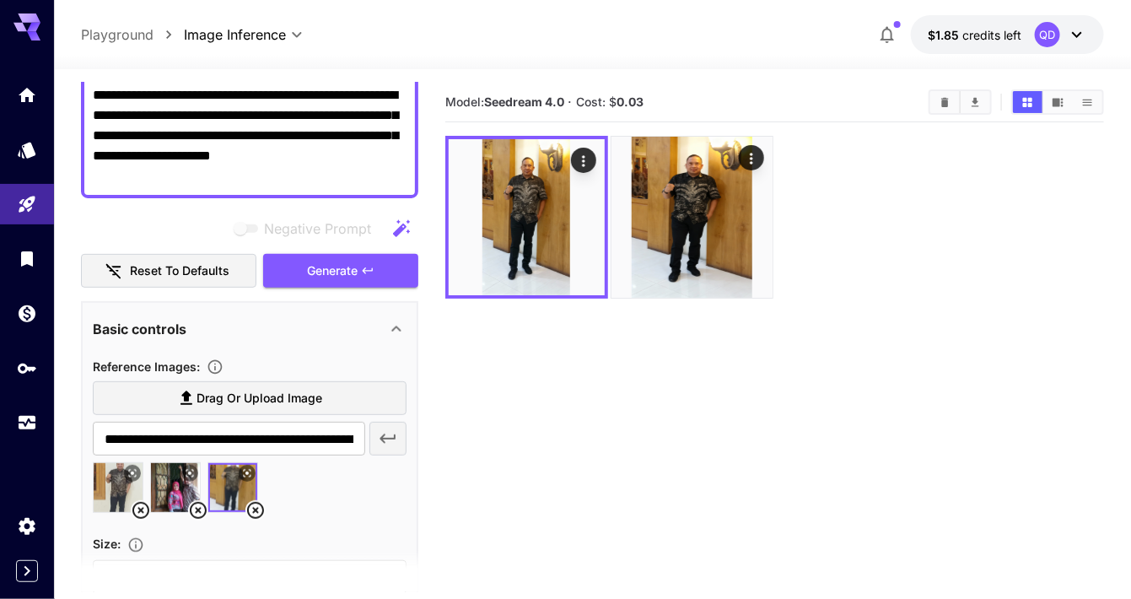
type textarea "**********"
click at [339, 266] on span "Generate" at bounding box center [332, 271] width 51 height 21
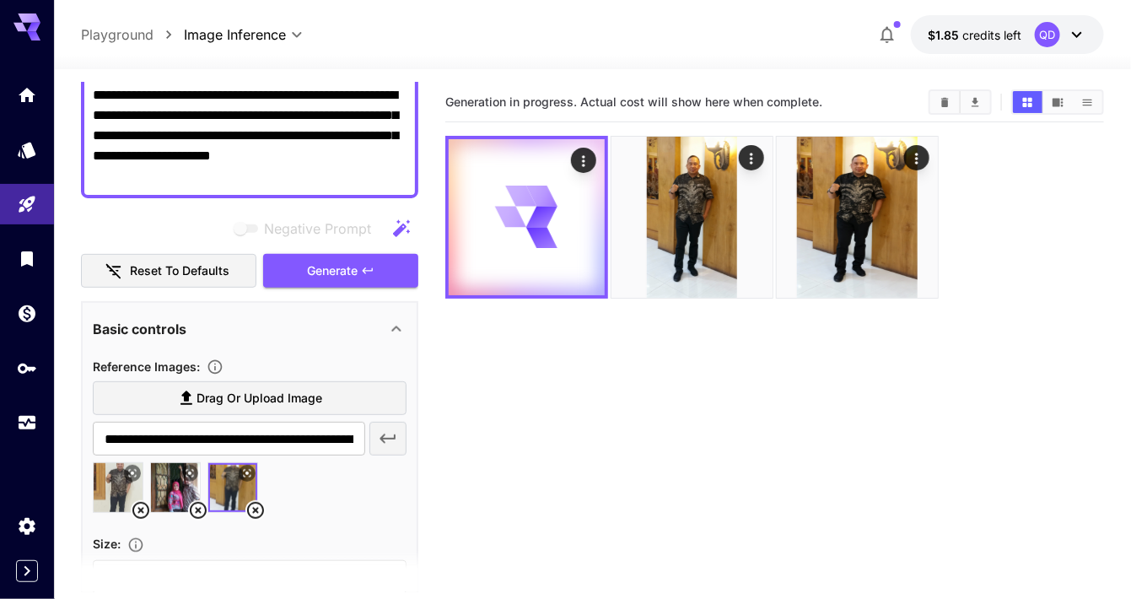
click at [689, 219] on img at bounding box center [691, 217] width 161 height 161
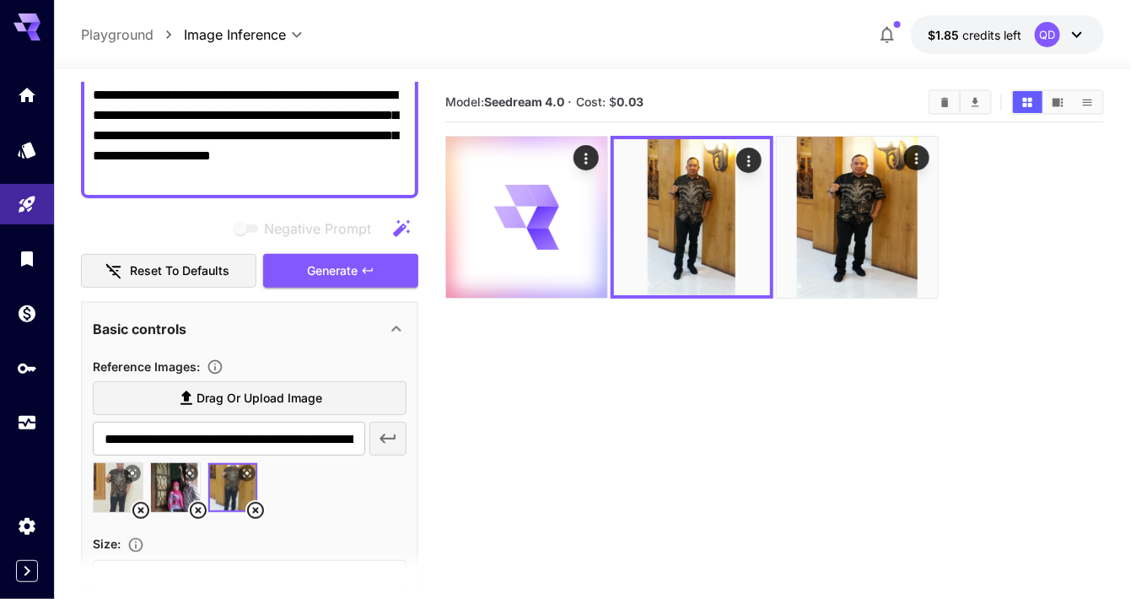
click at [0, 0] on icon "Open in fullscreen" at bounding box center [0, 0] width 0 height 0
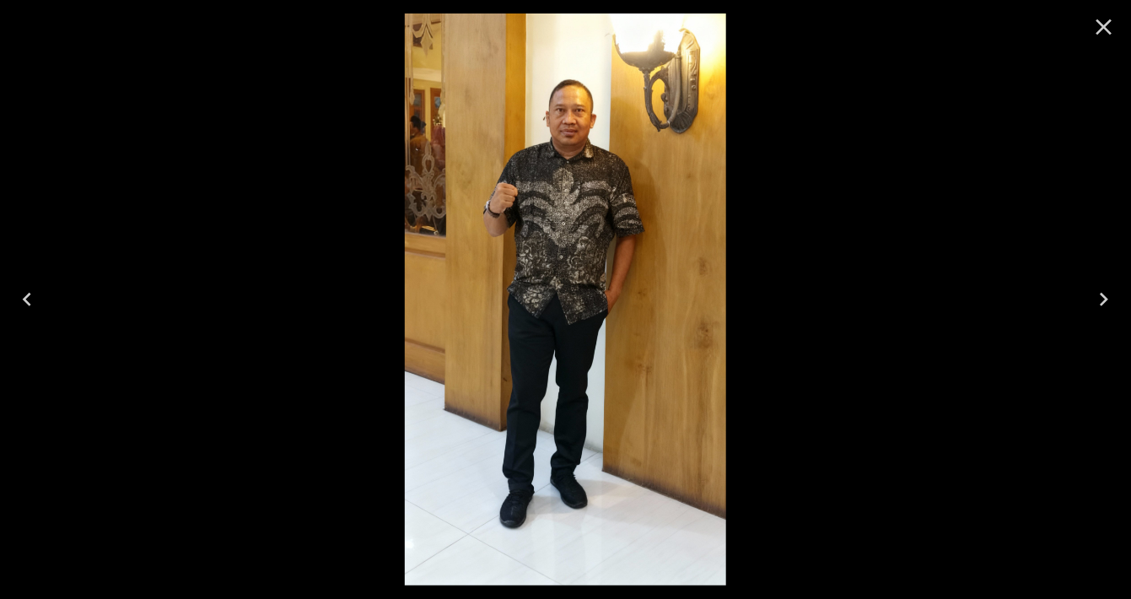
click at [647, 221] on img at bounding box center [565, 299] width 321 height 572
click at [1104, 43] on button "Close" at bounding box center [1104, 27] width 40 height 40
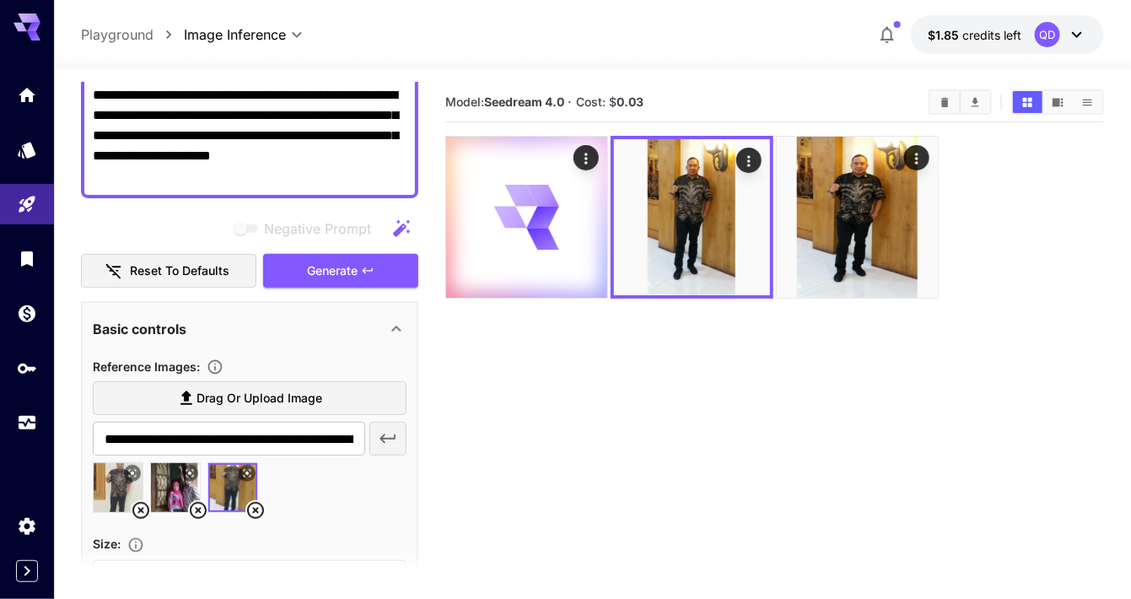
click at [132, 479] on img at bounding box center [118, 487] width 49 height 49
type input "**********"
click at [135, 468] on icon at bounding box center [132, 473] width 10 height 10
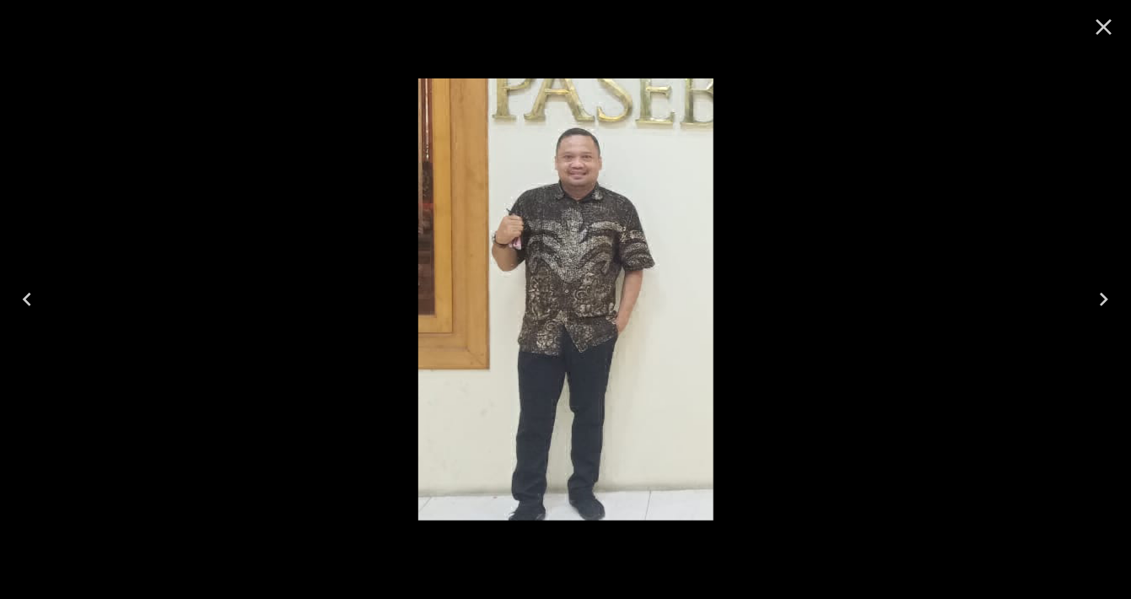
click at [39, 306] on icon "Previous" at bounding box center [26, 299] width 27 height 27
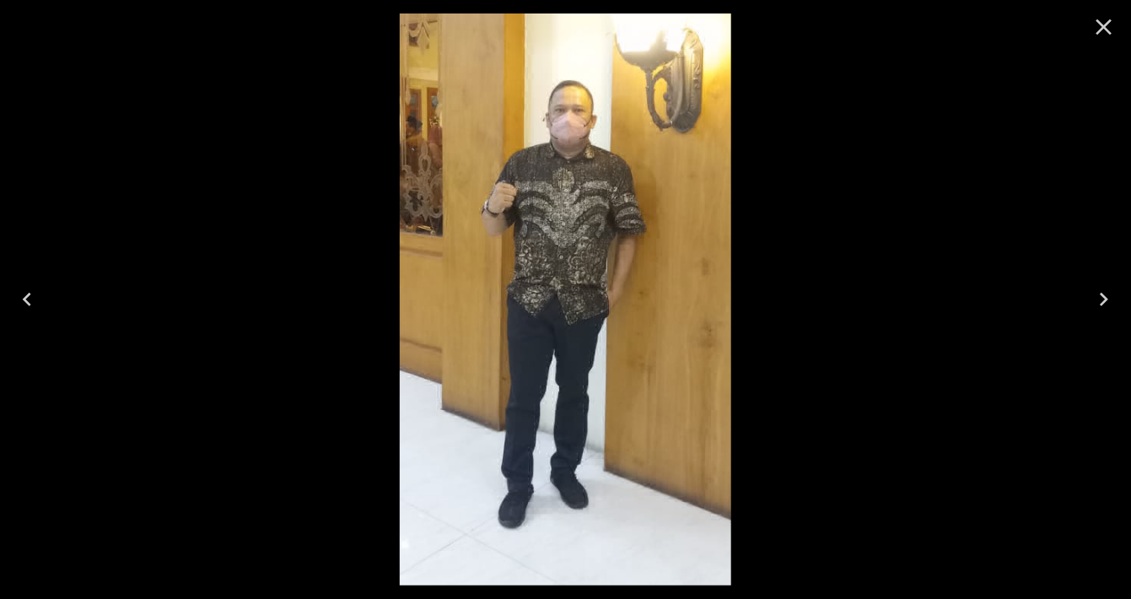
click at [1100, 297] on icon "Next" at bounding box center [1103, 299] width 27 height 27
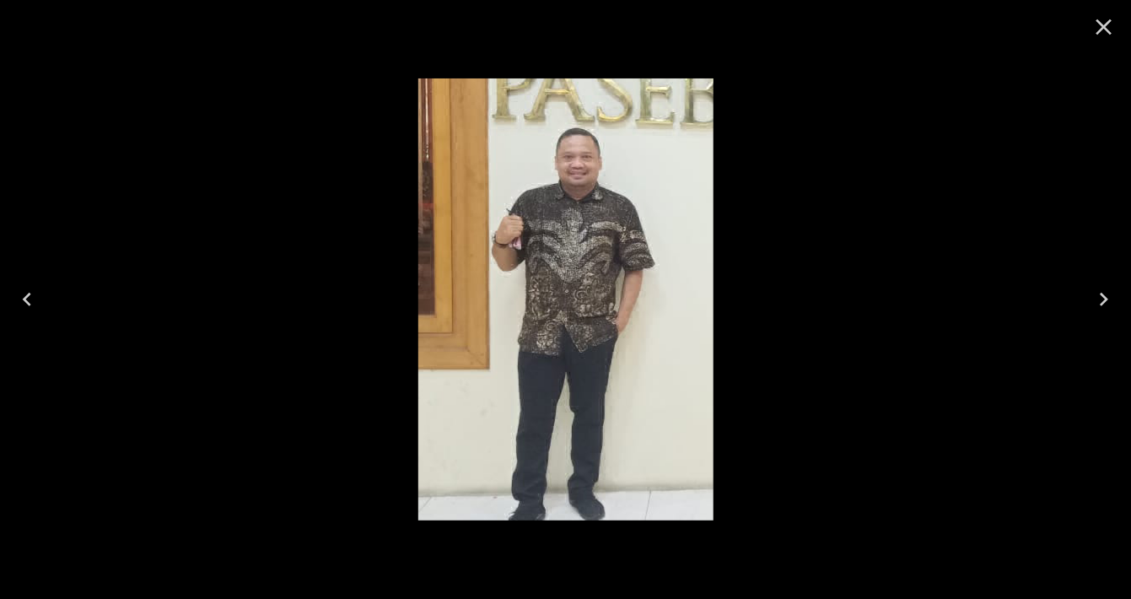
click at [1112, 31] on icon "Close" at bounding box center [1103, 26] width 27 height 27
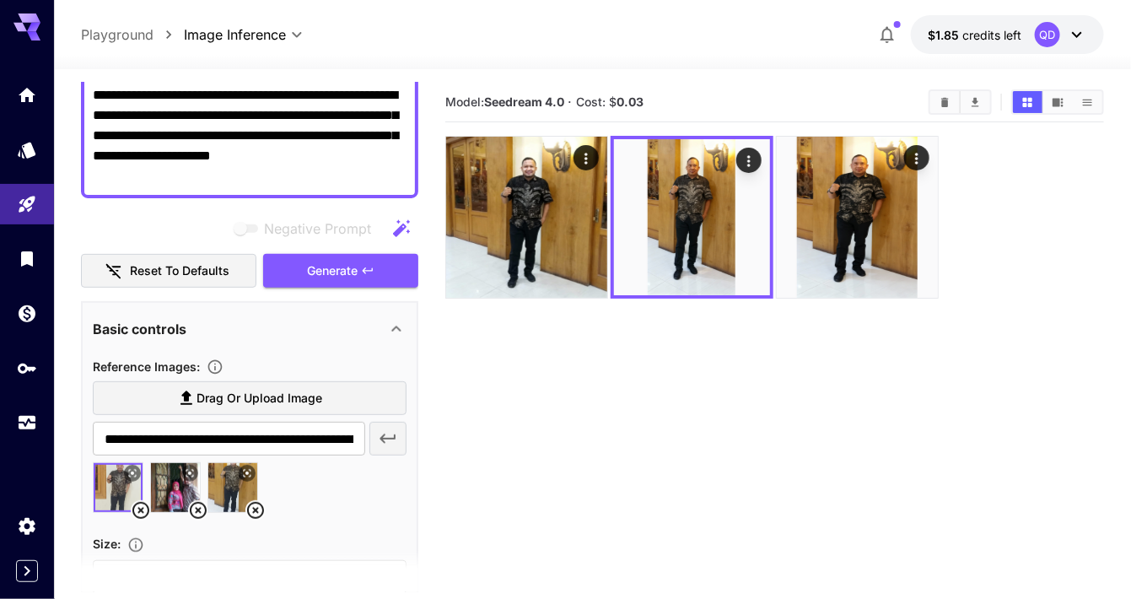
click at [567, 227] on img at bounding box center [526, 217] width 161 height 161
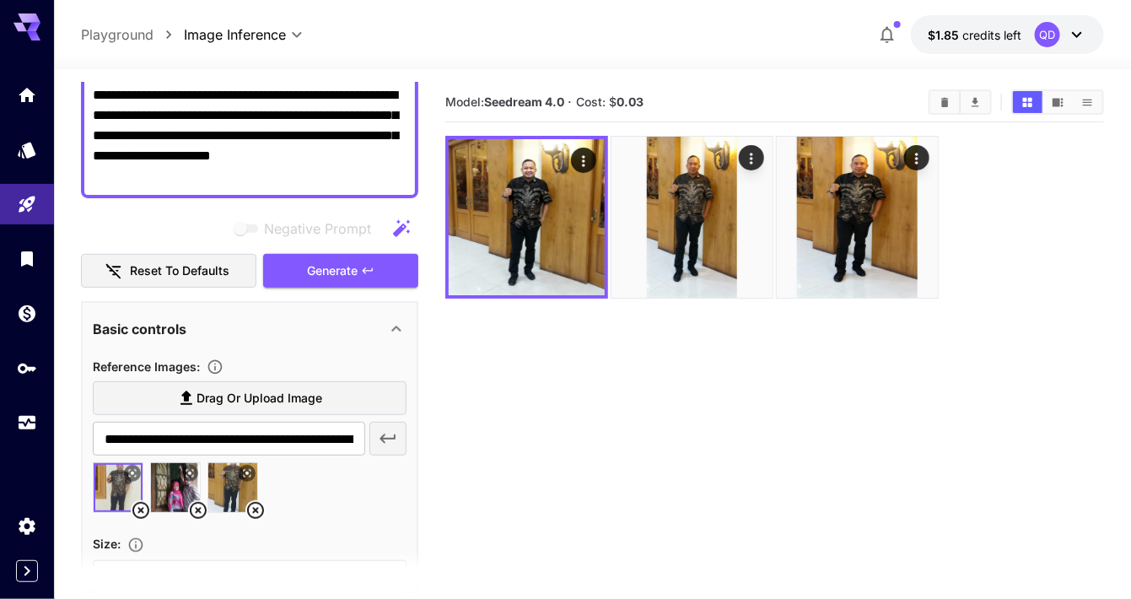
click at [0, 0] on icon "Open in fullscreen" at bounding box center [0, 0] width 0 height 0
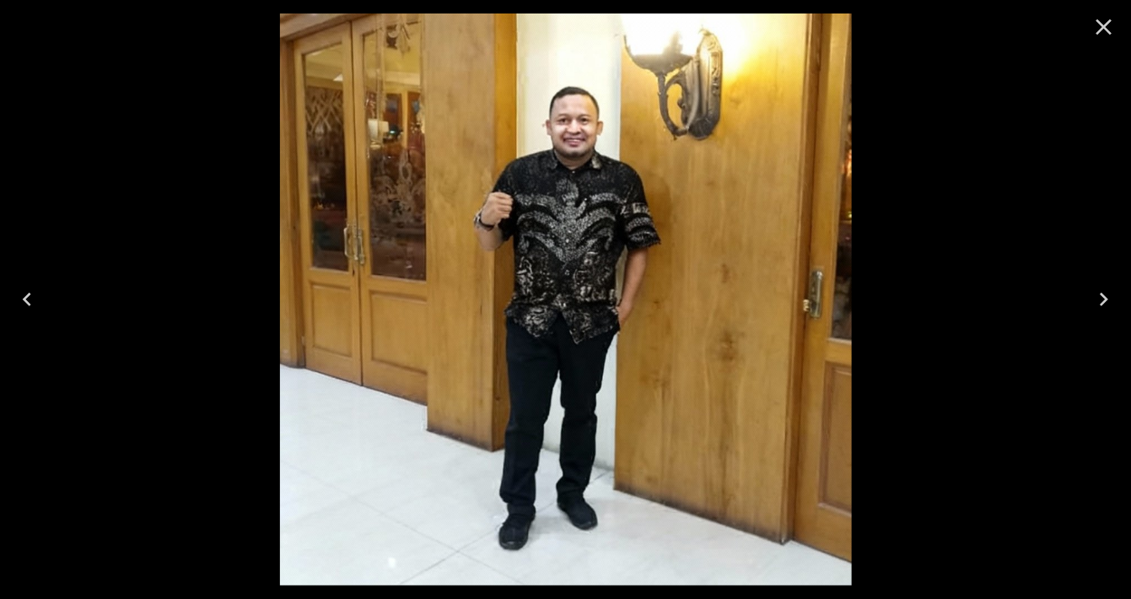
click at [1095, 29] on icon "Close" at bounding box center [1103, 26] width 27 height 27
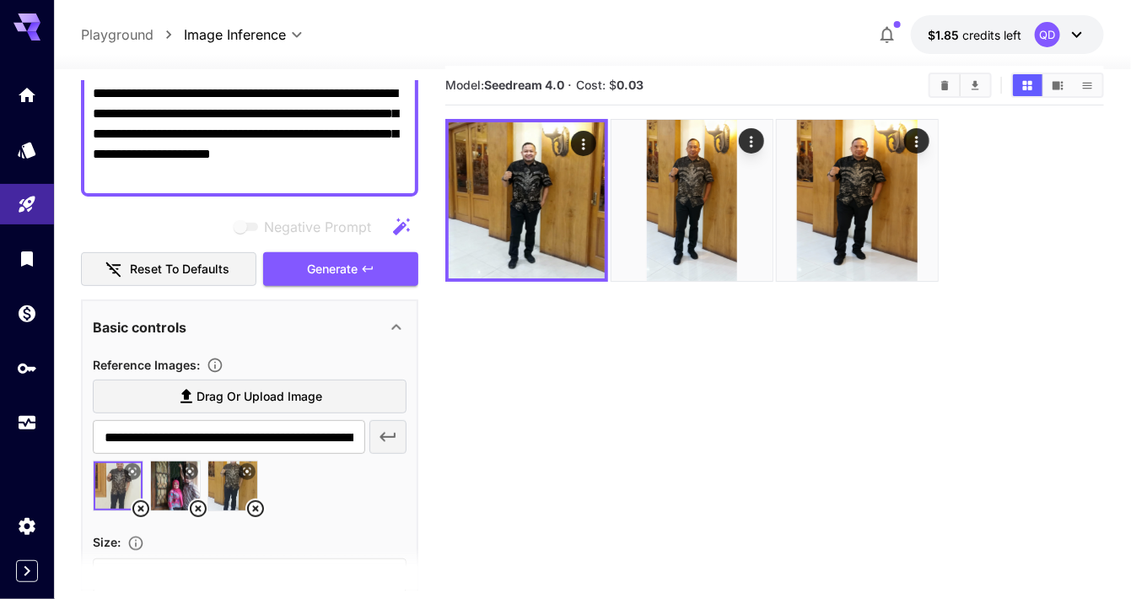
scroll to position [18, 0]
click at [132, 573] on body "**********" at bounding box center [565, 348] width 1131 height 732
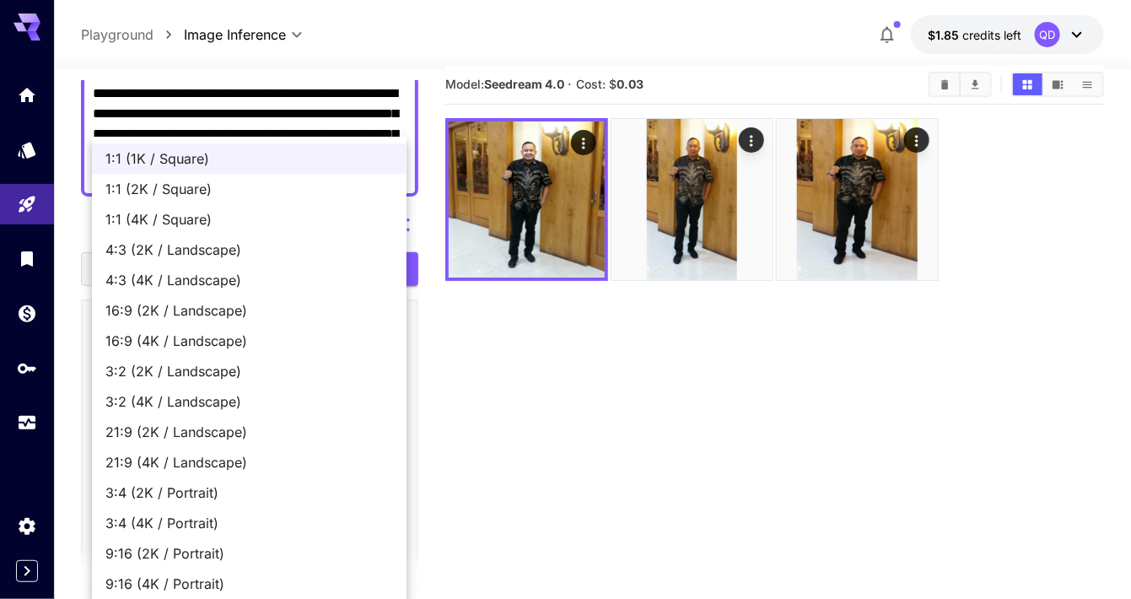
click at [123, 545] on span "9:16 (2K / Portrait)" at bounding box center [249, 553] width 288 height 20
type input "**********"
type input "****"
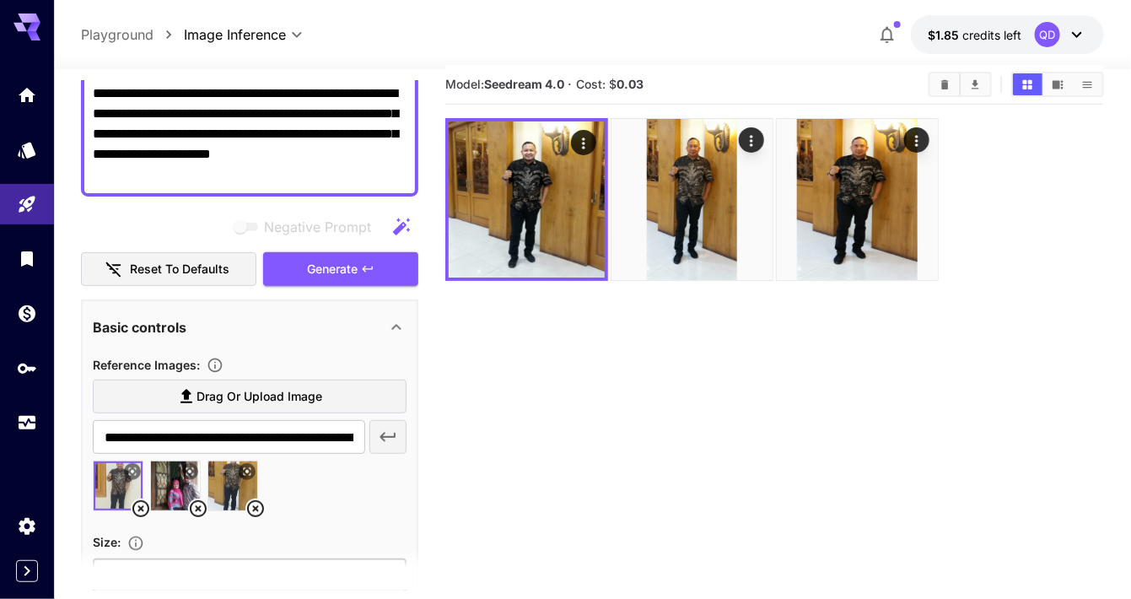
click at [293, 254] on button "Generate" at bounding box center [340, 269] width 155 height 35
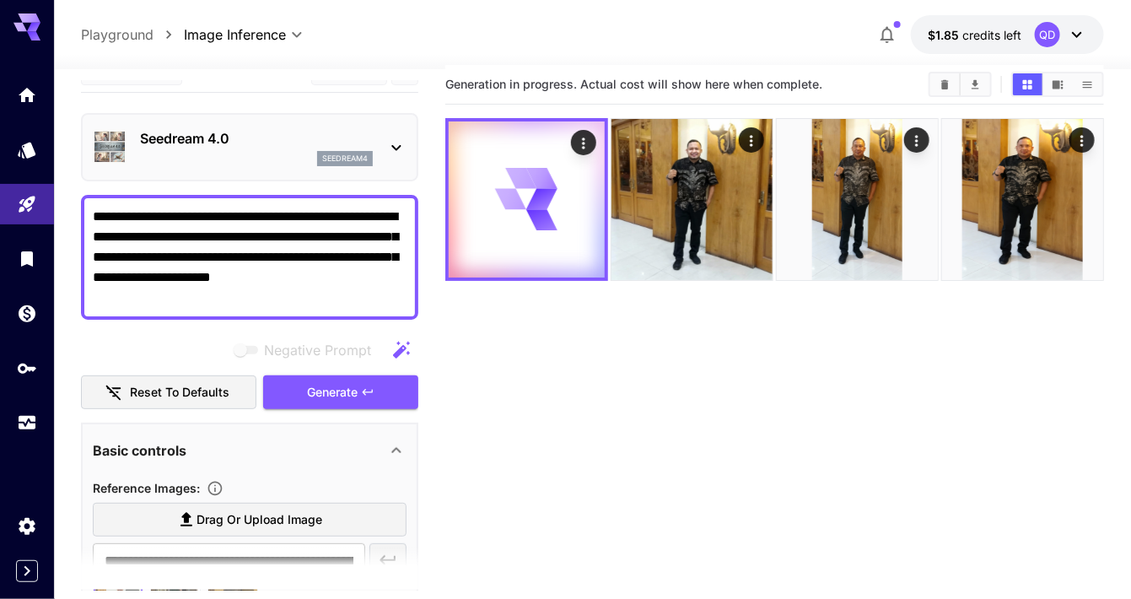
scroll to position [0, 0]
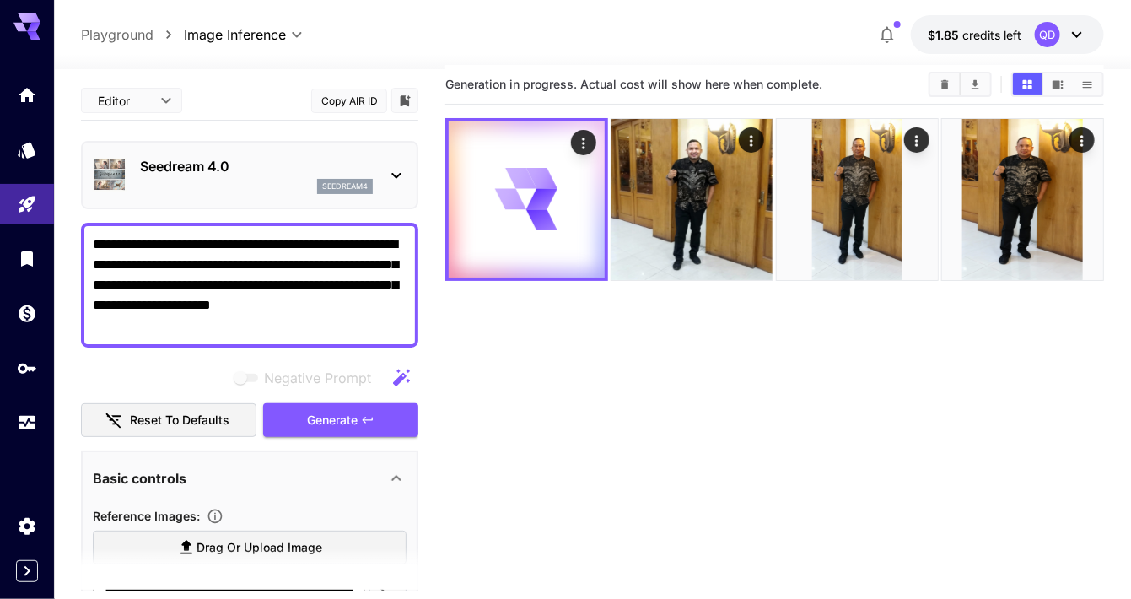
click at [734, 248] on img at bounding box center [691, 199] width 161 height 161
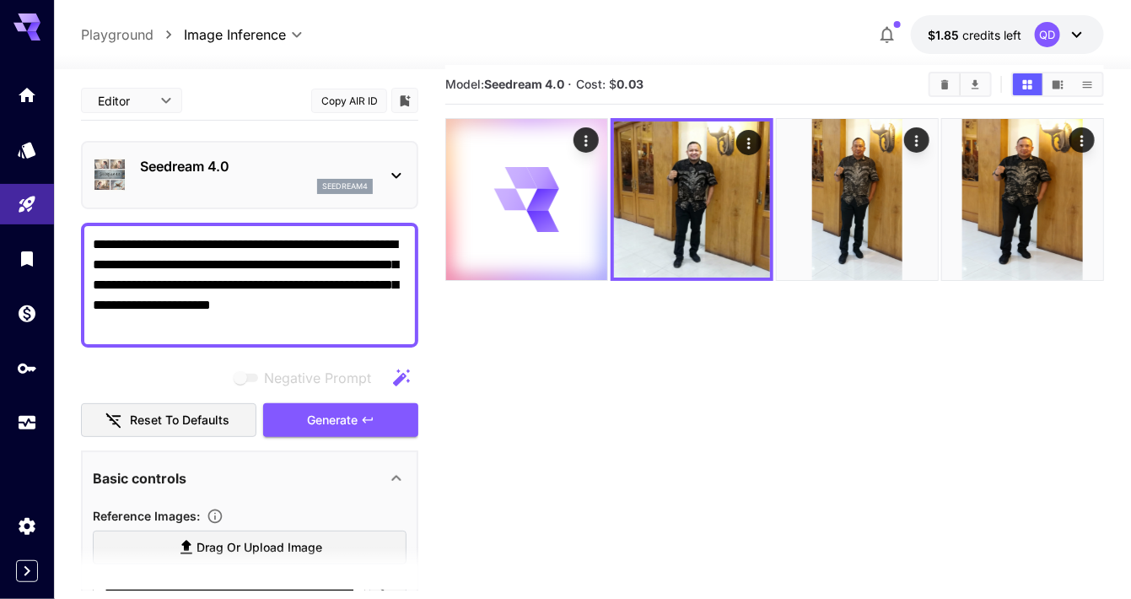
click at [0, 0] on icon "Open in fullscreen" at bounding box center [0, 0] width 0 height 0
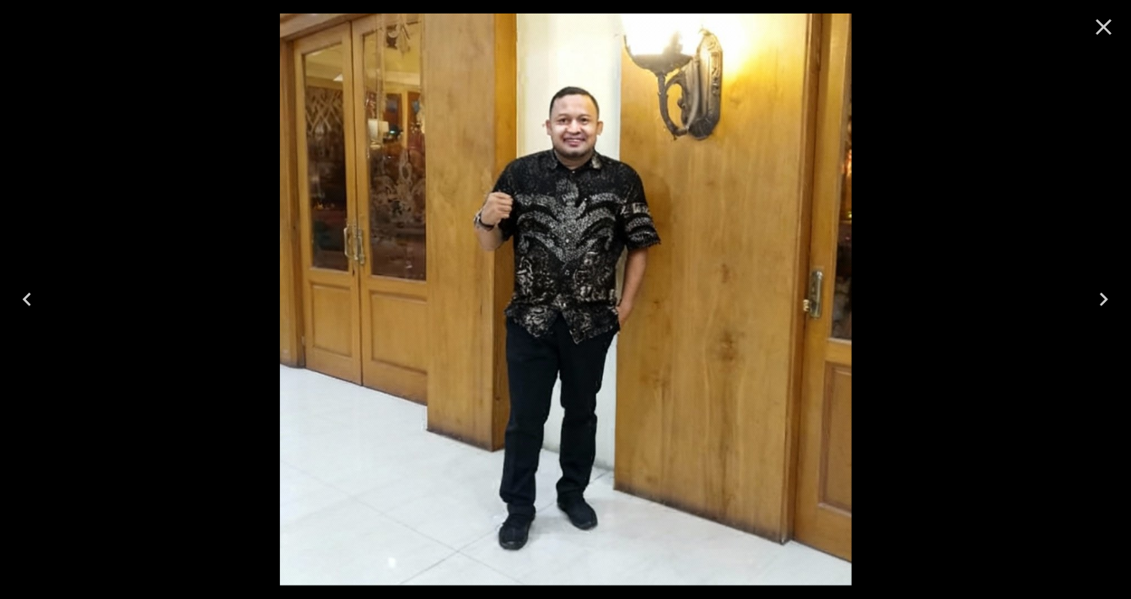
click at [1108, 313] on icon "Next" at bounding box center [1103, 299] width 27 height 27
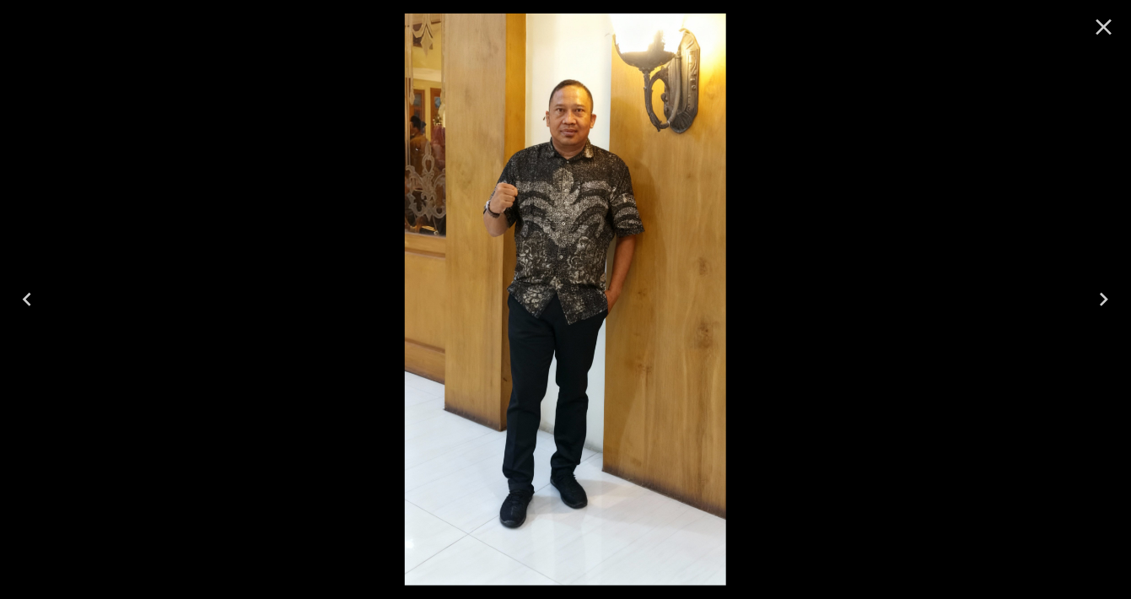
click at [24, 313] on icon "Previous" at bounding box center [26, 299] width 27 height 27
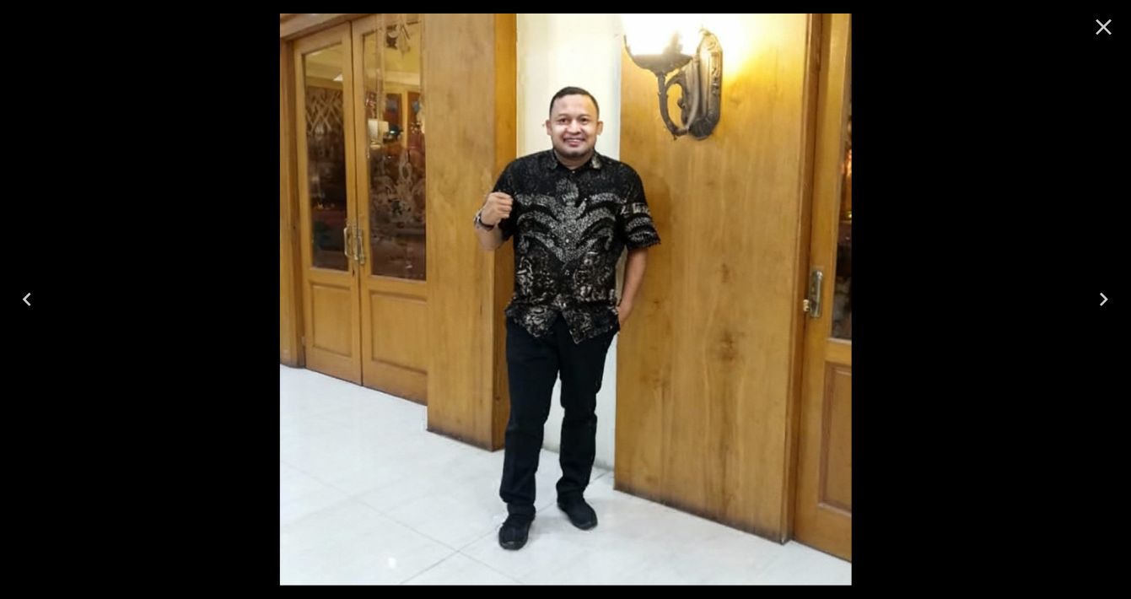
click at [1099, 313] on icon "Next" at bounding box center [1103, 299] width 27 height 27
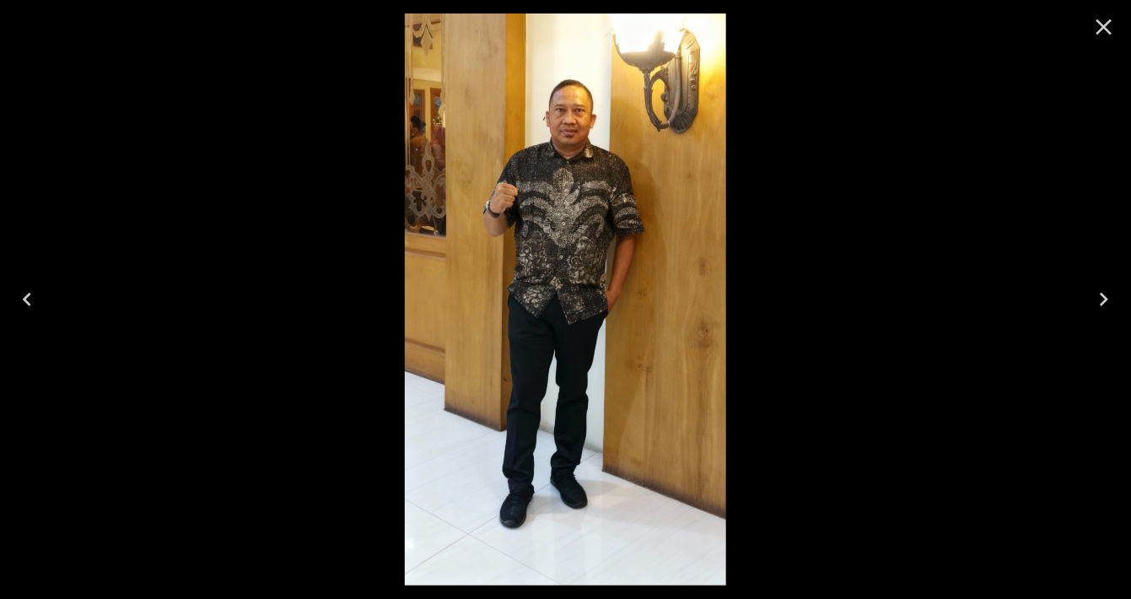
click at [17, 313] on icon "Previous" at bounding box center [26, 299] width 27 height 27
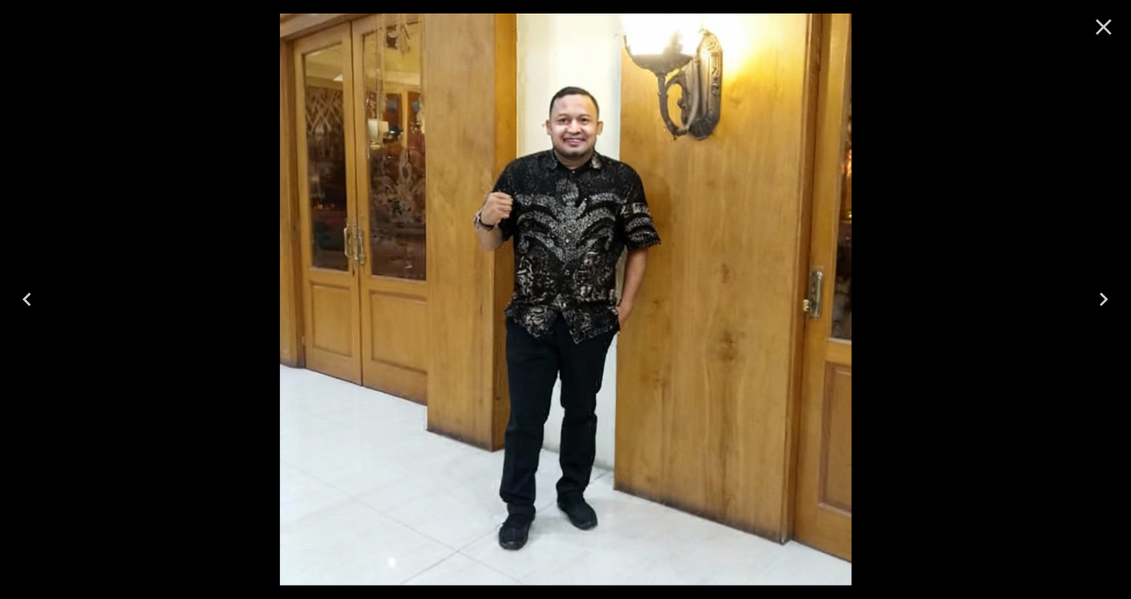
click at [1096, 313] on icon "Next" at bounding box center [1103, 299] width 27 height 27
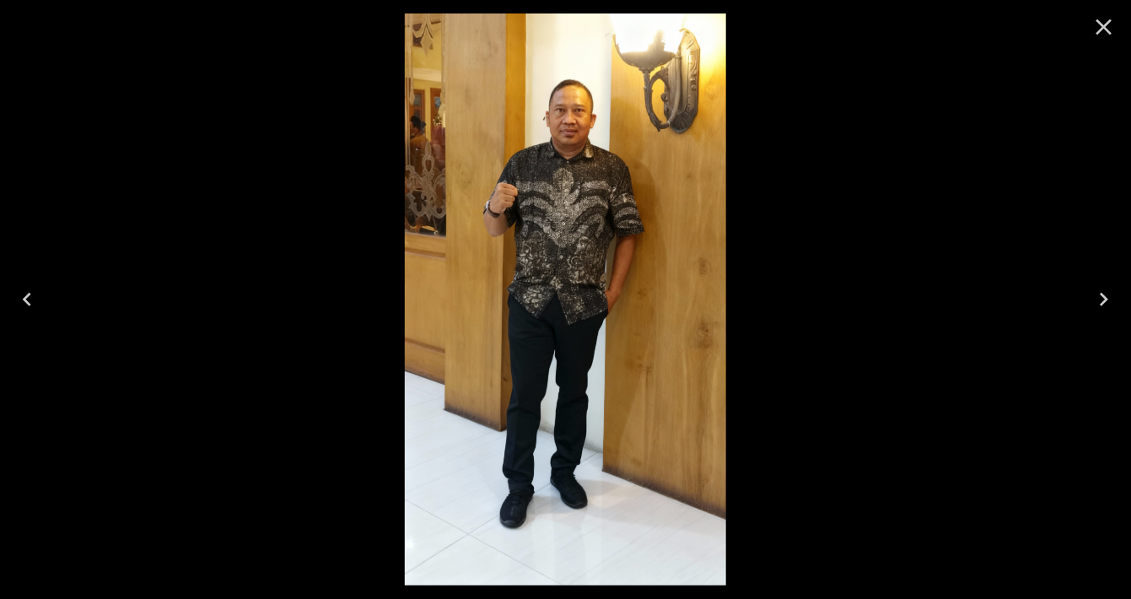
click at [15, 313] on icon "Previous" at bounding box center [26, 299] width 27 height 27
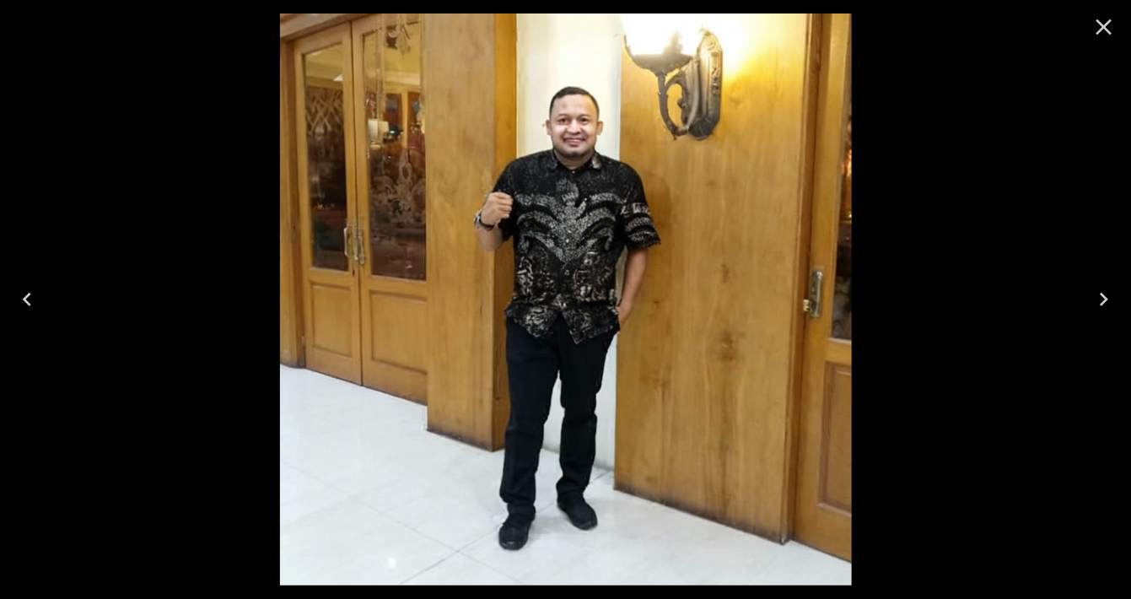
click at [1100, 306] on icon "Next" at bounding box center [1104, 299] width 8 height 13
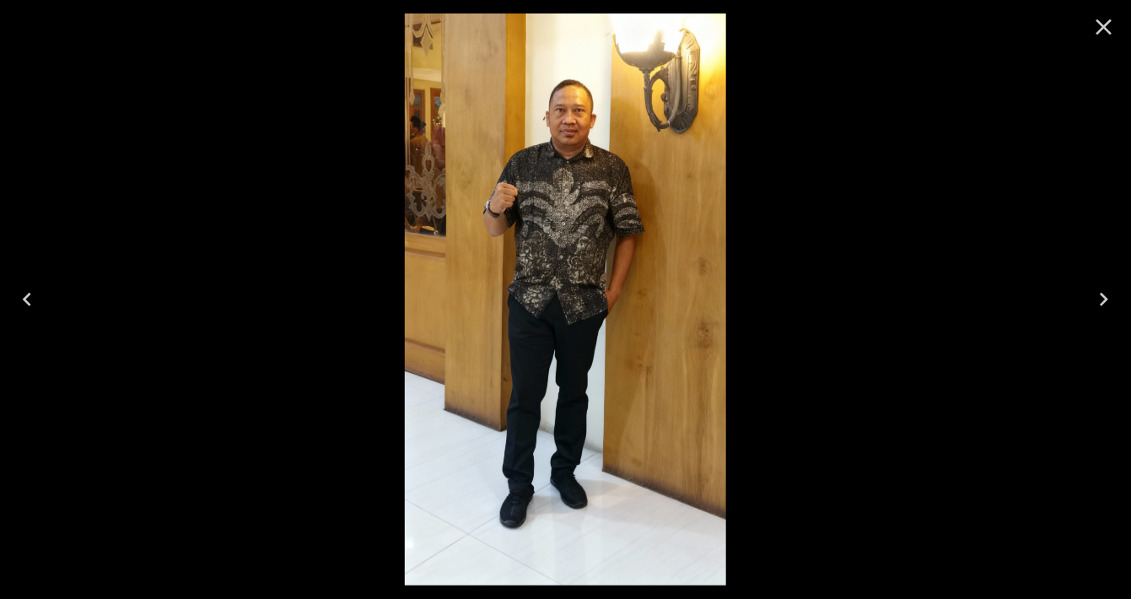
click at [1122, 31] on button "Close" at bounding box center [1104, 27] width 40 height 40
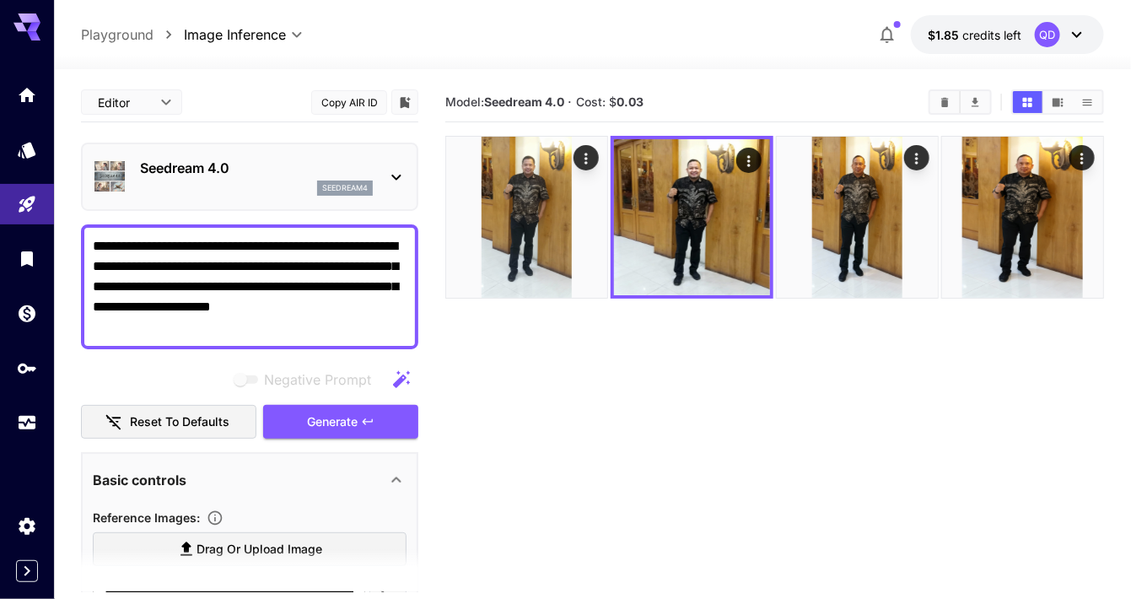
click at [513, 248] on img at bounding box center [526, 217] width 161 height 161
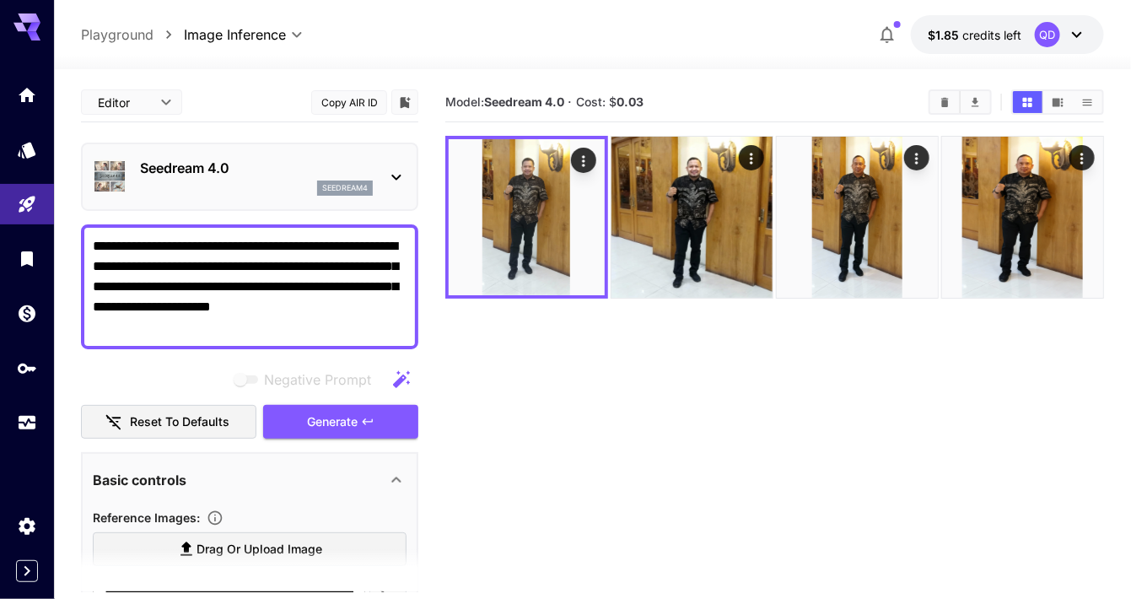
click at [0, 0] on icon "Open in fullscreen" at bounding box center [0, 0] width 0 height 0
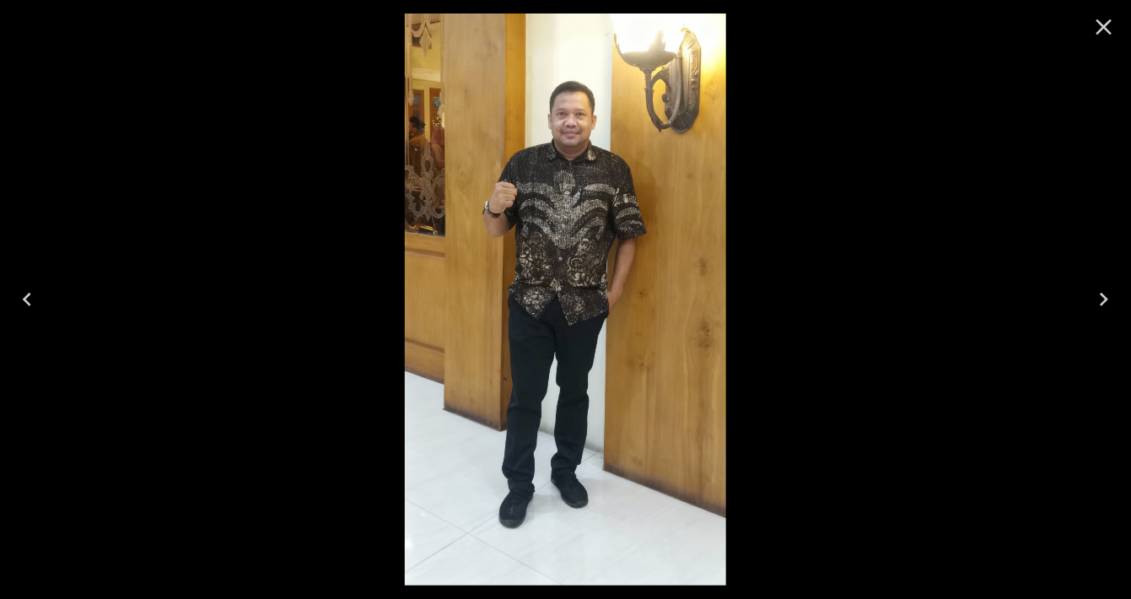
click at [1117, 35] on icon "Close" at bounding box center [1103, 26] width 27 height 27
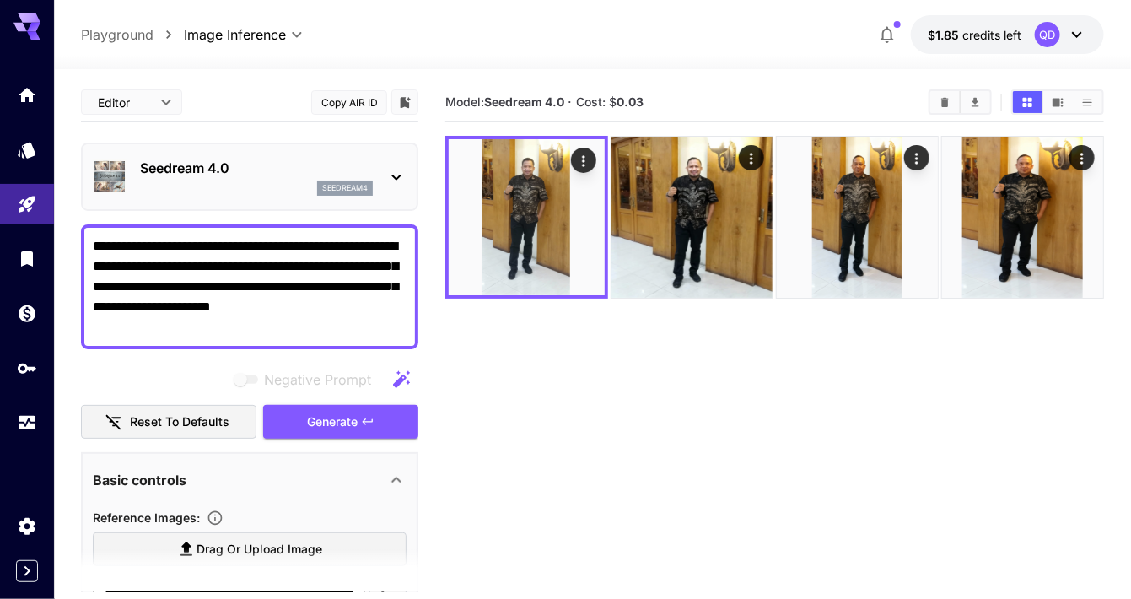
click at [584, 159] on icon "Actions" at bounding box center [583, 160] width 3 height 11
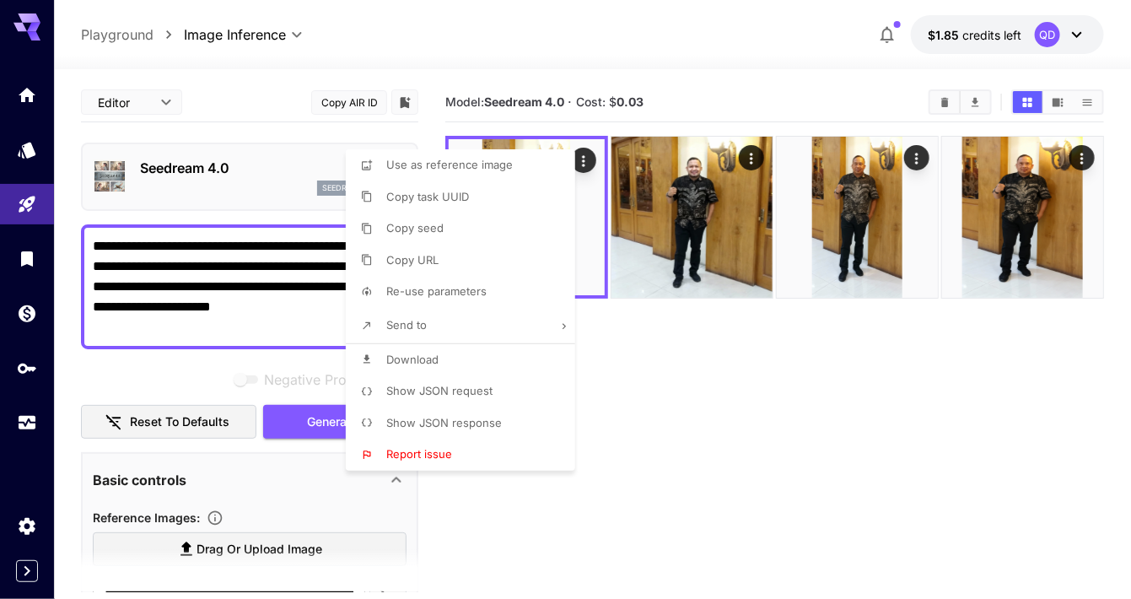
click at [732, 366] on div at bounding box center [565, 299] width 1131 height 599
